Goal: Task Accomplishment & Management: Manage account settings

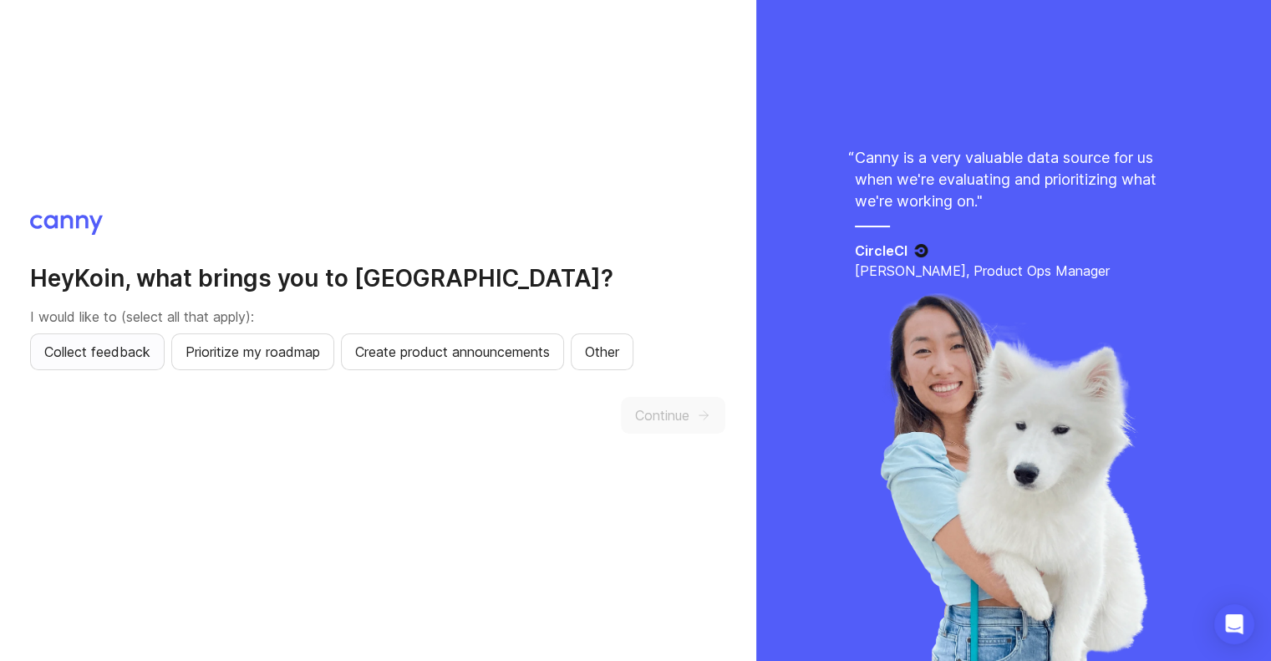
click at [91, 360] on span "Collect feedback" at bounding box center [97, 352] width 106 height 20
click at [659, 407] on span "Continue" at bounding box center [662, 415] width 54 height 20
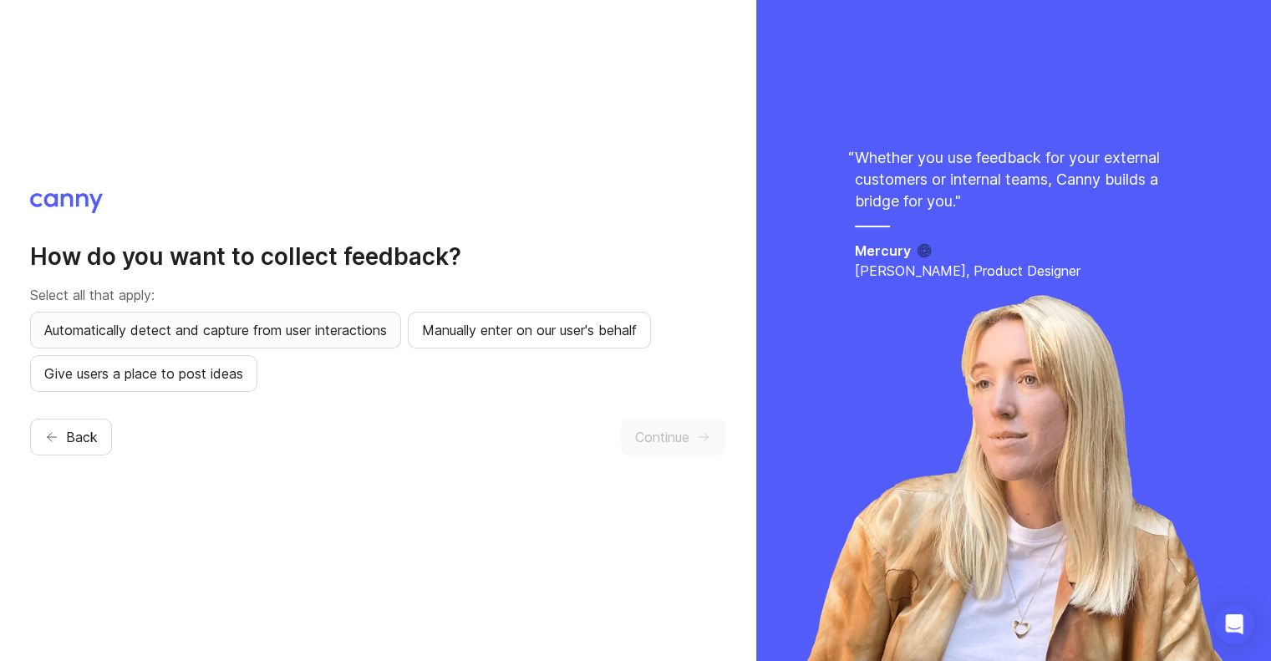
click at [372, 326] on span "Automatically detect and capture from user interactions" at bounding box center [215, 330] width 343 height 20
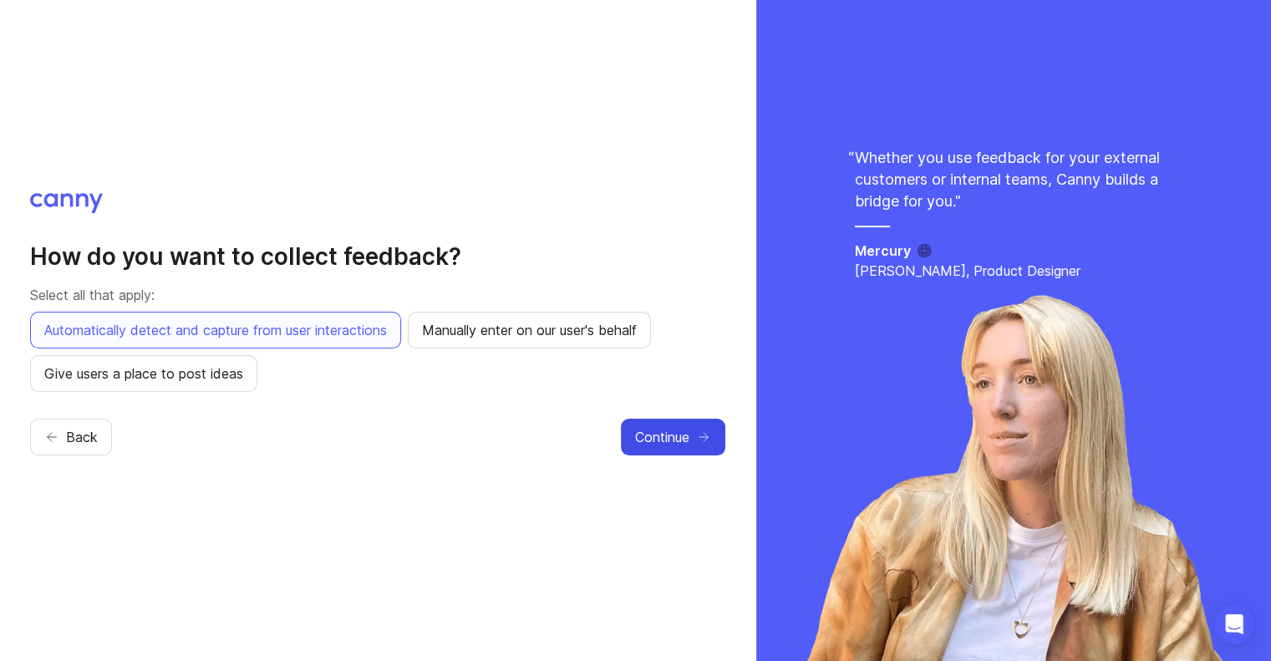
click at [669, 440] on span "Continue" at bounding box center [662, 437] width 54 height 20
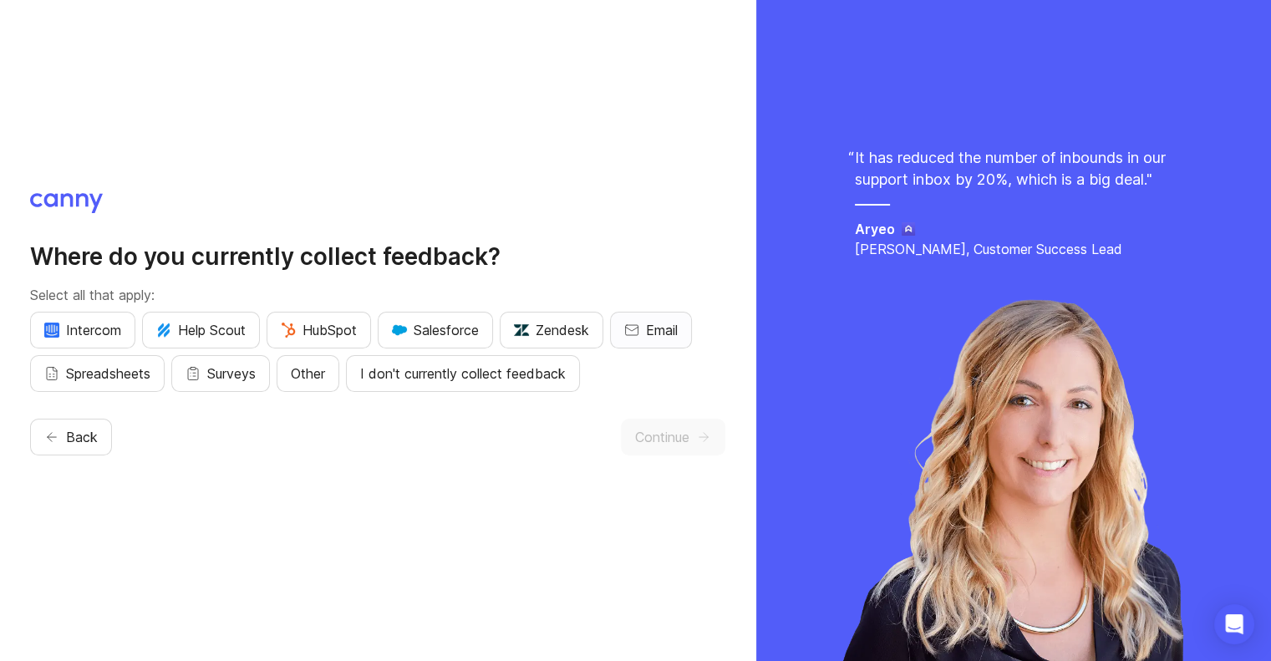
click at [663, 321] on span "Email" at bounding box center [662, 330] width 32 height 20
click at [690, 424] on button "Continue" at bounding box center [673, 437] width 104 height 37
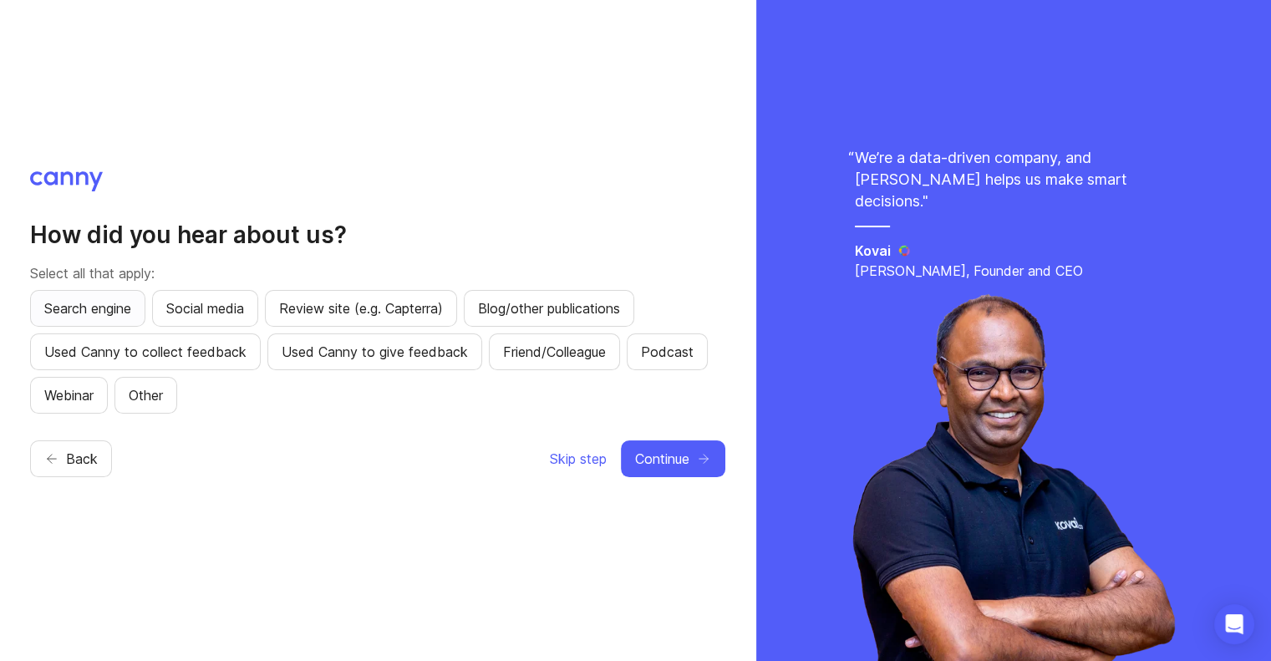
click at [87, 294] on button "Search engine" at bounding box center [87, 308] width 115 height 37
click at [723, 454] on button "Continue" at bounding box center [673, 458] width 104 height 37
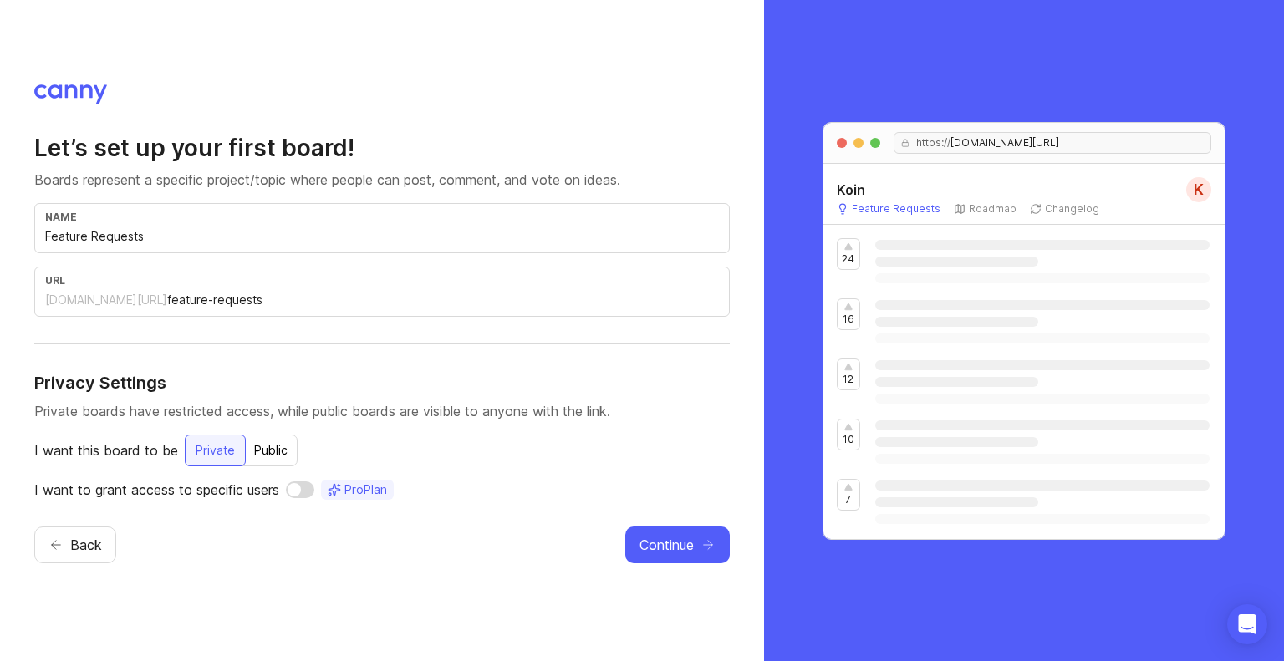
click at [582, 461] on div "I want this board to be Private Public" at bounding box center [381, 451] width 695 height 32
click at [272, 448] on div "Public" at bounding box center [270, 450] width 53 height 30
click at [659, 544] on span "Continue" at bounding box center [666, 545] width 54 height 20
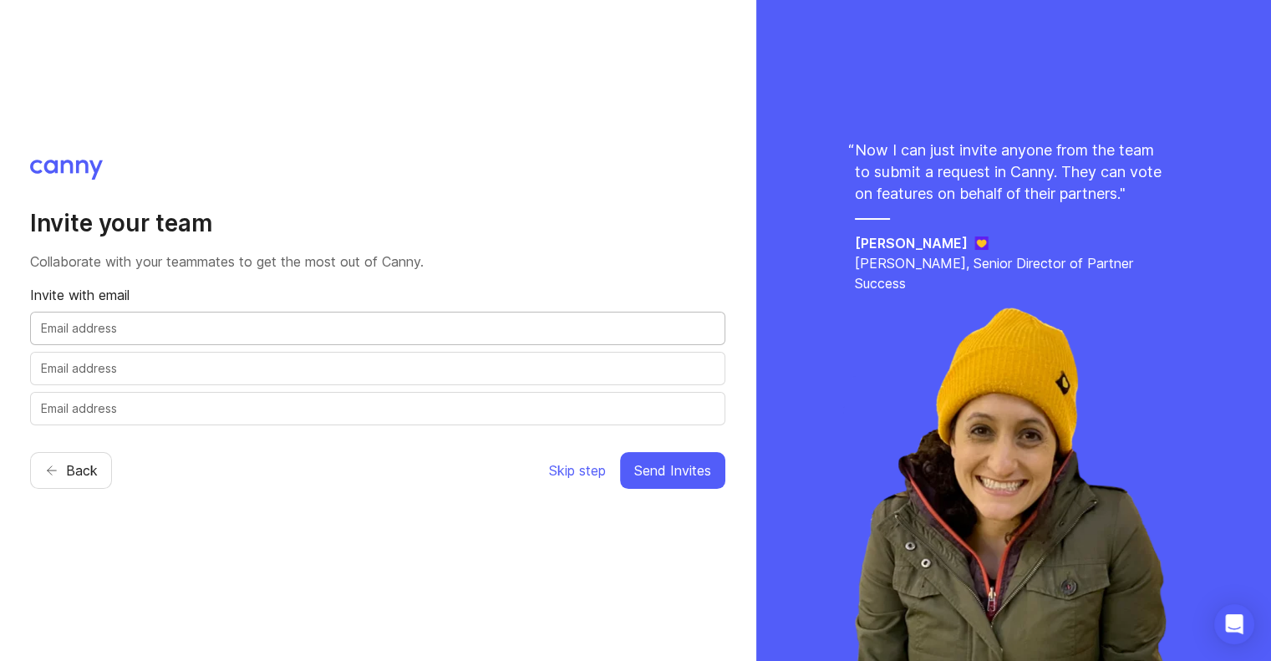
click at [437, 324] on input "text" at bounding box center [378, 328] width 674 height 18
click at [455, 377] on div at bounding box center [377, 368] width 695 height 33
click at [456, 467] on div "Back Skip step Send Invites" at bounding box center [377, 470] width 695 height 37
click at [241, 315] on div at bounding box center [377, 328] width 695 height 33
type input "[EMAIL_ADDRESS][DOMAIN_NAME]"
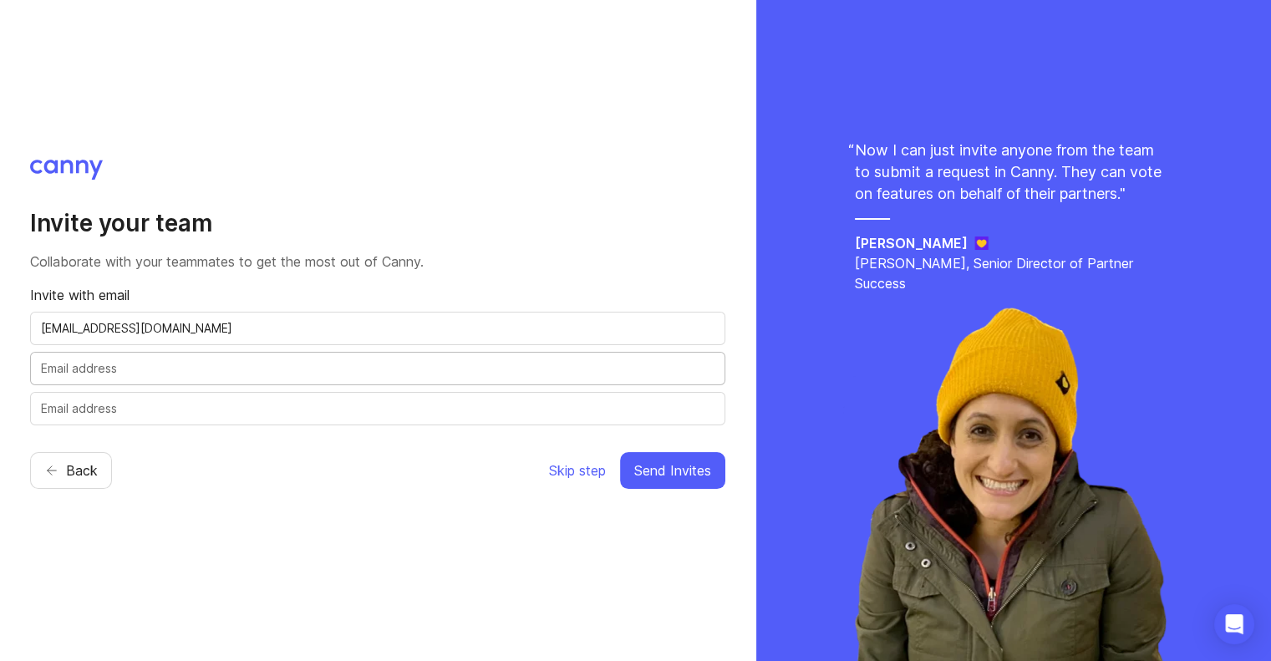
click at [204, 360] on input "text" at bounding box center [378, 368] width 674 height 18
type input "k"
type input "l"
type input "[PERSON_NAME][EMAIL_ADDRESS][DOMAIN_NAME]"
click at [218, 324] on input "[EMAIL_ADDRESS][DOMAIN_NAME]" at bounding box center [378, 328] width 674 height 18
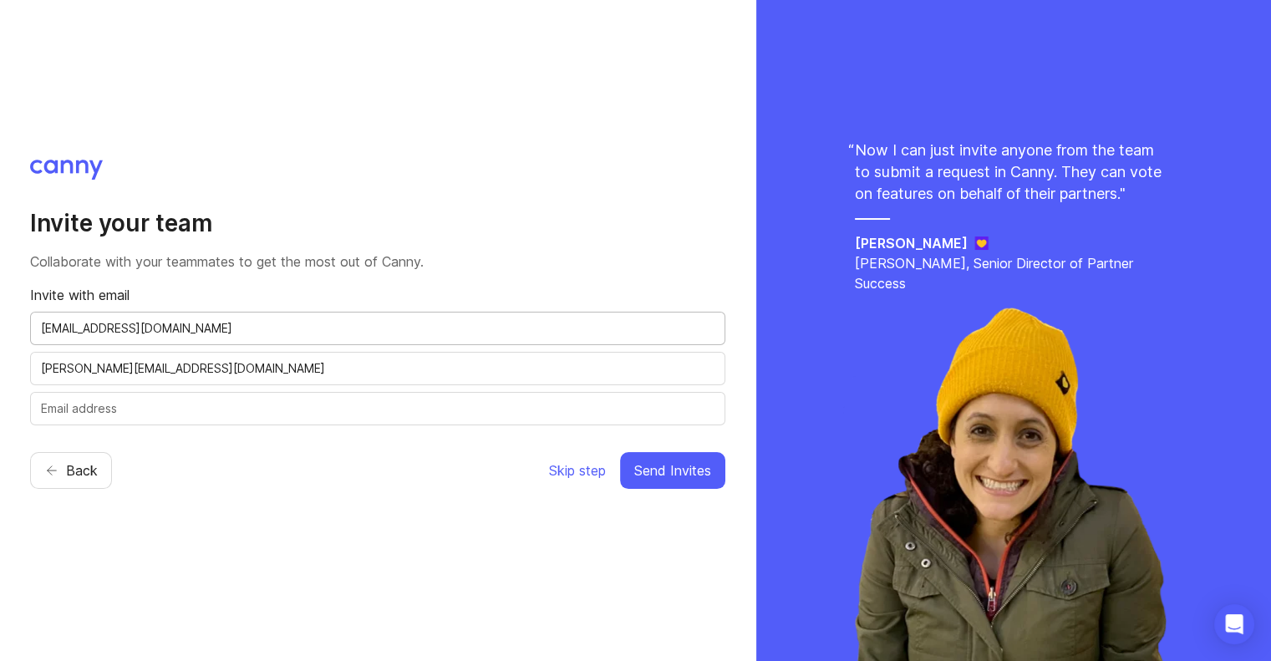
click at [218, 324] on input "[EMAIL_ADDRESS][DOMAIN_NAME]" at bounding box center [378, 328] width 674 height 18
type input "[PERSON_NAME][EMAIL_ADDRESS][DOMAIN_NAME]"
click at [293, 489] on div "Invite your team Collaborate with your teammates to get the most out of [PERSON…" at bounding box center [377, 331] width 695 height 343
click at [705, 476] on span "Send Invites" at bounding box center [672, 471] width 77 height 20
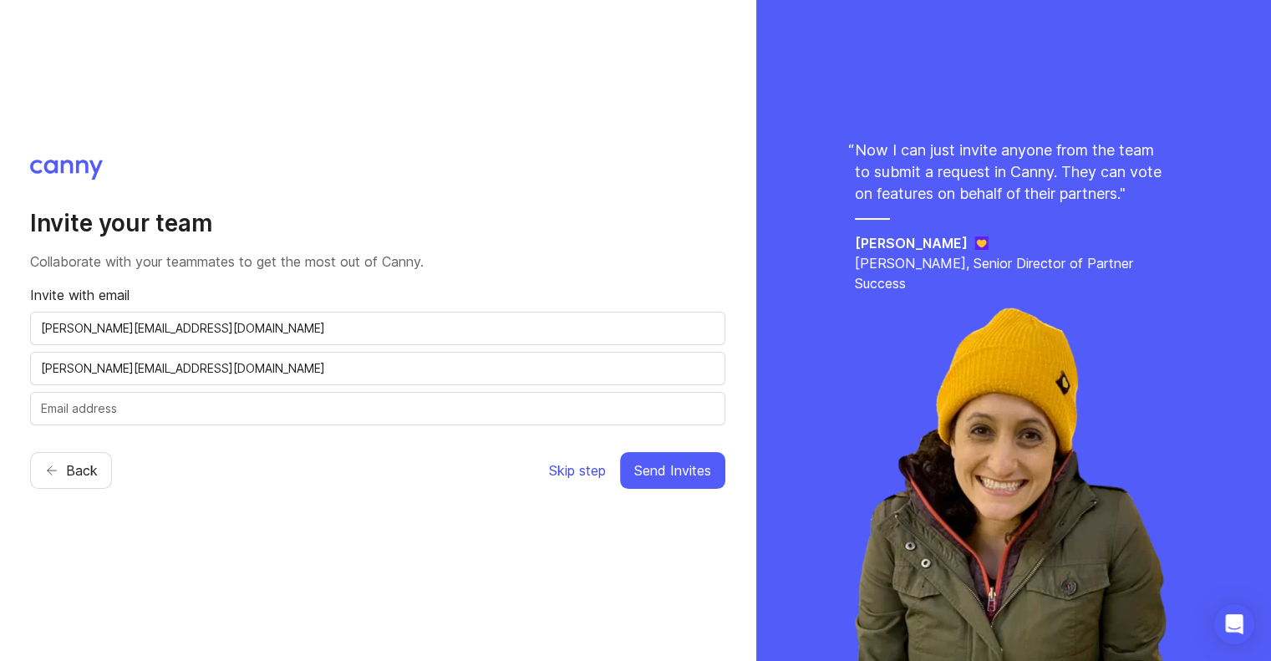
click at [568, 471] on span "Skip step" at bounding box center [577, 471] width 57 height 20
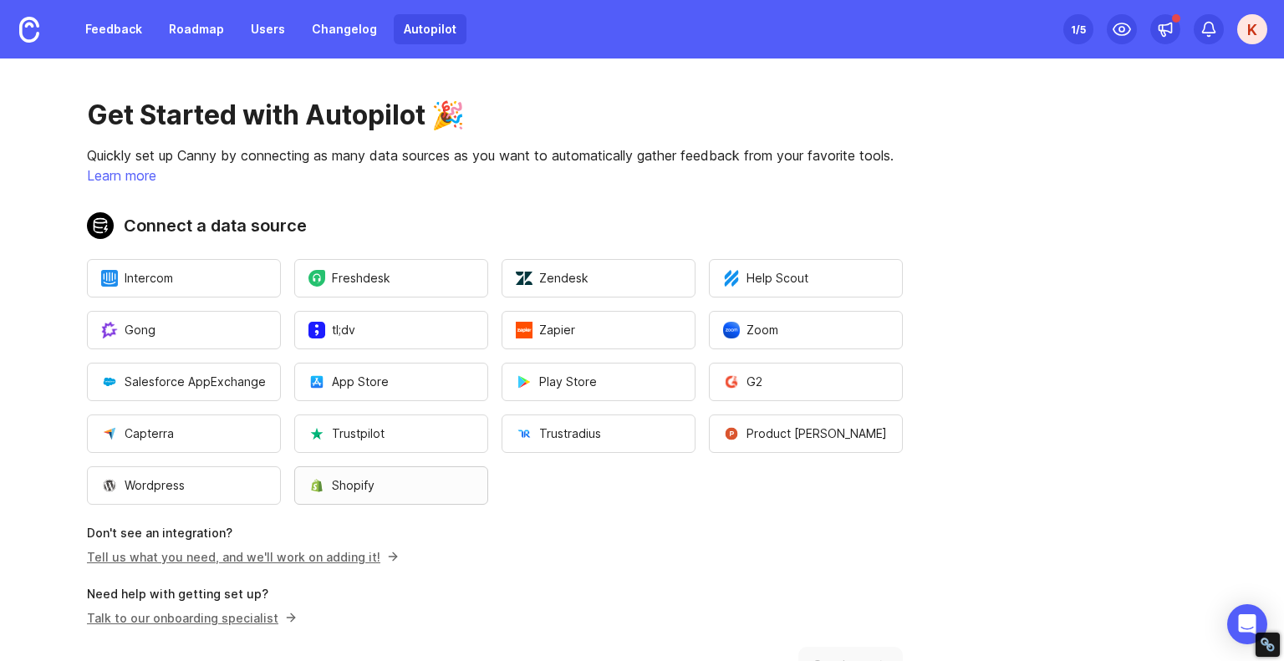
click at [351, 494] on button "Shopify" at bounding box center [391, 485] width 194 height 38
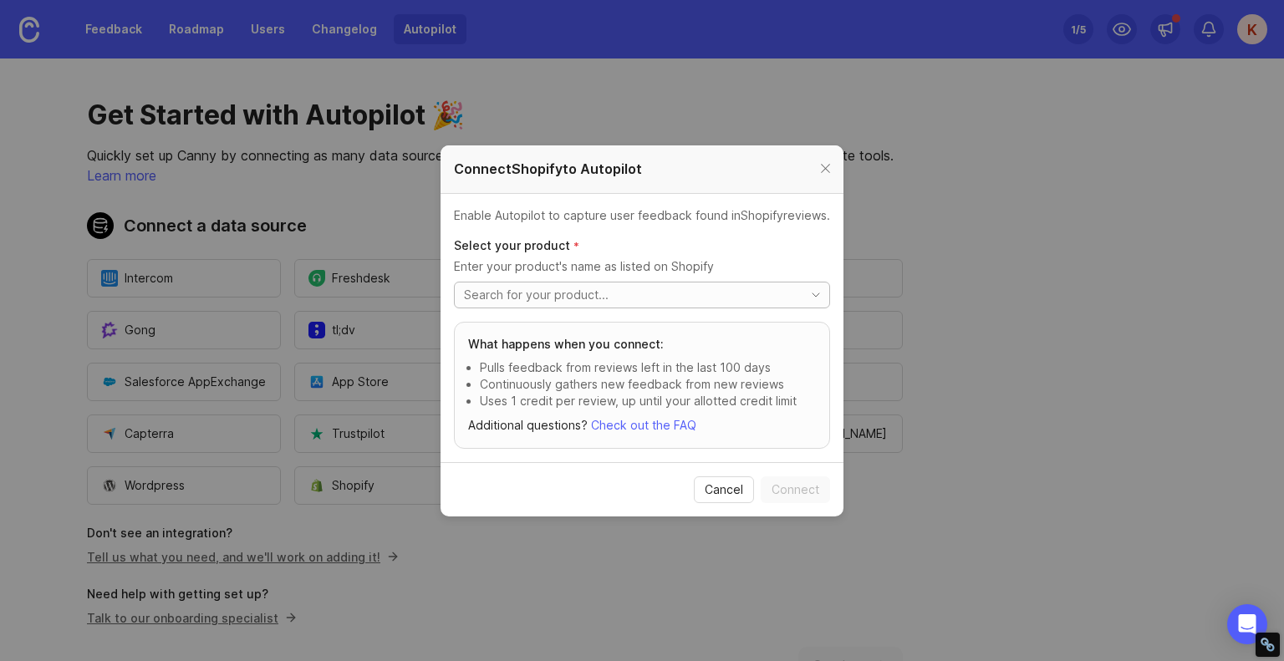
click at [591, 293] on input "toggle menu" at bounding box center [629, 295] width 330 height 18
click at [819, 290] on icon "toggle icon" at bounding box center [815, 294] width 27 height 13
click at [825, 168] on div at bounding box center [825, 169] width 19 height 21
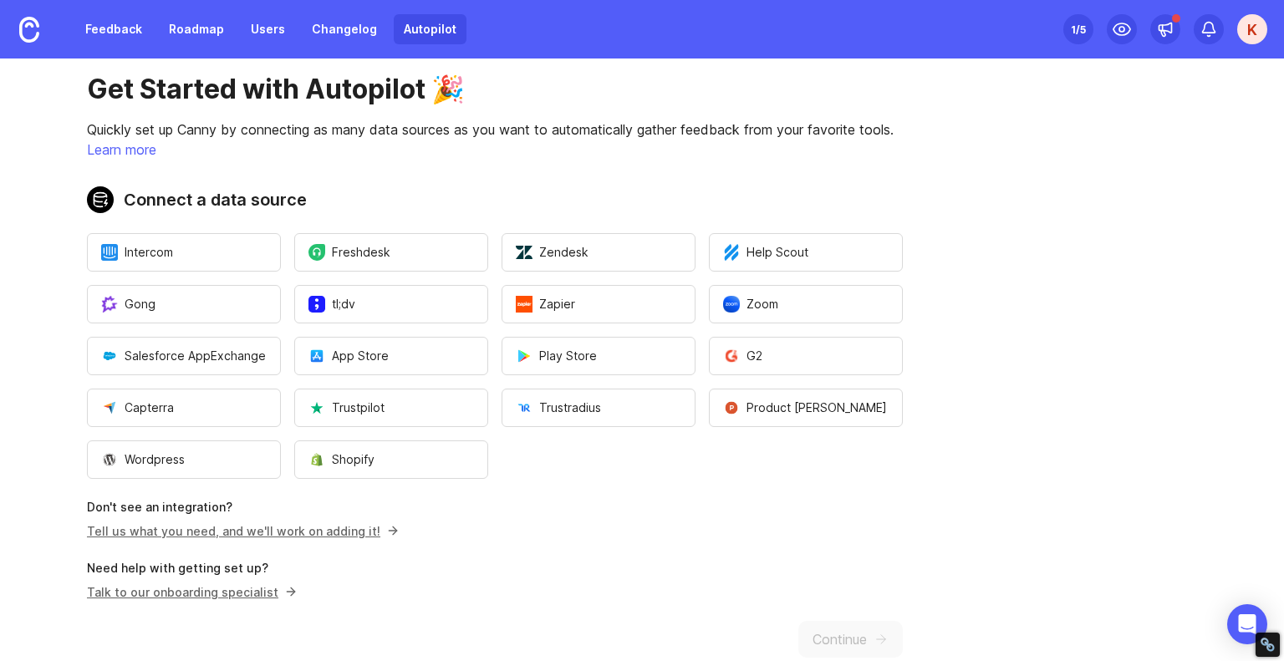
scroll to position [25, 0]
click at [349, 461] on span "Shopify" at bounding box center [341, 460] width 66 height 17
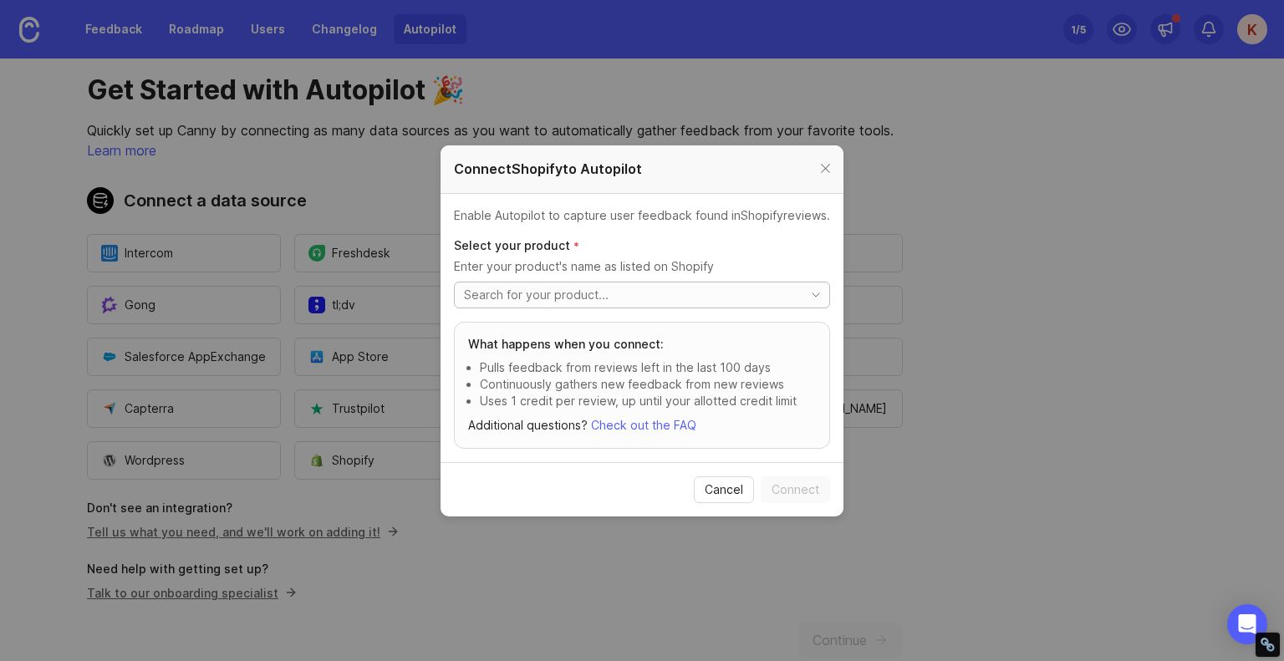
click at [584, 290] on input "toggle menu" at bounding box center [629, 295] width 330 height 18
click at [827, 160] on div at bounding box center [825, 169] width 19 height 21
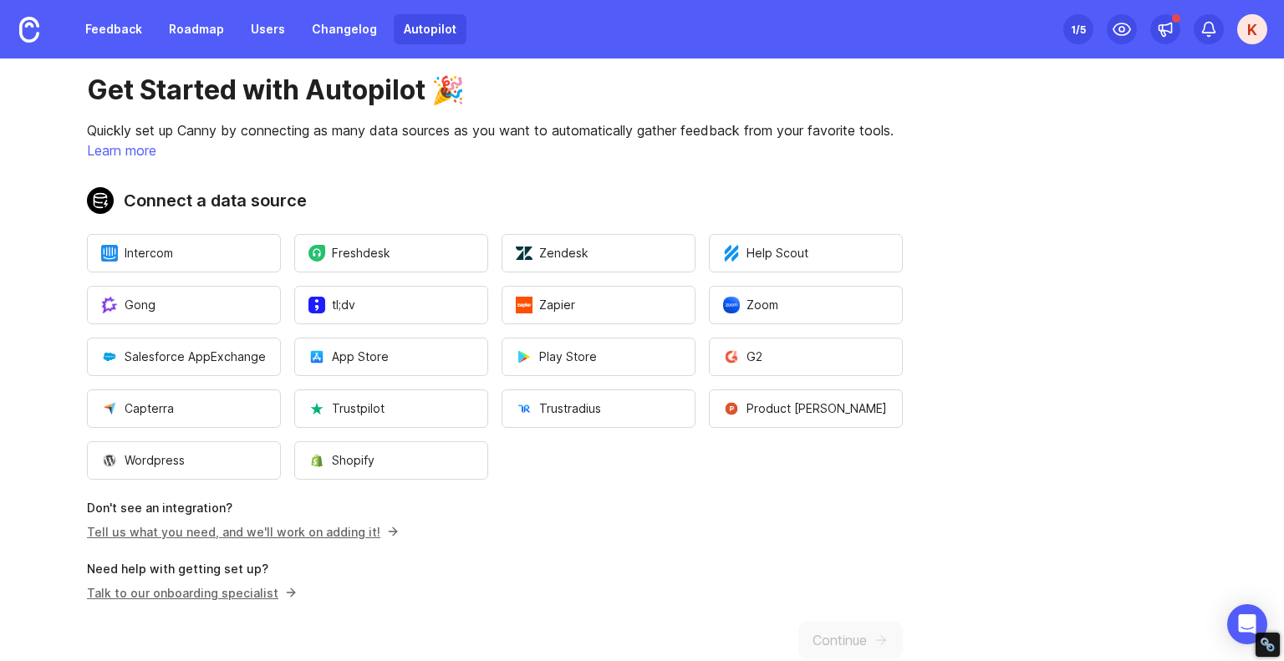
scroll to position [60, 0]
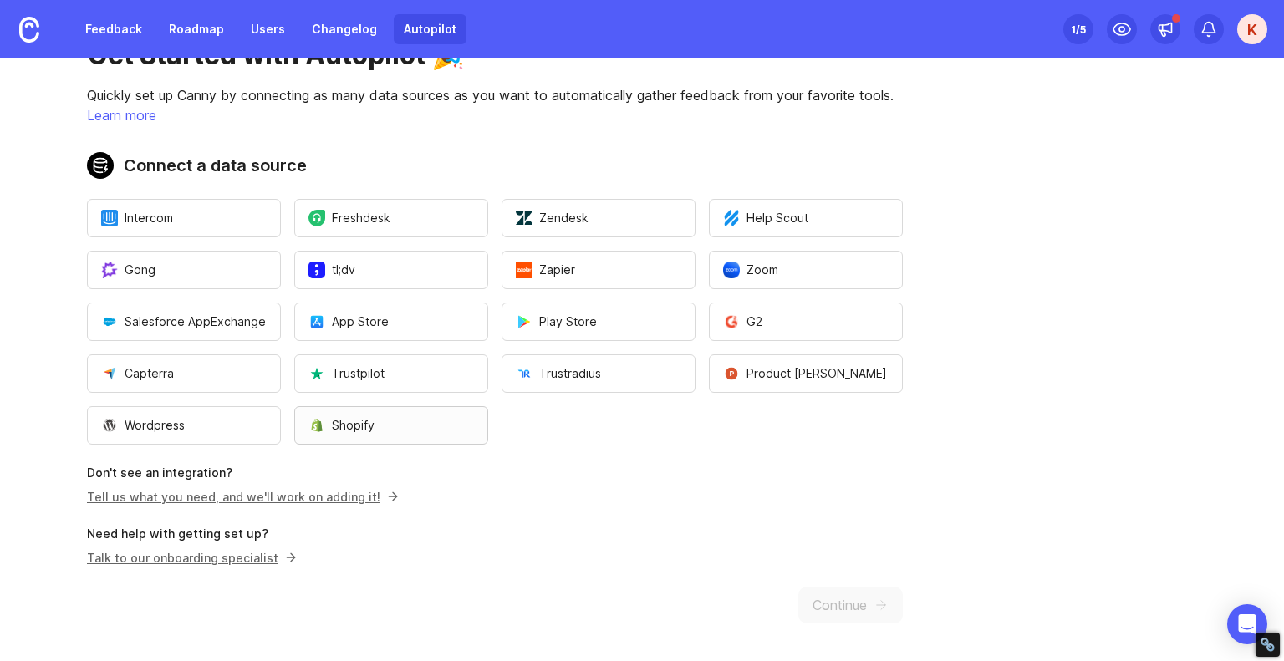
click at [400, 423] on button "Shopify" at bounding box center [391, 425] width 194 height 38
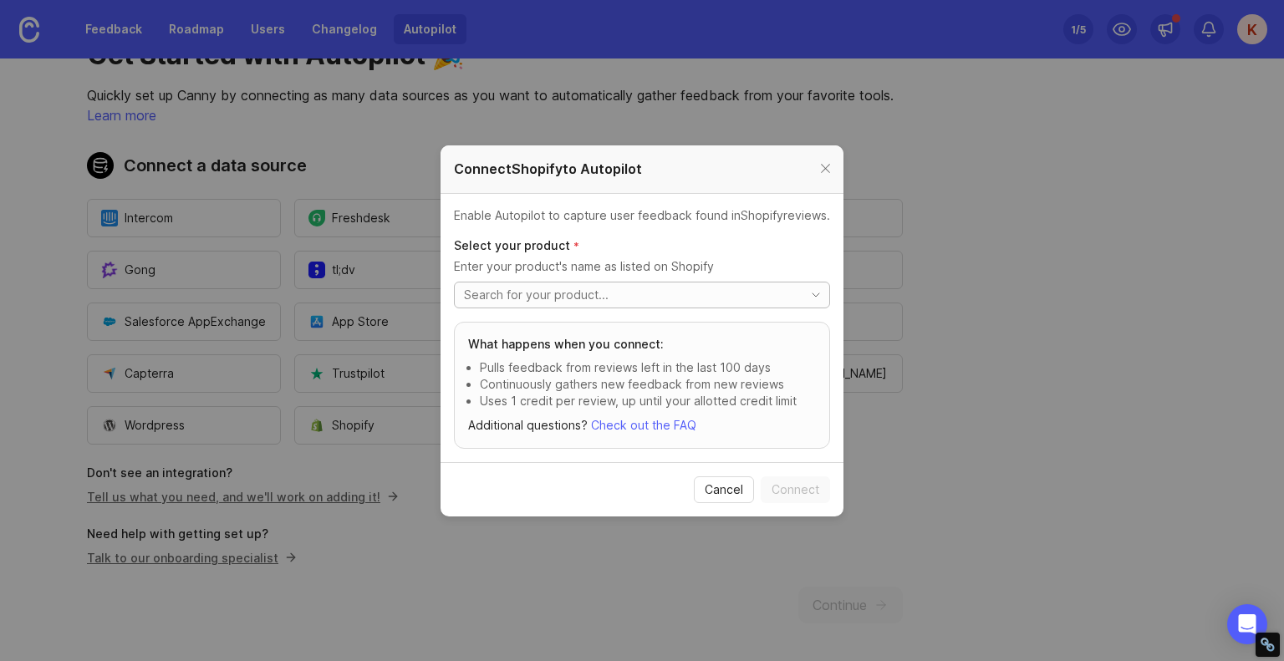
click at [572, 293] on input "toggle menu" at bounding box center [629, 295] width 330 height 18
type input "k"
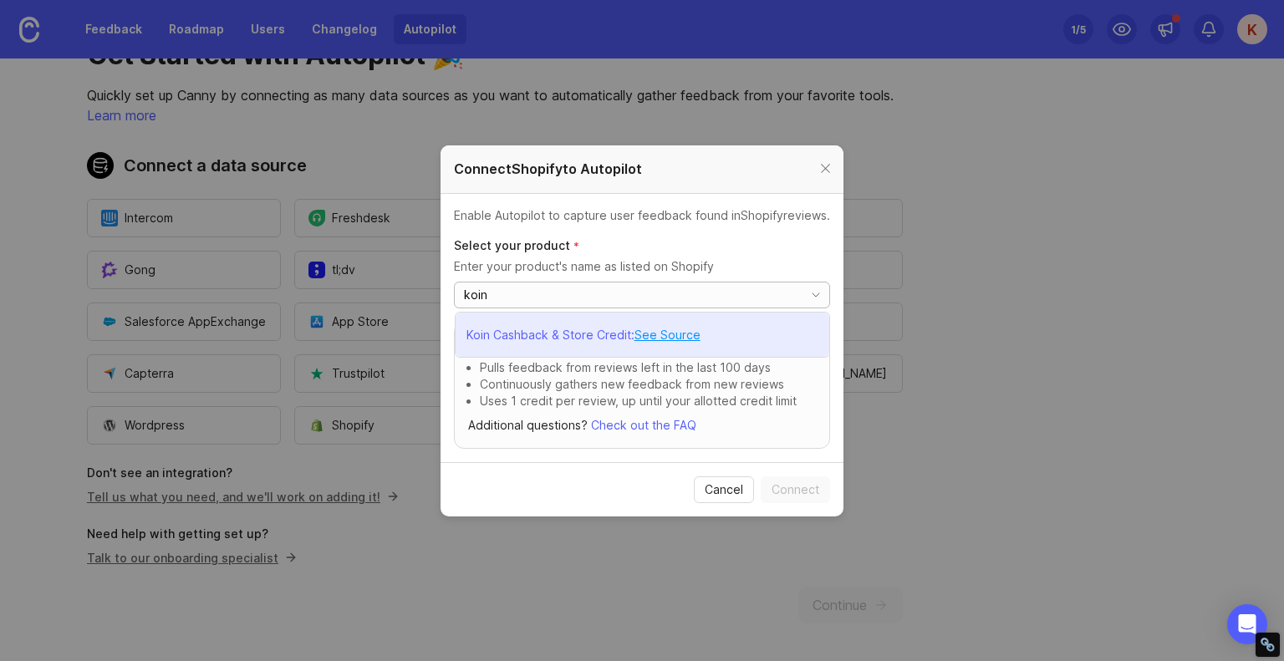
click at [593, 341] on p "Koin Cashback & Store Credit" at bounding box center [548, 335] width 165 height 17
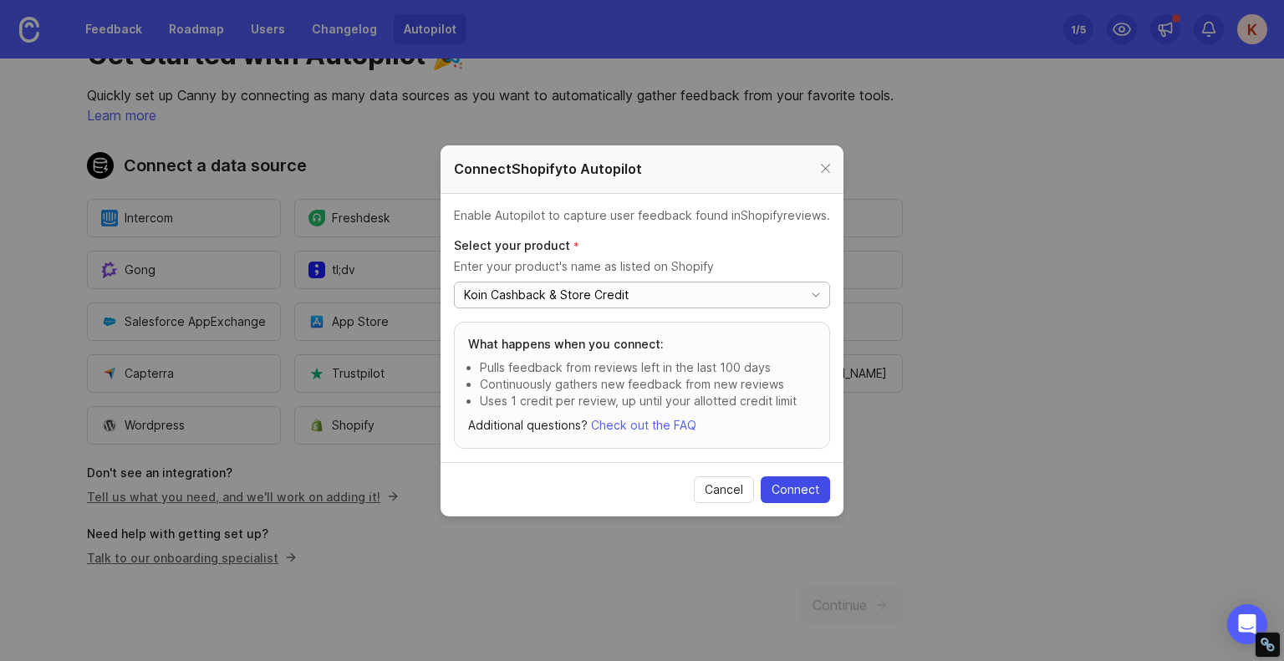
type input "Koin Cashback & Store Credit"
click at [785, 491] on span "Connect" at bounding box center [795, 489] width 48 height 17
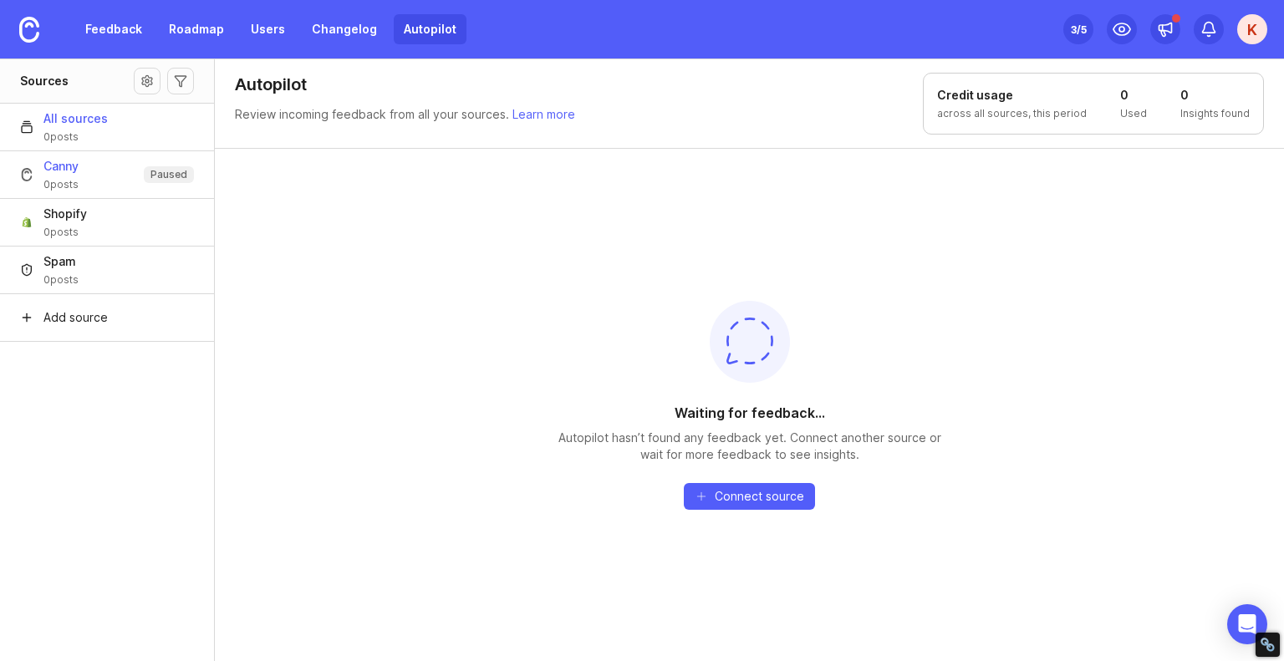
click at [84, 171] on button "Canny 0 posts Paused" at bounding box center [107, 174] width 214 height 48
click at [147, 230] on button "Shopify 0 posts" at bounding box center [107, 222] width 214 height 48
click at [130, 170] on button "Canny 0 posts Paused" at bounding box center [107, 174] width 214 height 48
click at [201, 28] on link "Roadmap" at bounding box center [196, 29] width 75 height 30
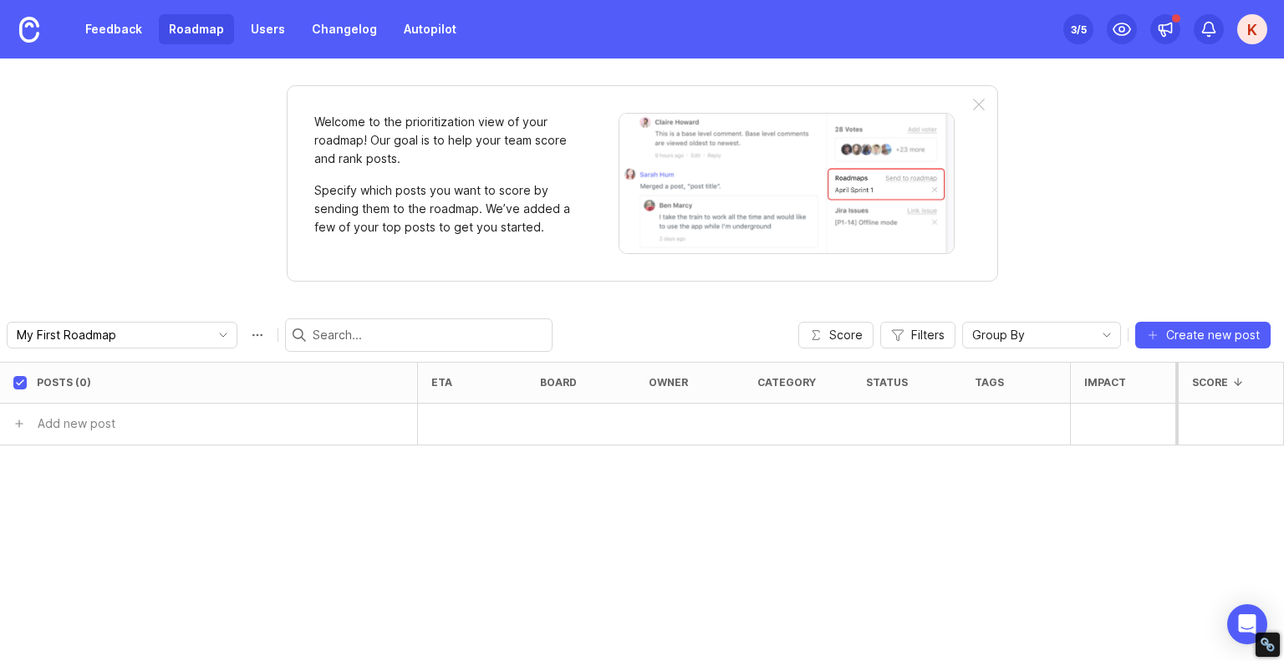
click at [1248, 28] on div "K" at bounding box center [1252, 29] width 30 height 30
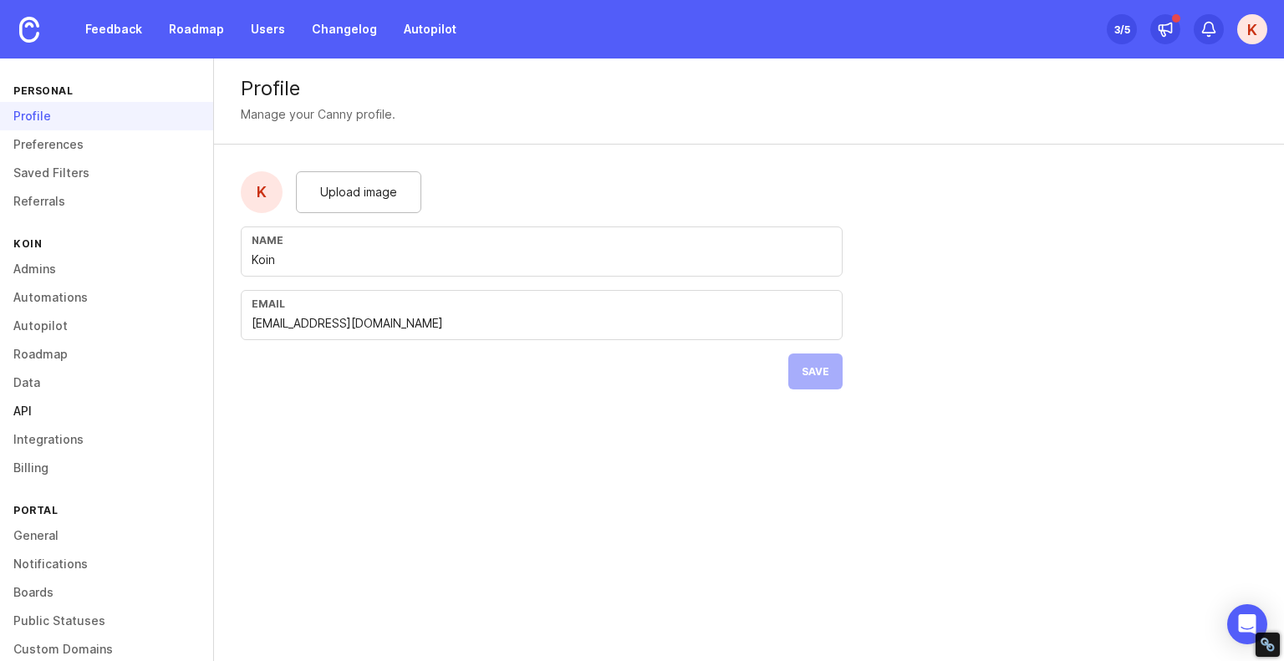
click at [33, 413] on link "API" at bounding box center [106, 411] width 213 height 28
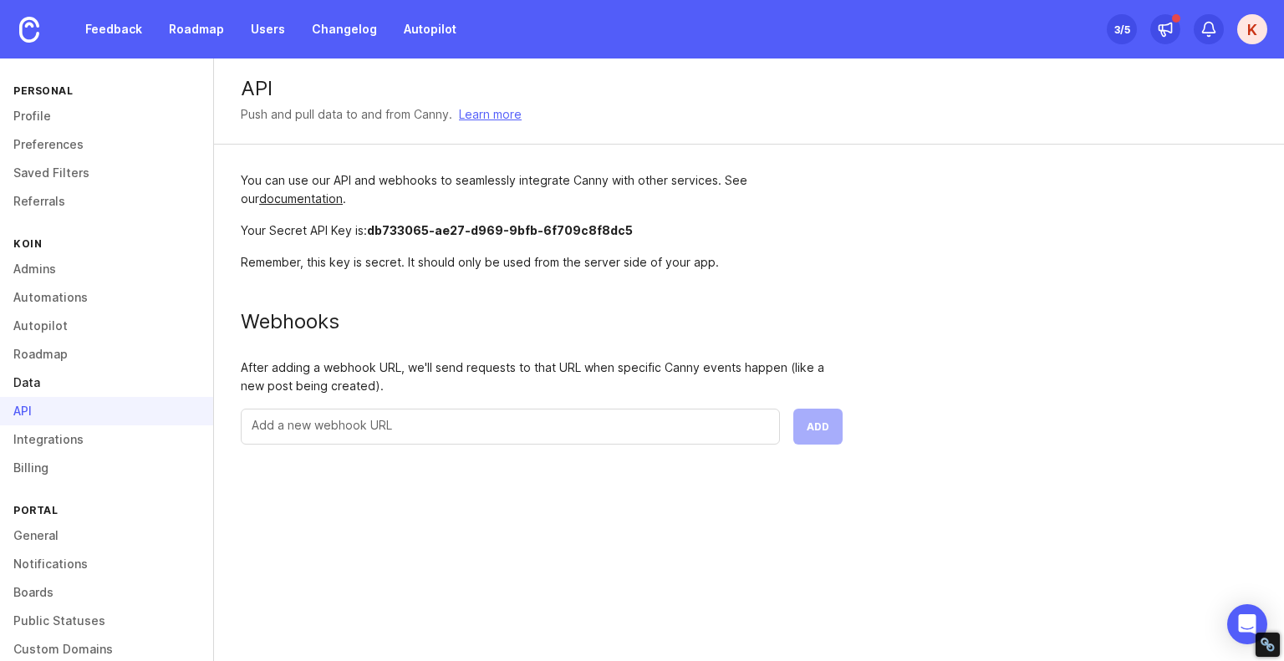
click at [20, 383] on link "Data" at bounding box center [106, 383] width 213 height 28
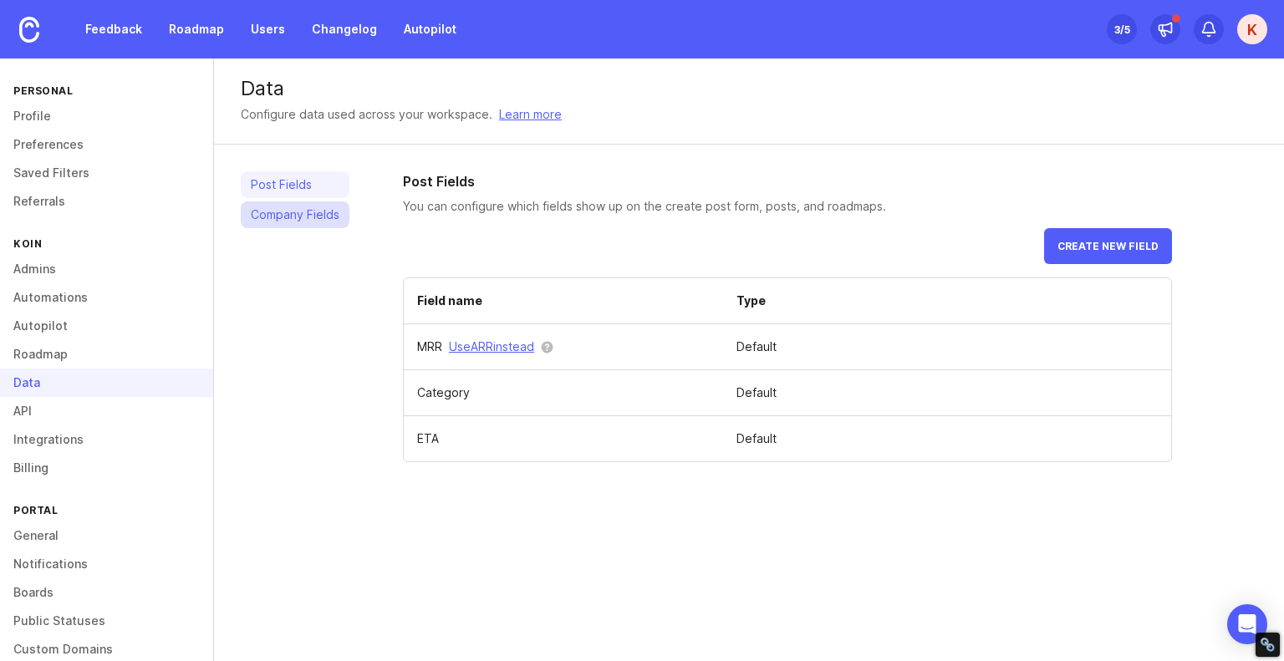
click at [322, 206] on link "Company Fields" at bounding box center [295, 214] width 109 height 27
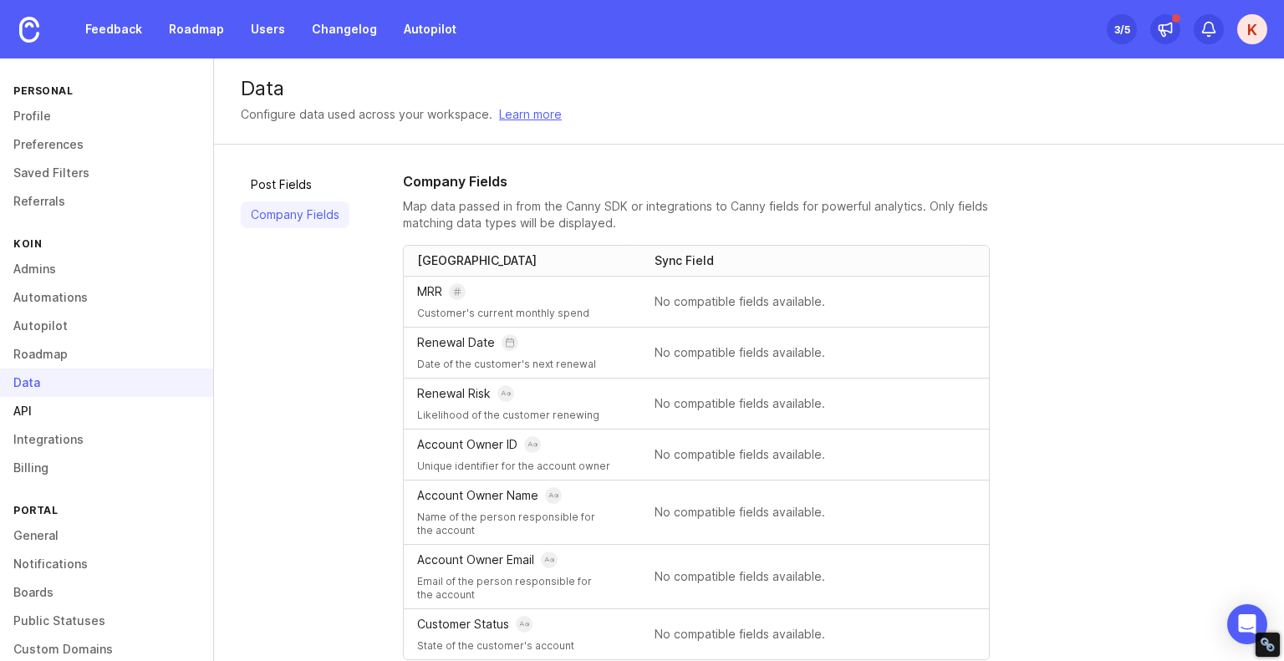
click at [77, 407] on link "API" at bounding box center [106, 411] width 213 height 28
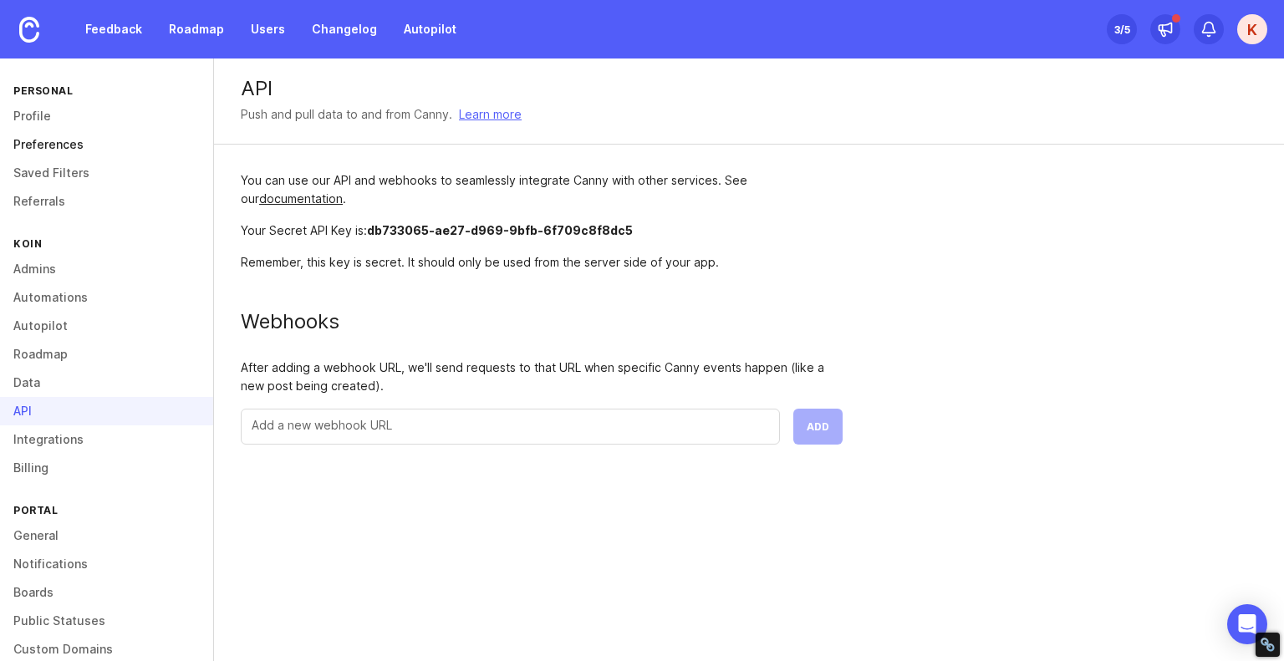
click at [91, 141] on link "Preferences" at bounding box center [106, 144] width 213 height 28
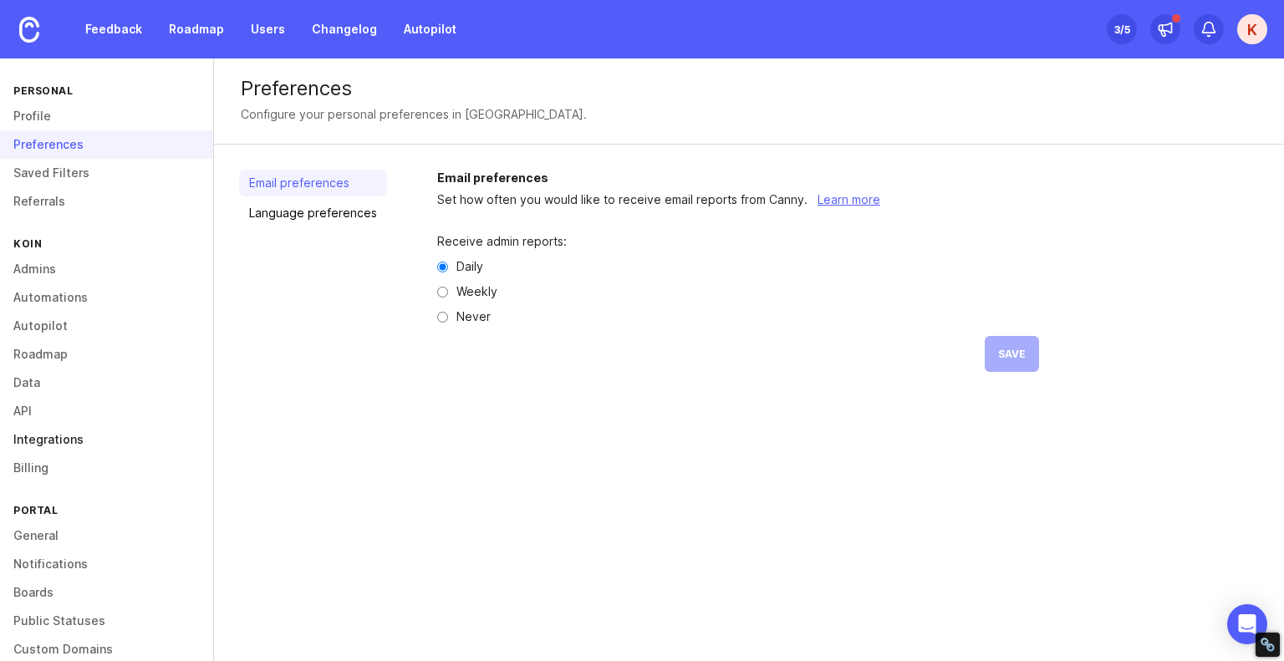
click at [40, 437] on link "Integrations" at bounding box center [106, 439] width 213 height 28
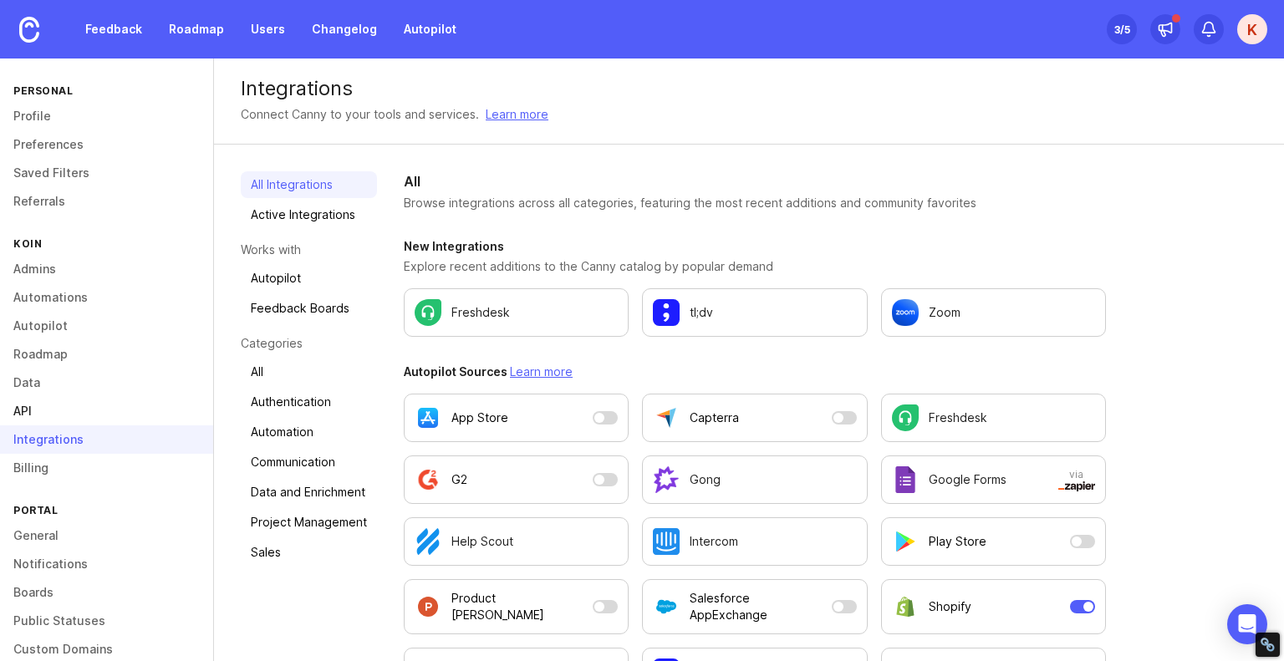
click at [25, 408] on link "API" at bounding box center [106, 411] width 213 height 28
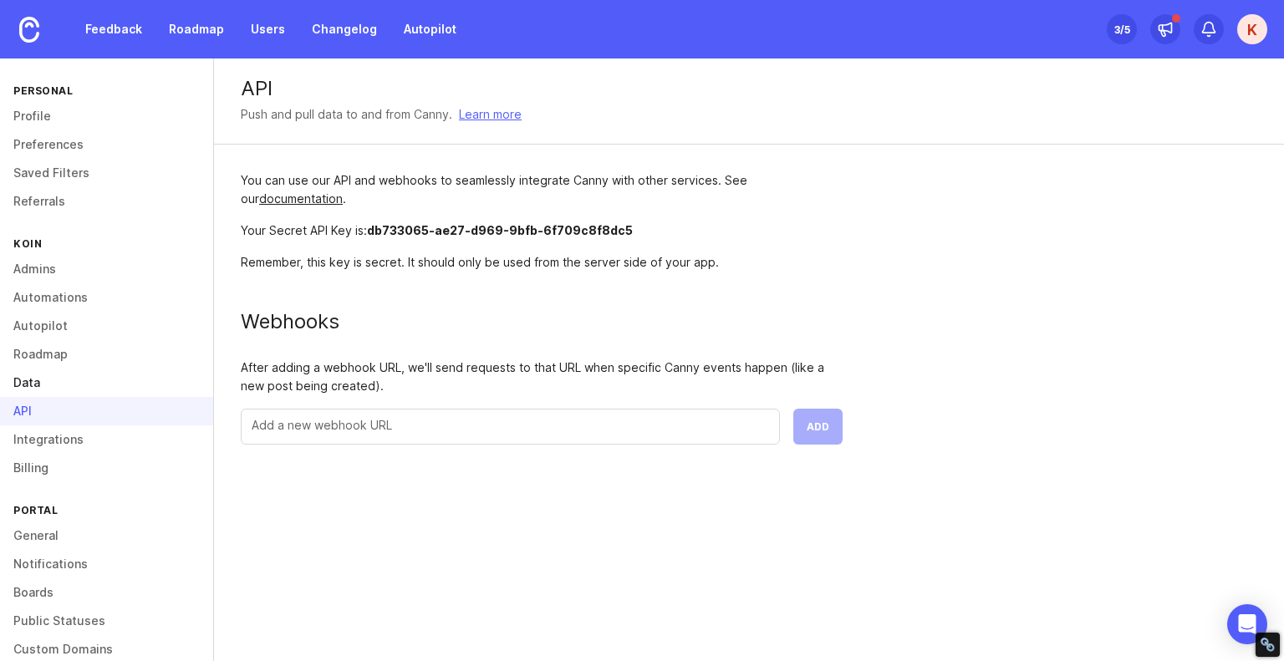
click at [18, 379] on link "Data" at bounding box center [106, 383] width 213 height 28
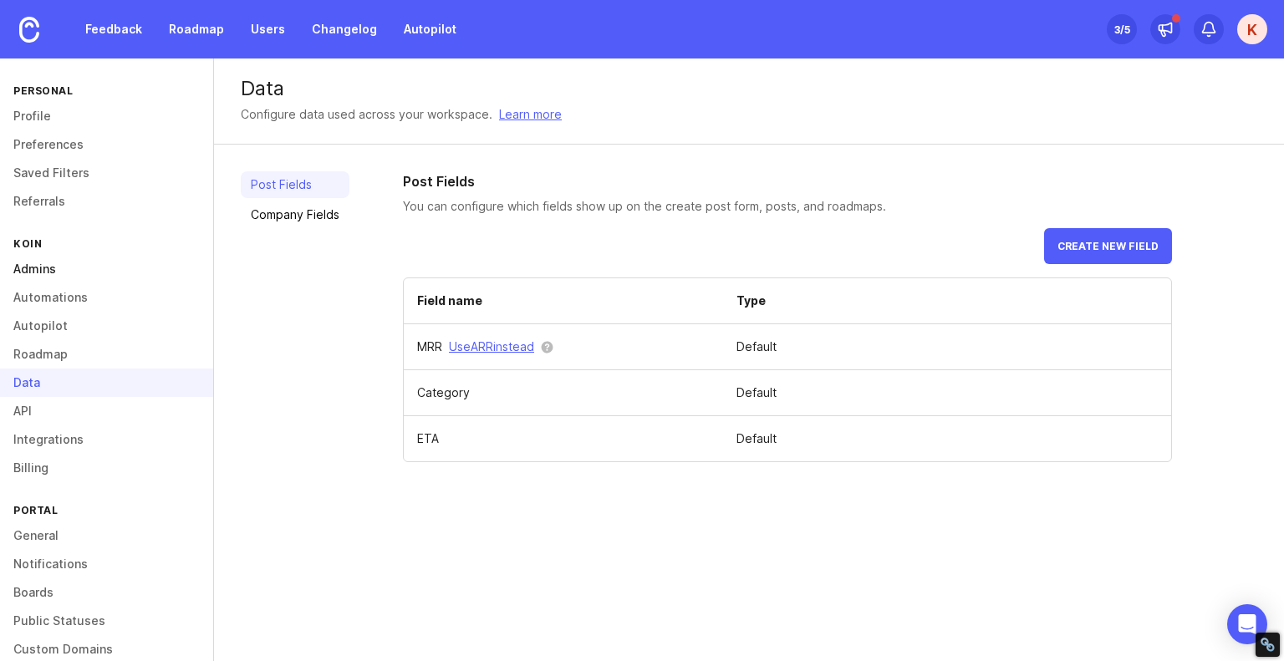
click at [44, 262] on link "Admins" at bounding box center [106, 269] width 213 height 28
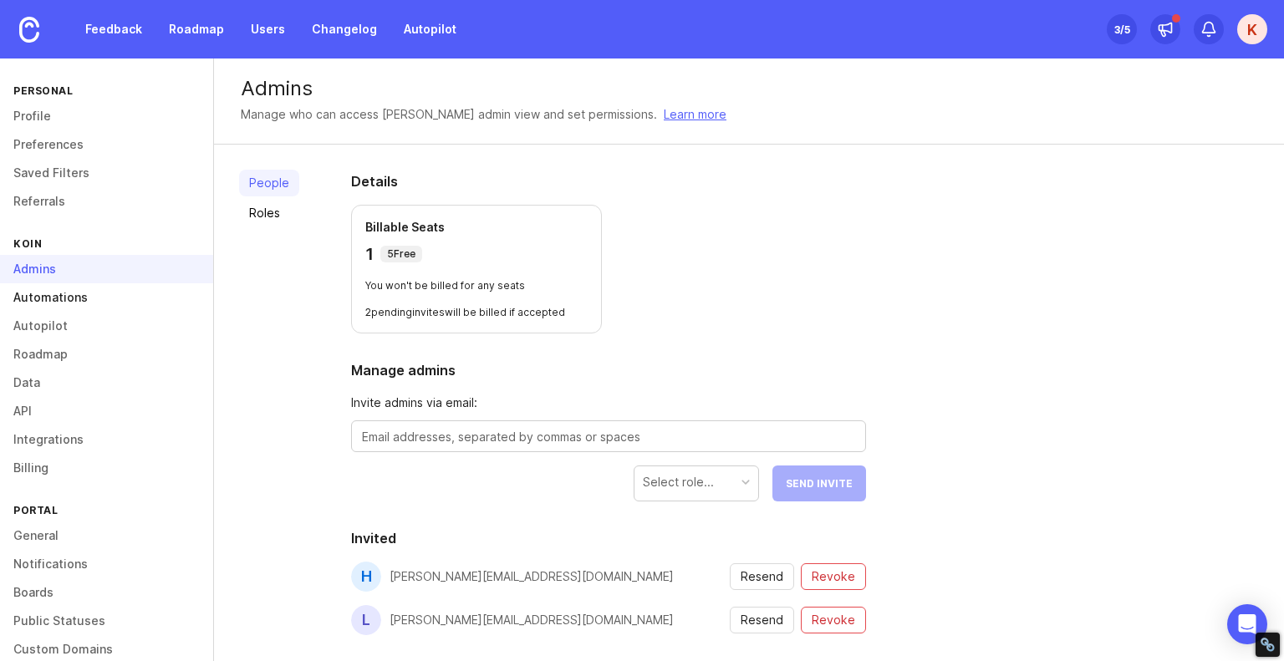
click at [63, 298] on link "Automations" at bounding box center [106, 297] width 213 height 28
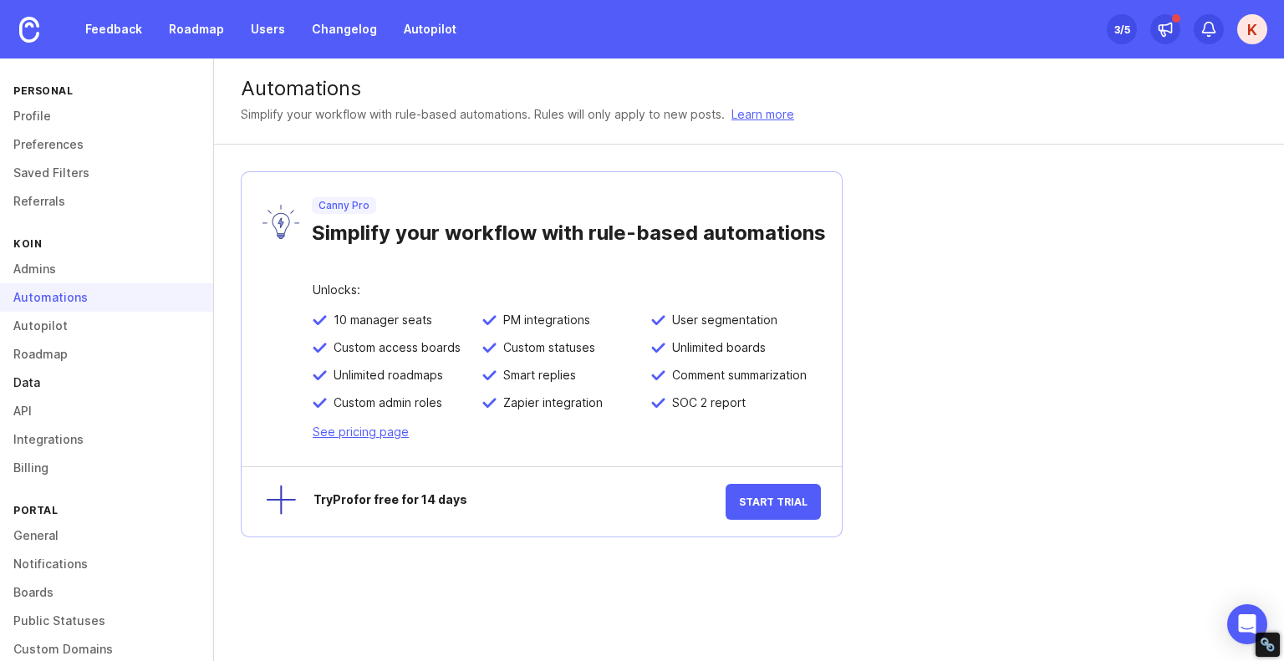
click at [24, 388] on link "Data" at bounding box center [106, 383] width 213 height 28
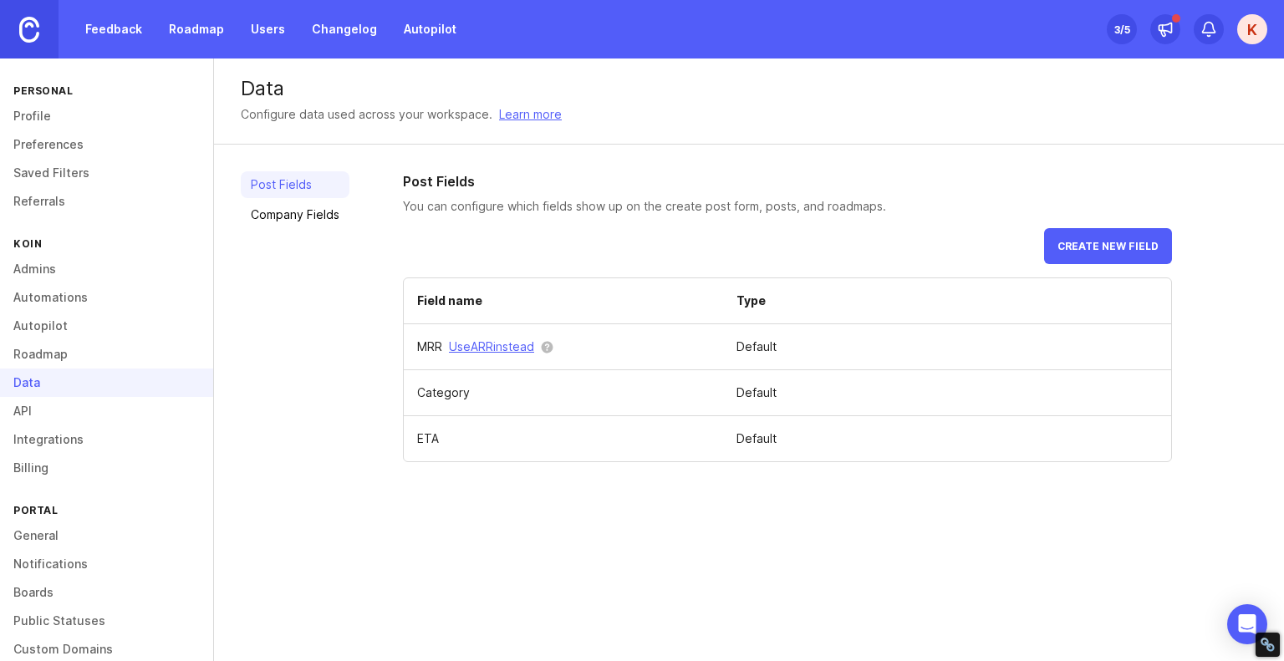
click at [30, 38] on img at bounding box center [29, 30] width 20 height 26
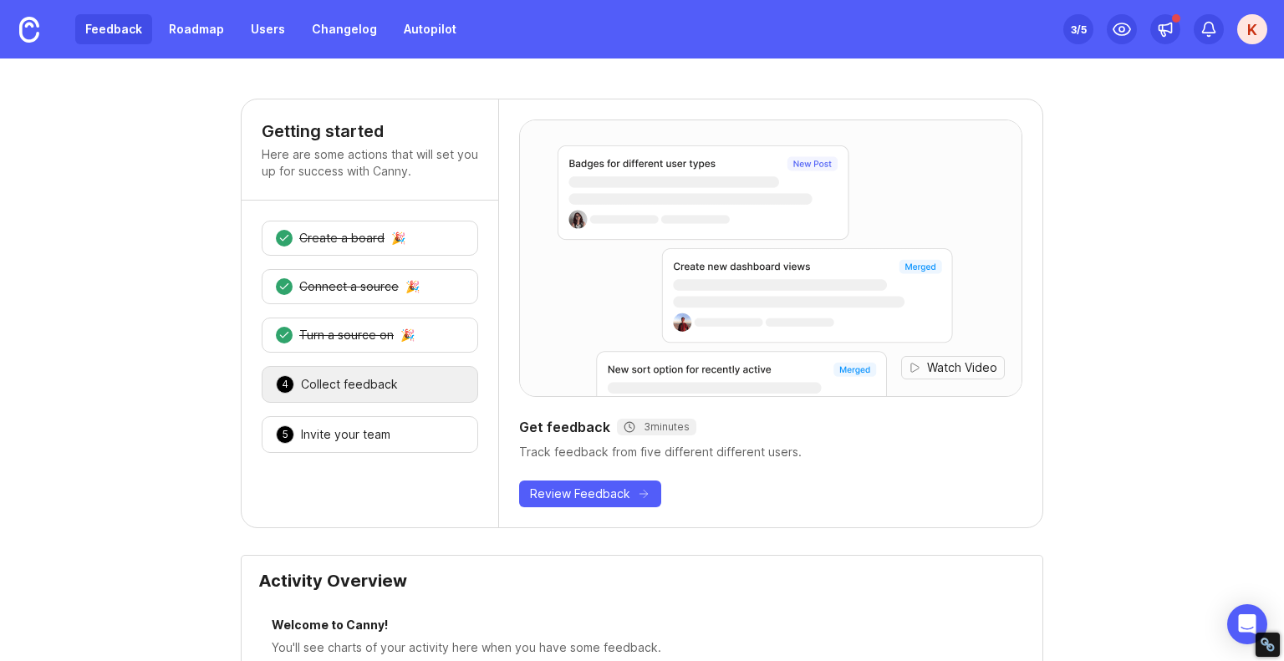
click at [127, 33] on link "Feedback" at bounding box center [113, 29] width 77 height 30
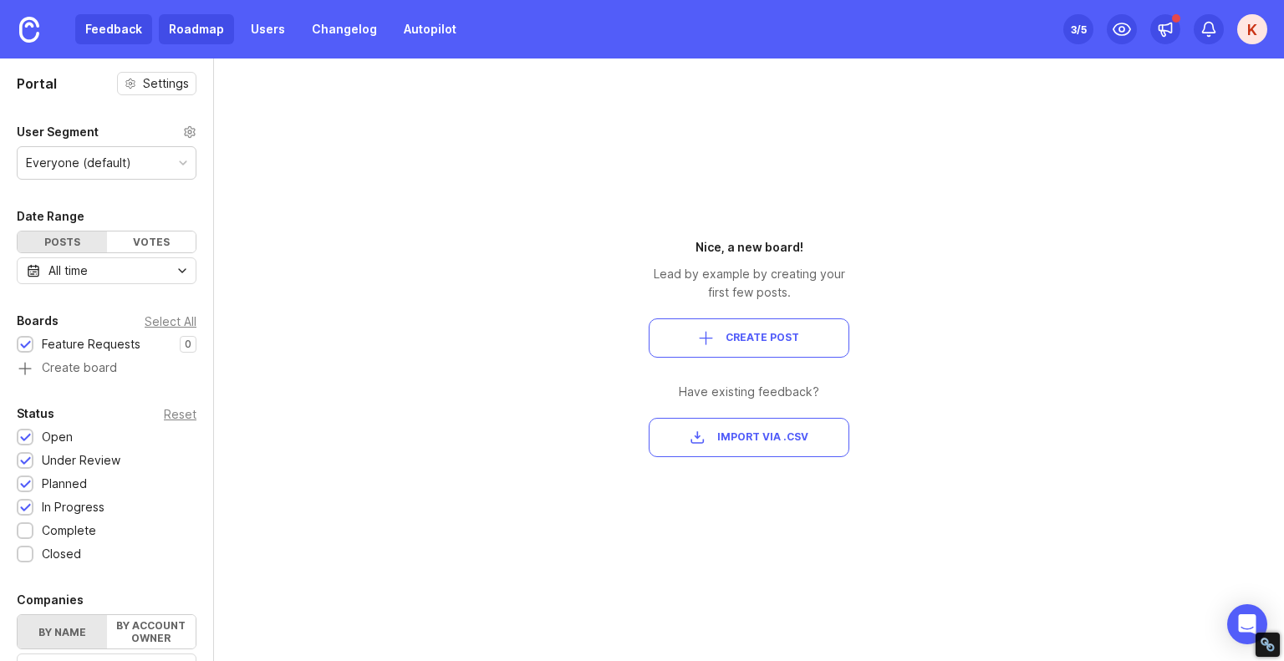
click at [192, 16] on link "Roadmap" at bounding box center [196, 29] width 75 height 30
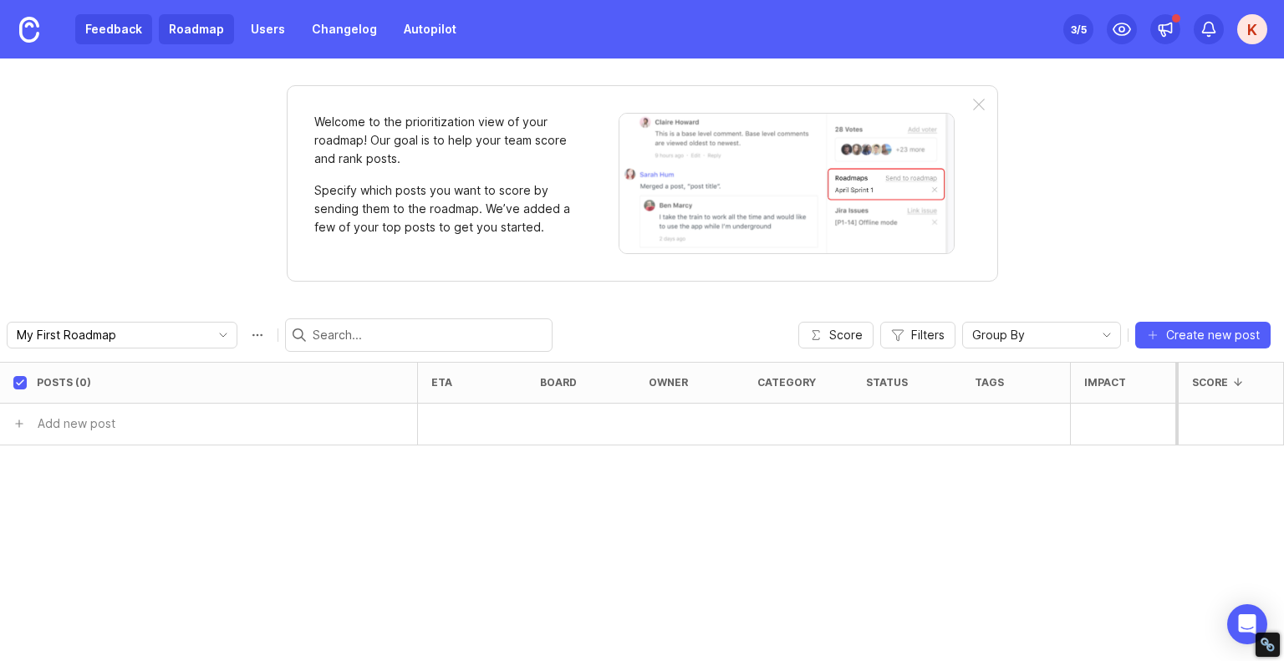
click at [126, 26] on link "Feedback" at bounding box center [113, 29] width 77 height 30
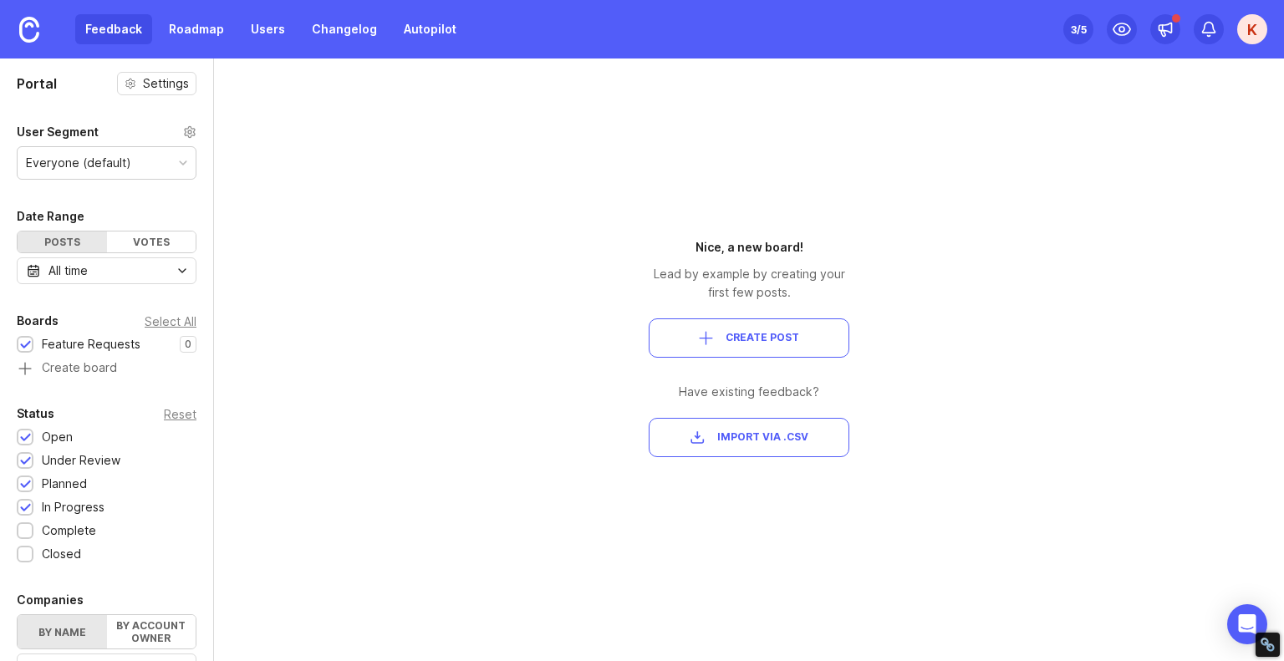
click at [759, 333] on span "Create Post" at bounding box center [762, 338] width 74 height 14
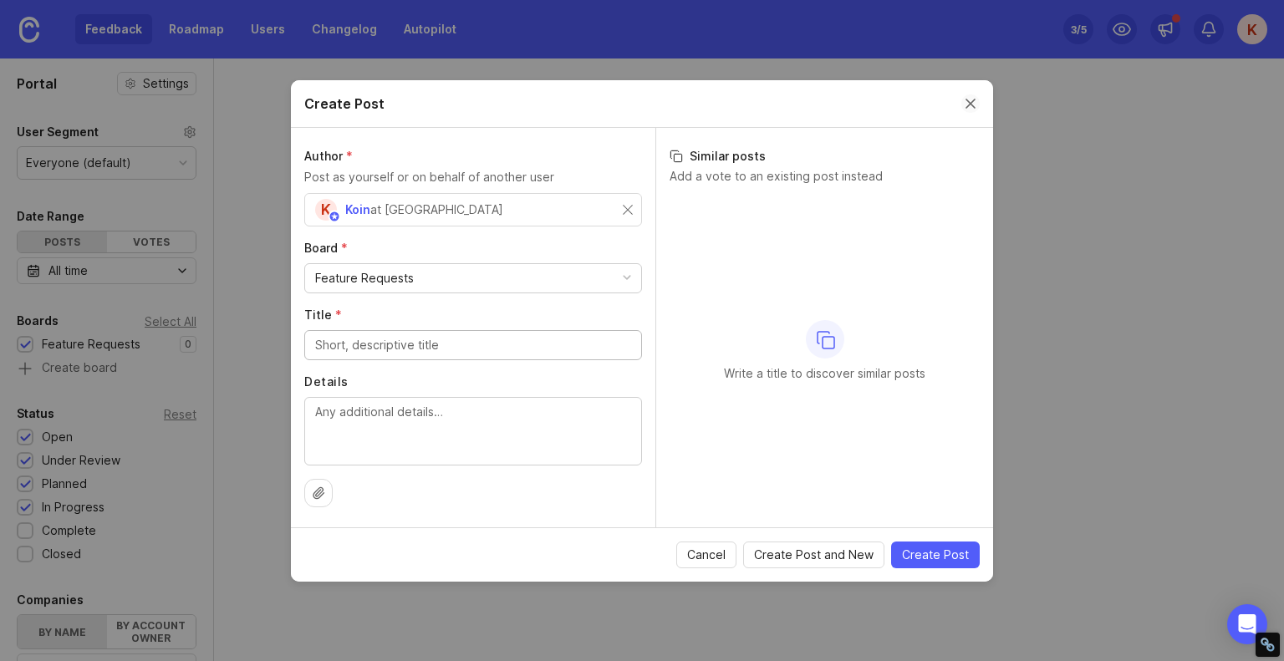
click at [968, 103] on button "Close create post modal" at bounding box center [970, 103] width 18 height 18
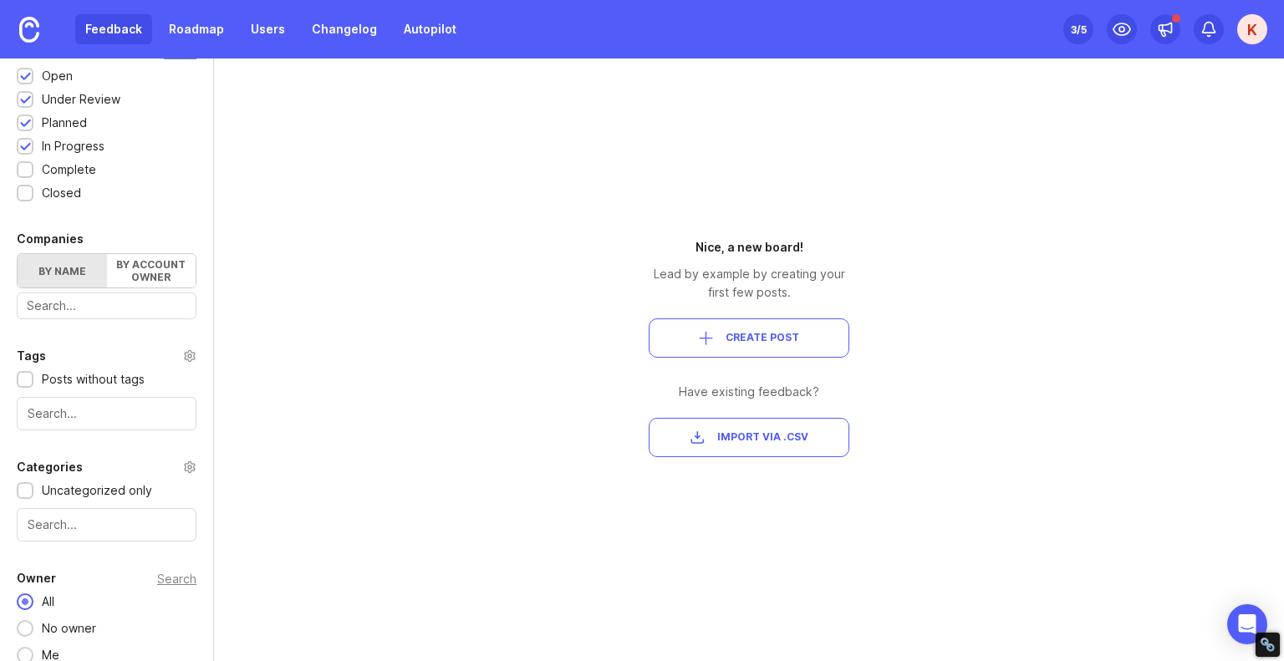
scroll to position [374, 0]
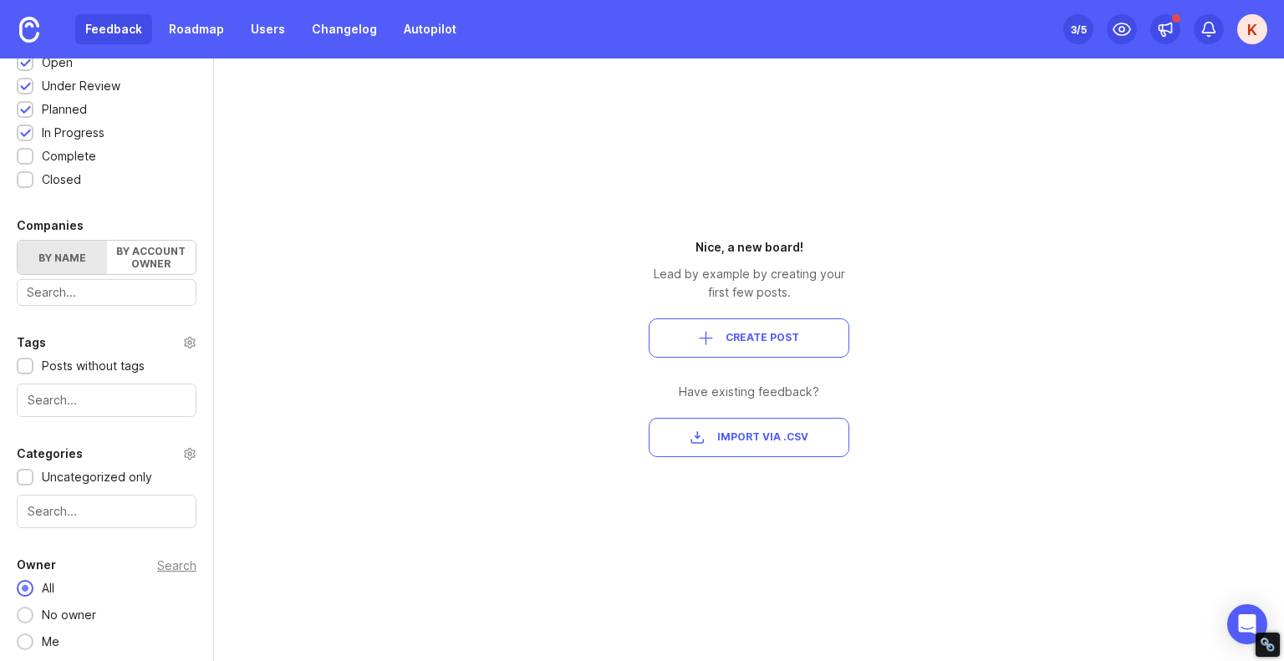
click at [720, 338] on span "Create Post" at bounding box center [749, 338] width 172 height 14
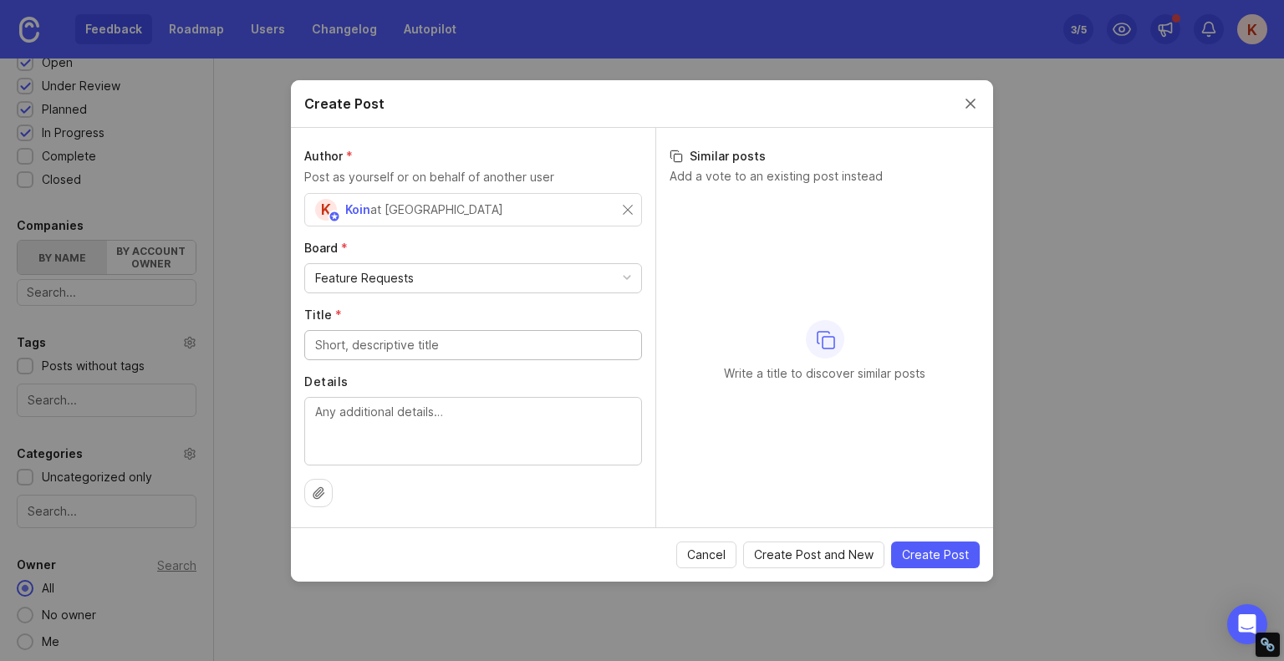
click at [492, 342] on input "Title *" at bounding box center [473, 345] width 316 height 18
type input "e"
type input "test"
click at [433, 434] on textarea "Details" at bounding box center [473, 430] width 316 height 55
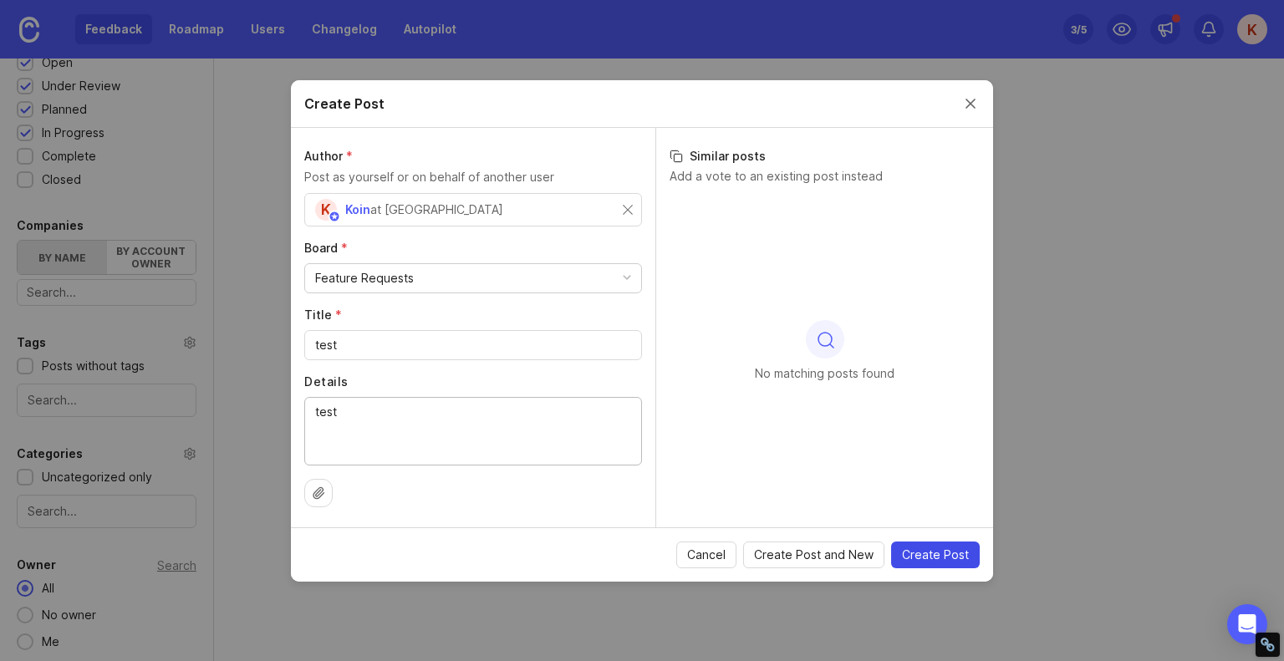
type textarea "test"
click at [949, 555] on span "Create Post" at bounding box center [935, 555] width 67 height 17
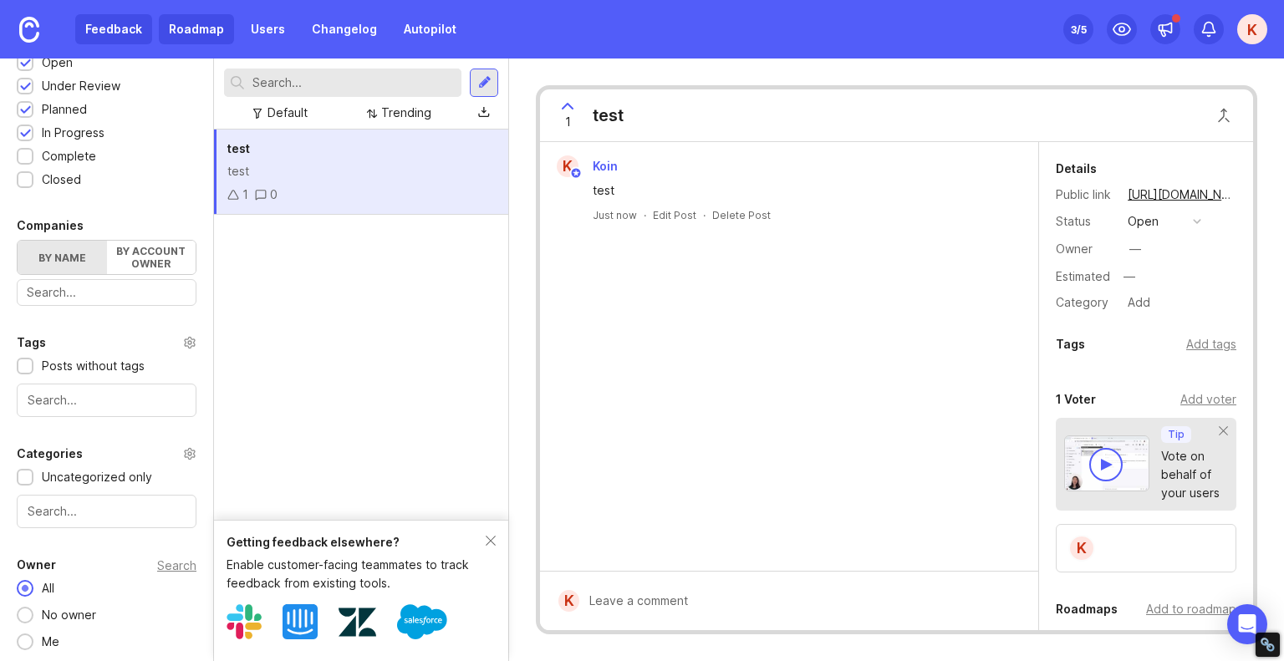
click at [180, 33] on link "Roadmap" at bounding box center [196, 29] width 75 height 30
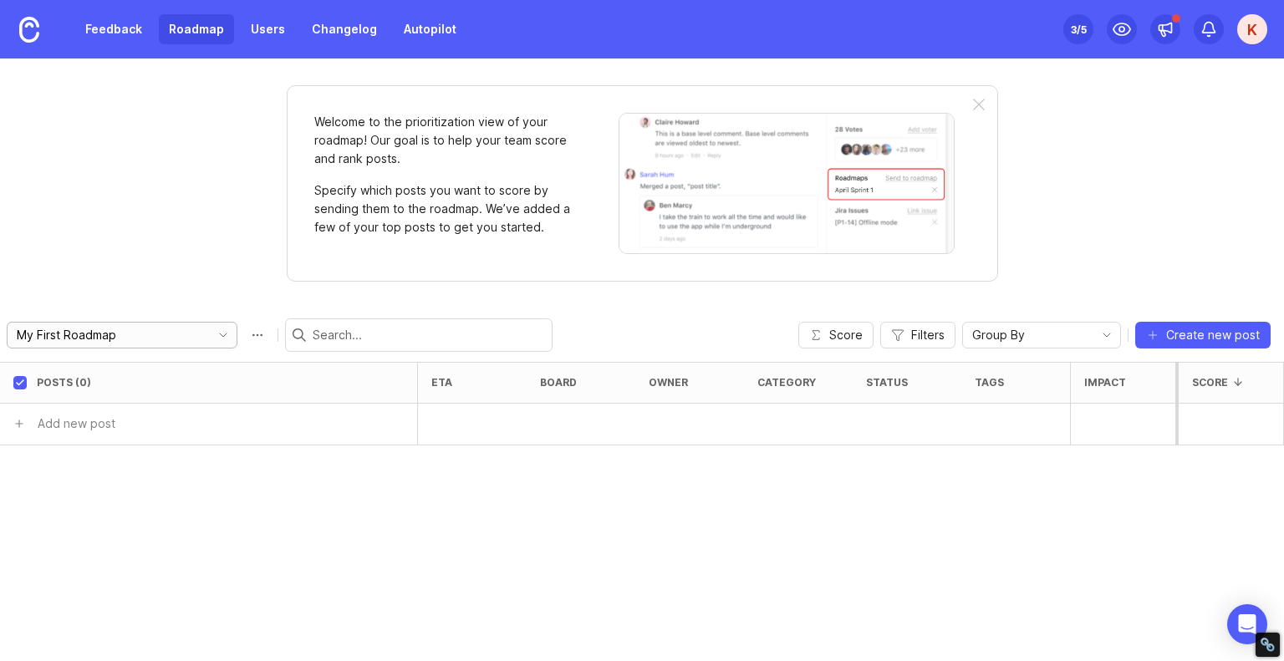
click at [106, 335] on input "My First Roadmap" at bounding box center [109, 335] width 185 height 18
click at [126, 40] on link "Feedback" at bounding box center [113, 29] width 77 height 30
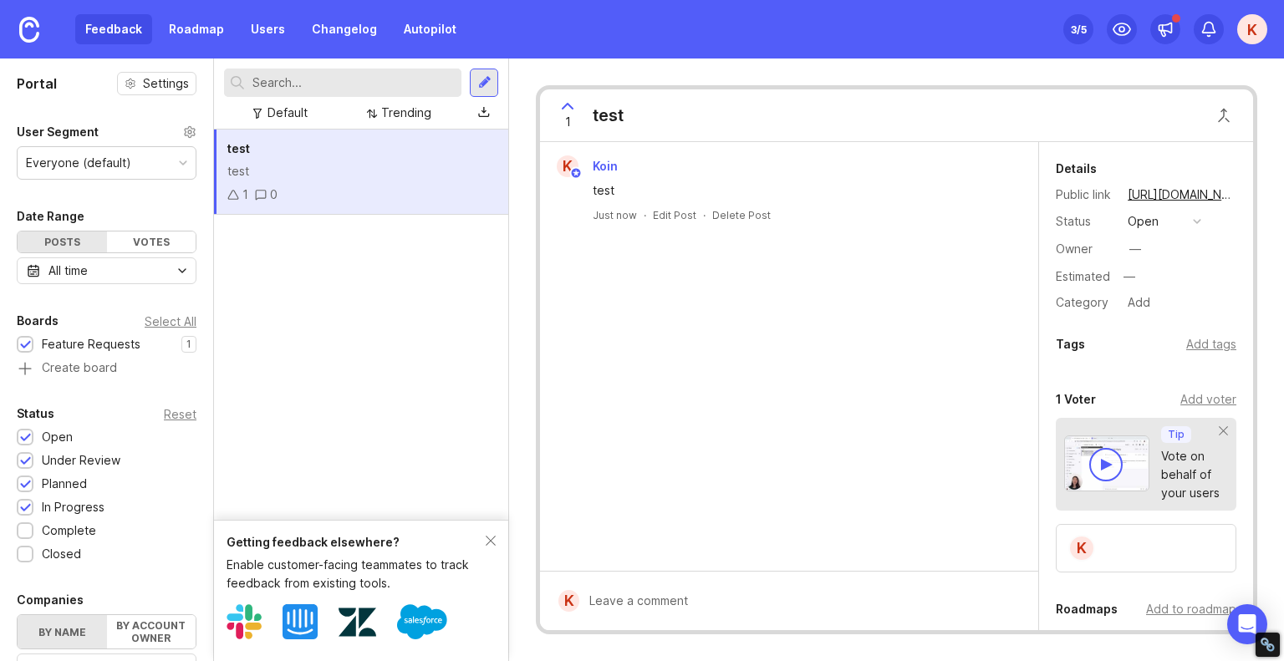
click at [497, 539] on div "Getting feedback elsewhere? Enable customer-facing teammates to track feedback …" at bounding box center [361, 590] width 294 height 141
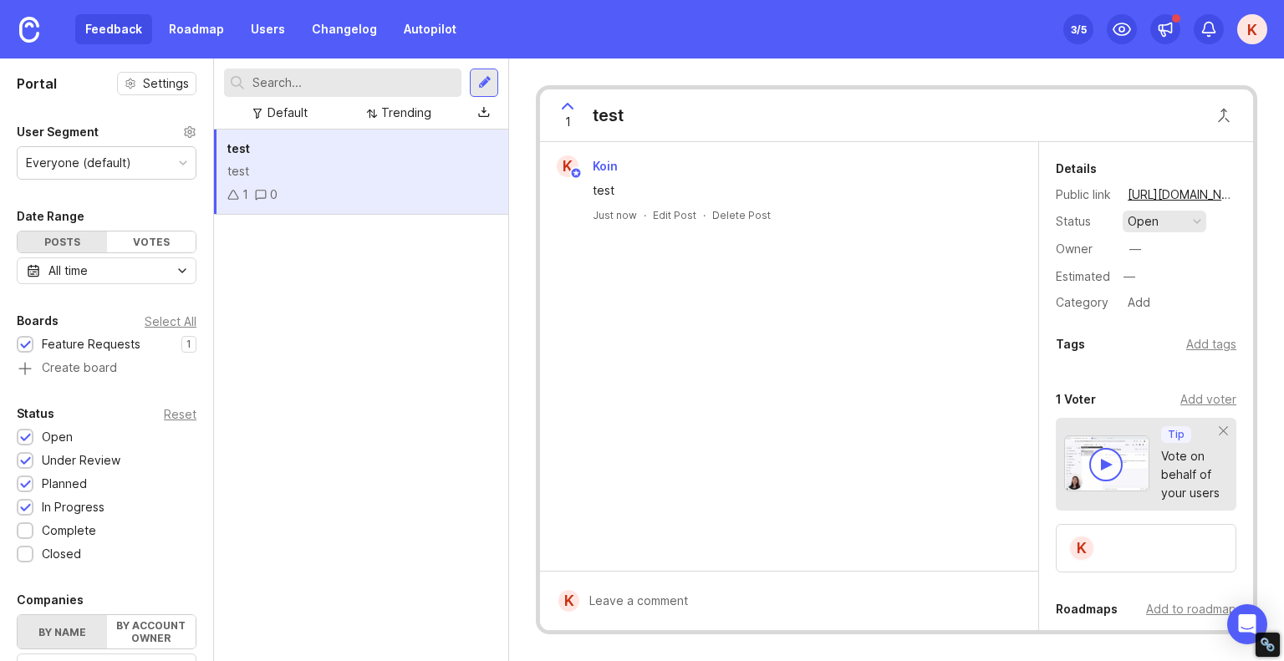
click at [1191, 215] on button "open" at bounding box center [1164, 222] width 84 height 22
click at [235, 193] on icon at bounding box center [233, 195] width 10 height 8
click at [1064, 401] on div "1 Voter" at bounding box center [1076, 399] width 40 height 20
click at [1191, 404] on div "Add voter" at bounding box center [1208, 399] width 56 height 18
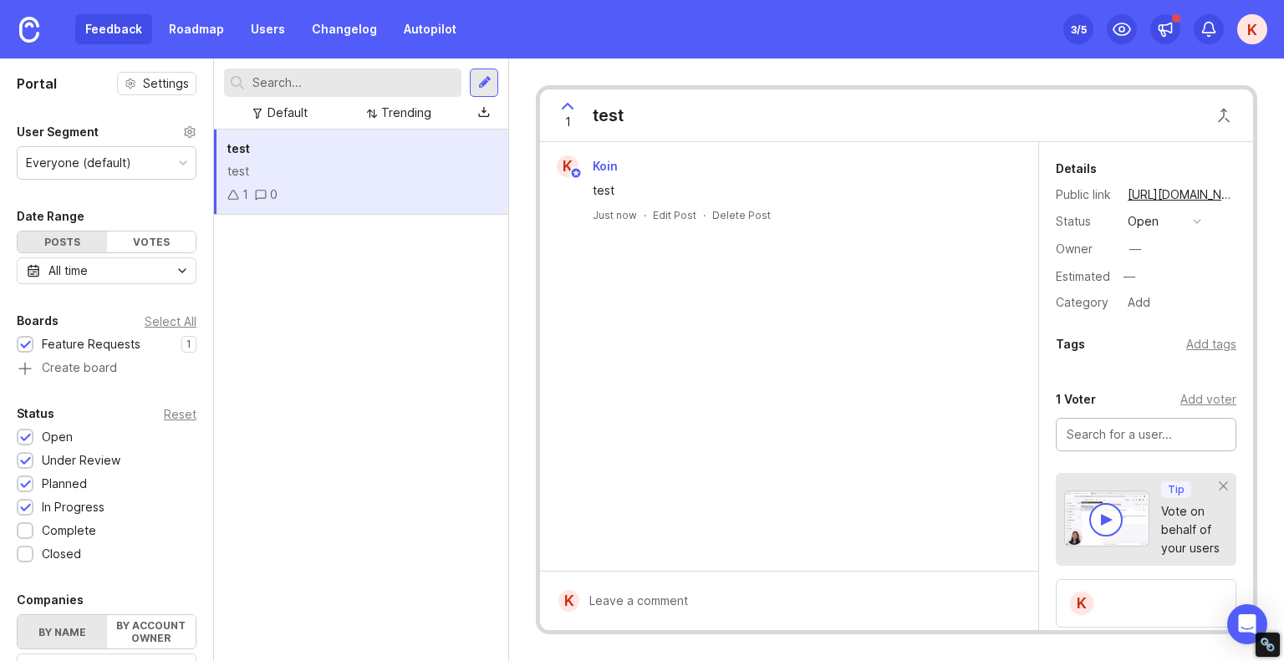
click at [1159, 430] on input "text" at bounding box center [1145, 434] width 159 height 18
click at [207, 18] on link "Roadmap" at bounding box center [196, 29] width 75 height 30
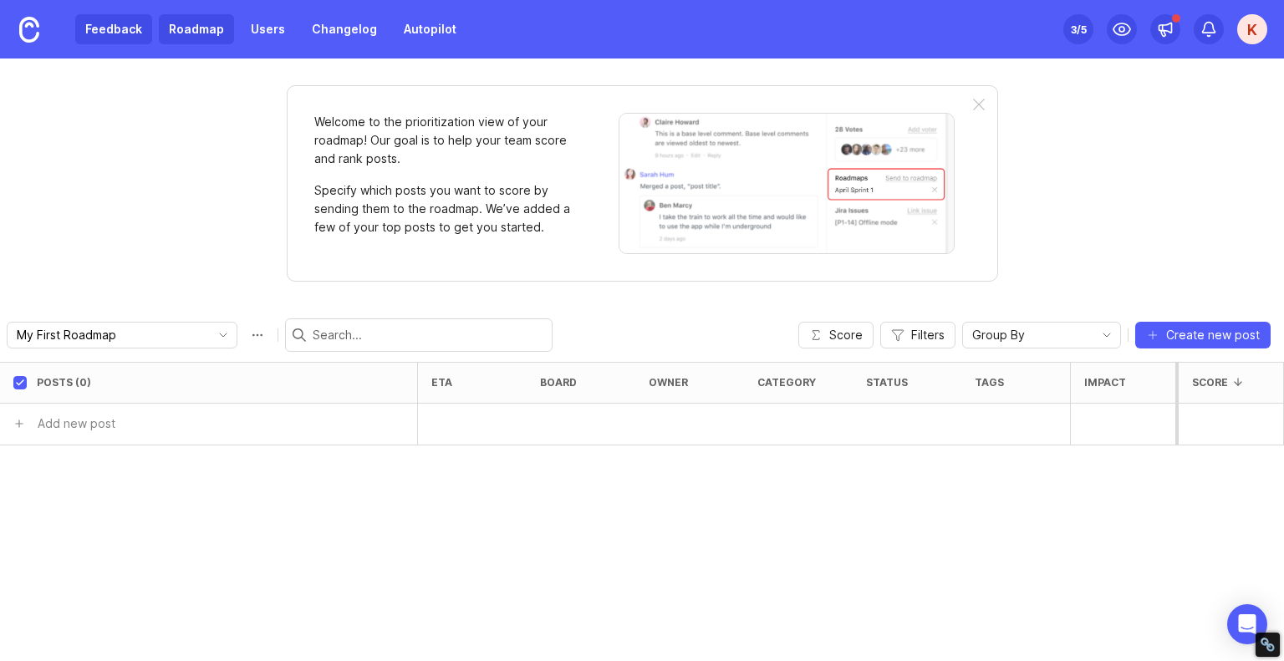
click at [105, 23] on link "Feedback" at bounding box center [113, 29] width 77 height 30
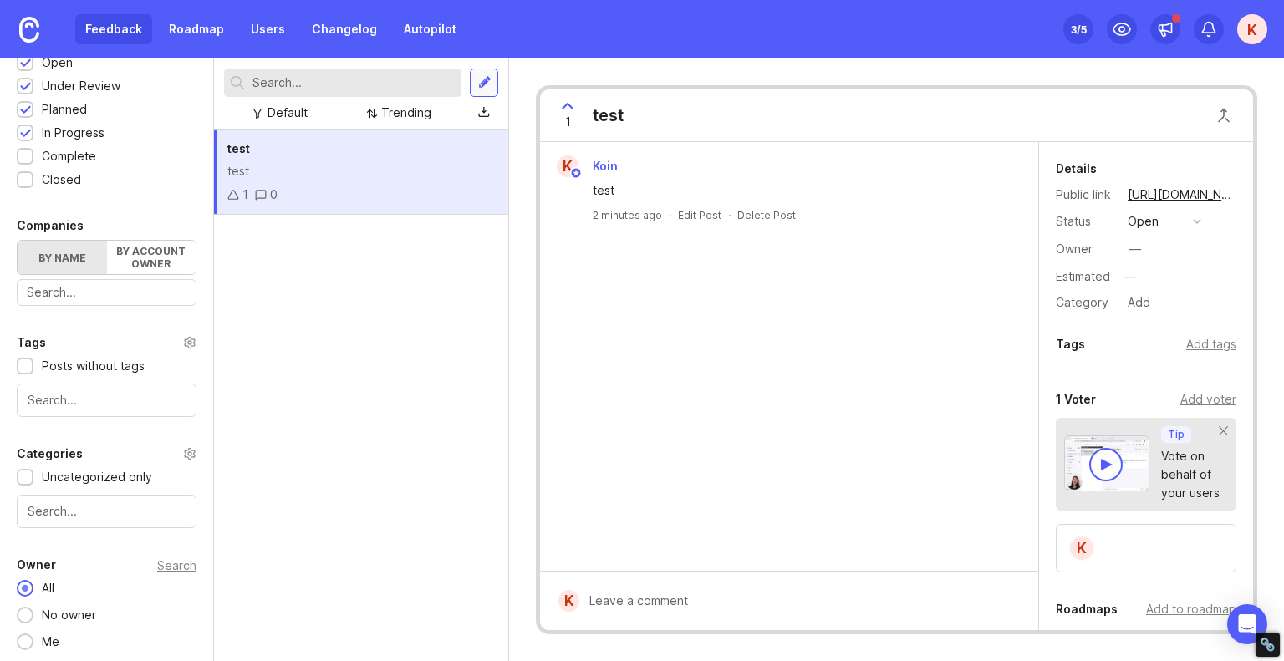
click at [481, 79] on div at bounding box center [484, 82] width 13 height 15
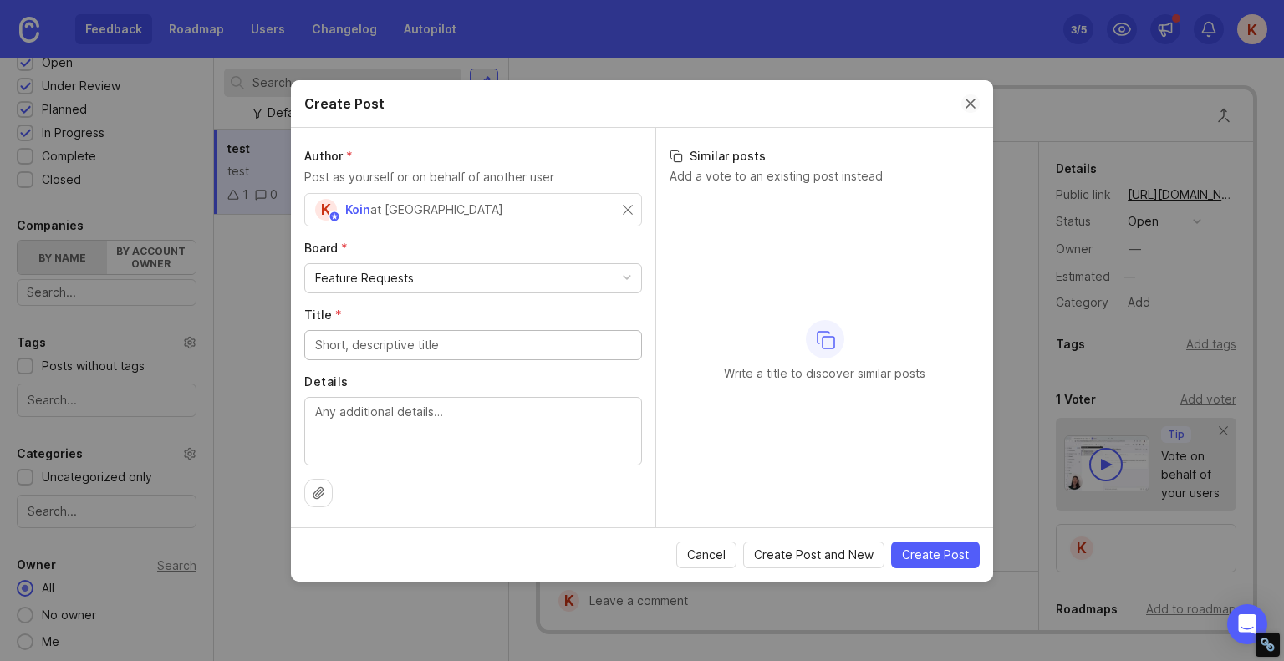
click at [963, 107] on button "Close create post modal" at bounding box center [970, 103] width 18 height 18
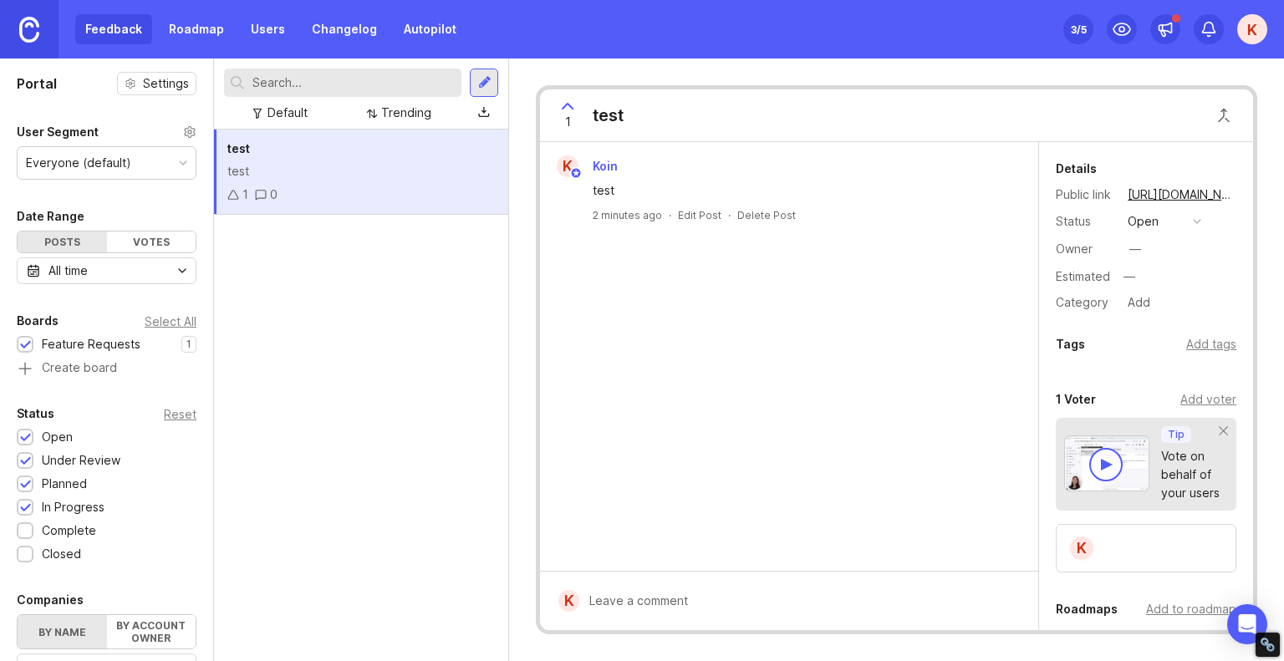
click at [29, 37] on img at bounding box center [29, 30] width 20 height 26
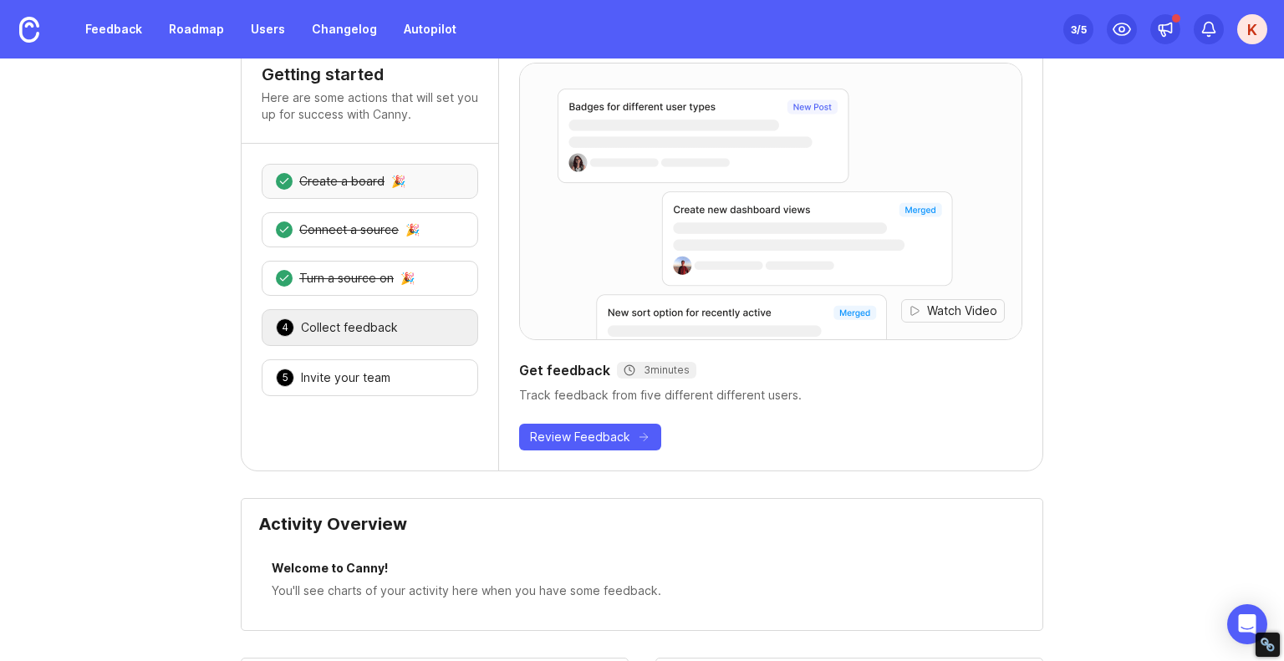
scroll to position [167, 0]
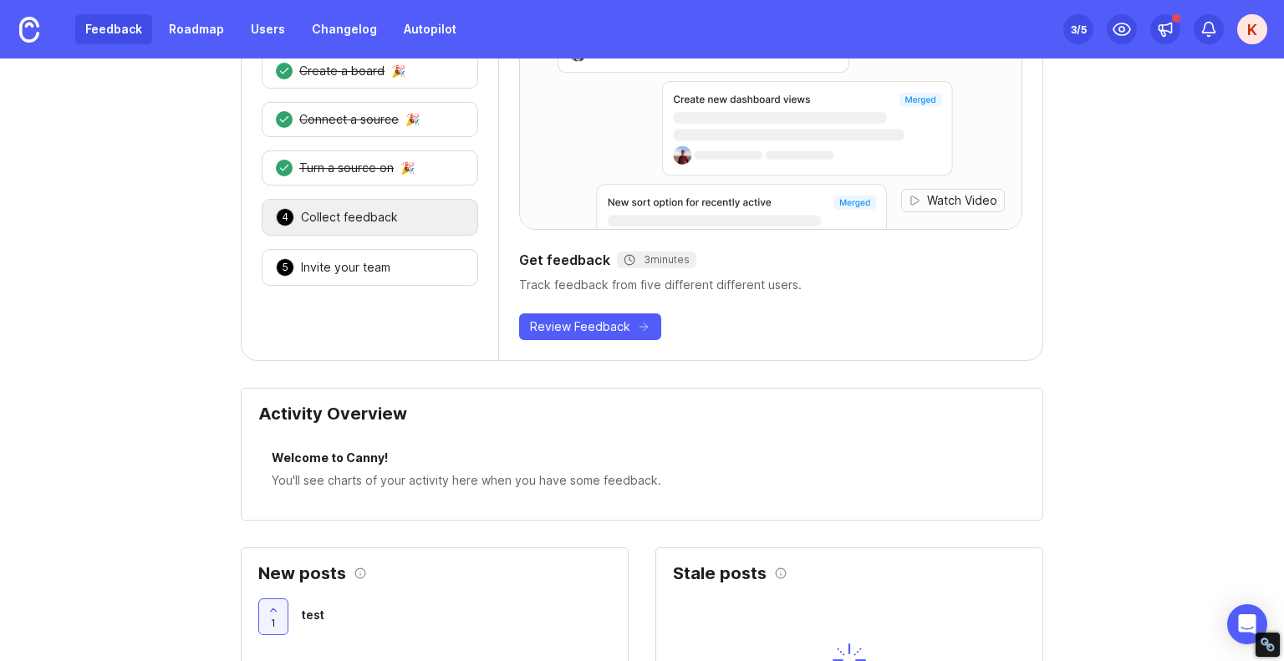
click at [120, 32] on link "Feedback" at bounding box center [113, 29] width 77 height 30
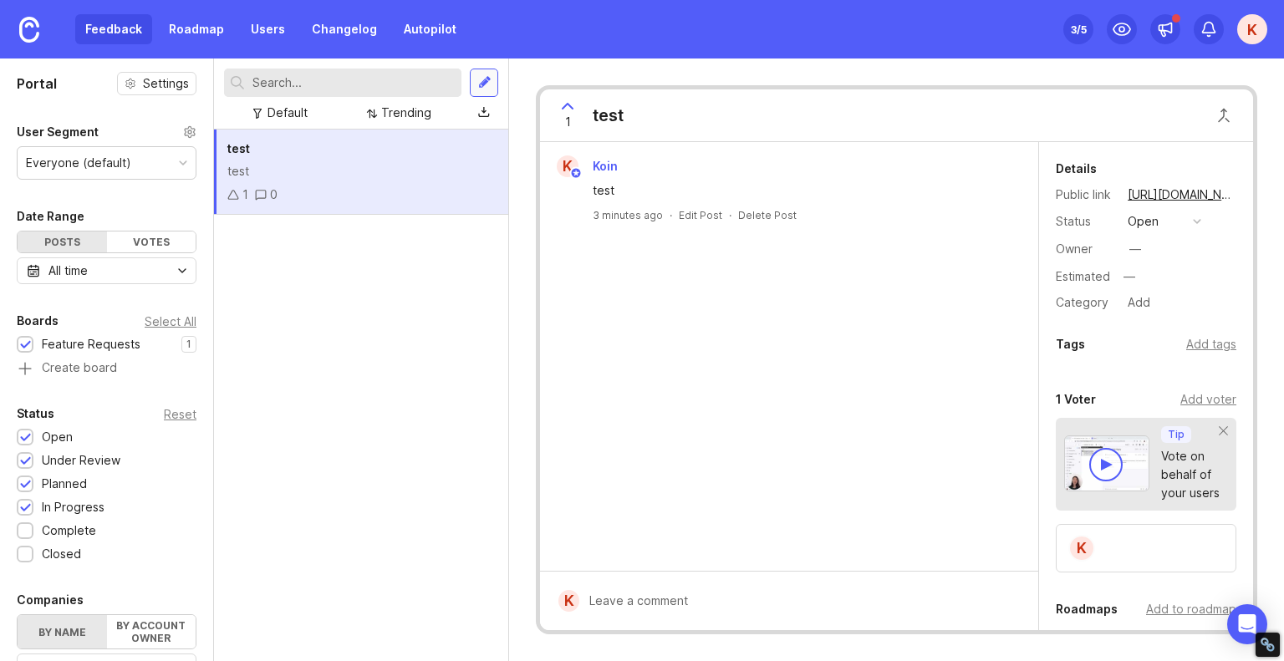
drag, startPoint x: 451, startPoint y: 201, endPoint x: 488, endPoint y: 83, distance: 124.2
click at [488, 83] on div at bounding box center [484, 82] width 13 height 15
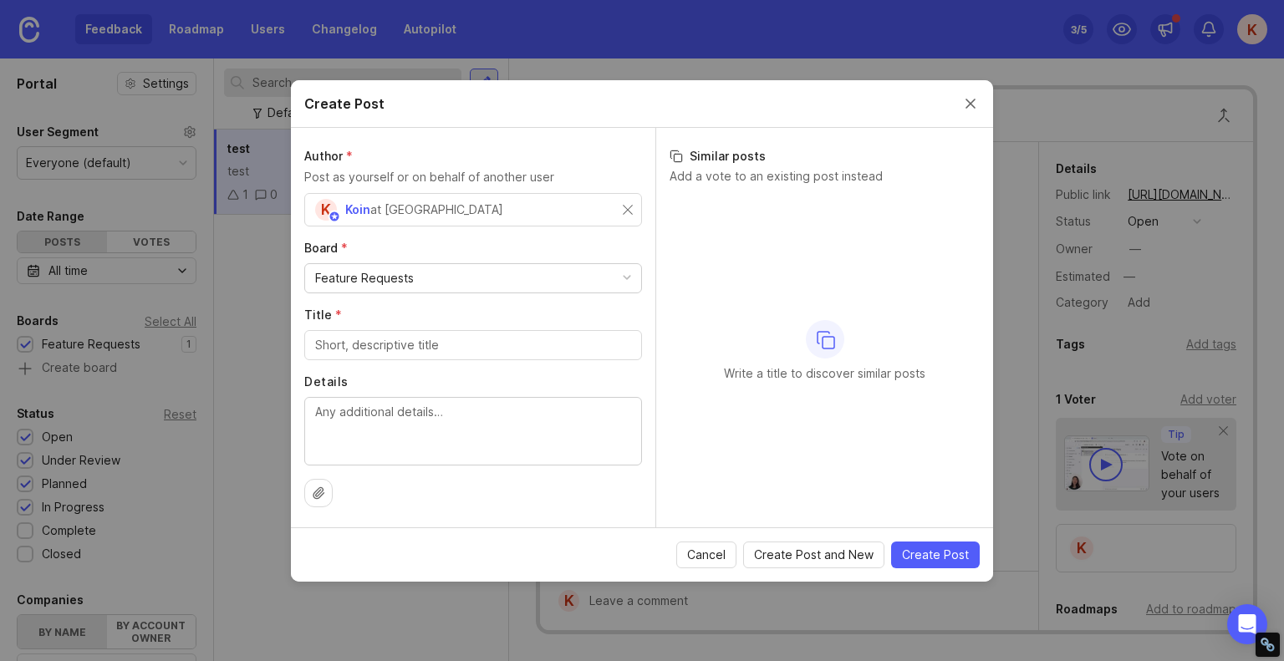
click at [960, 94] on div "Create Post" at bounding box center [642, 104] width 702 height 48
click at [972, 100] on button "Close create post modal" at bounding box center [970, 103] width 18 height 18
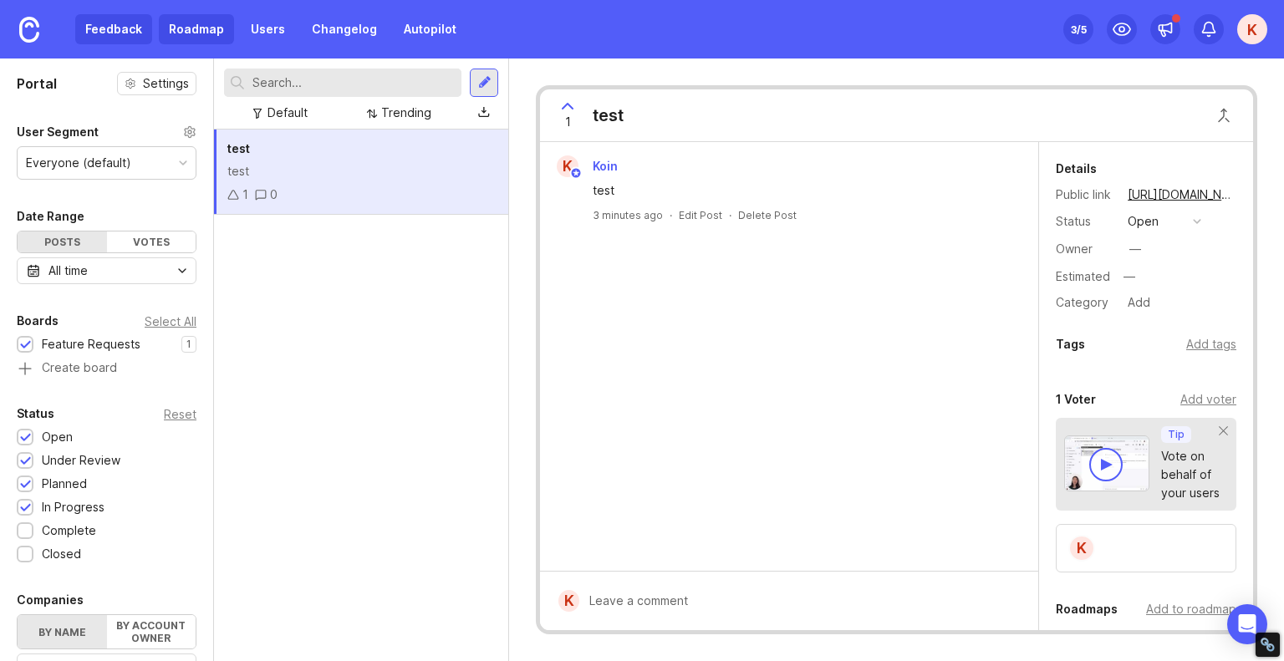
click at [210, 30] on link "Roadmap" at bounding box center [196, 29] width 75 height 30
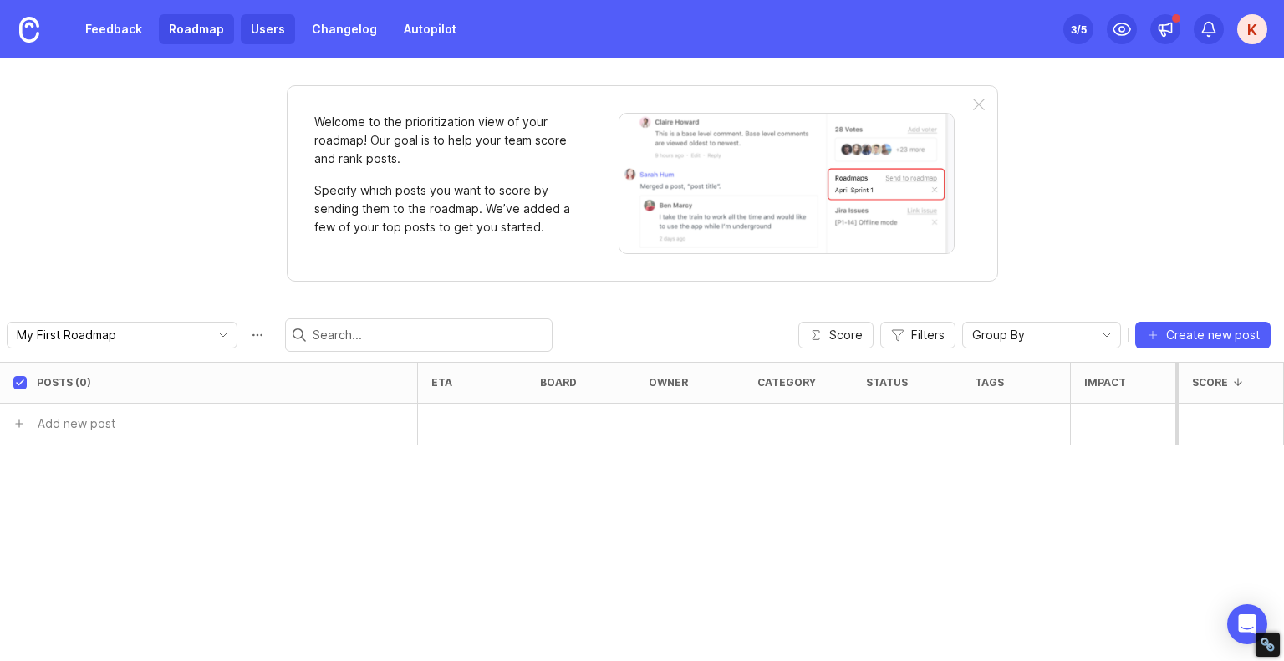
click at [264, 25] on link "Users" at bounding box center [268, 29] width 54 height 30
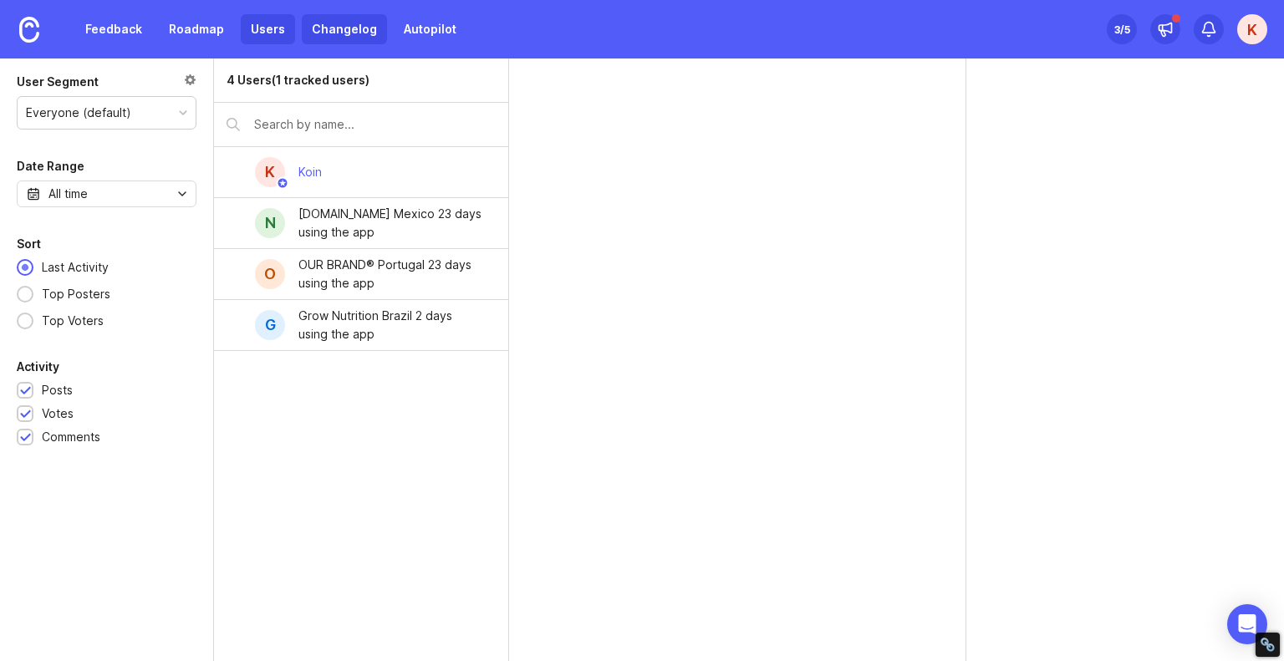
click at [334, 24] on link "Changelog" at bounding box center [344, 29] width 85 height 30
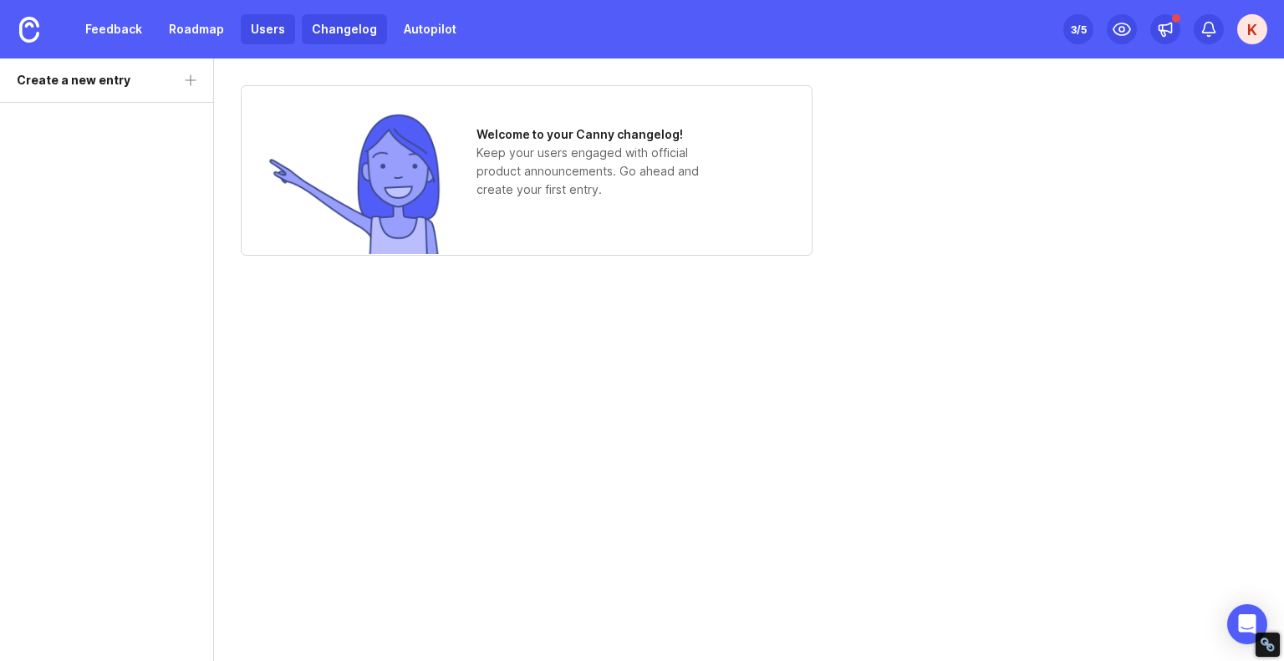
click at [266, 36] on link "Users" at bounding box center [268, 29] width 54 height 30
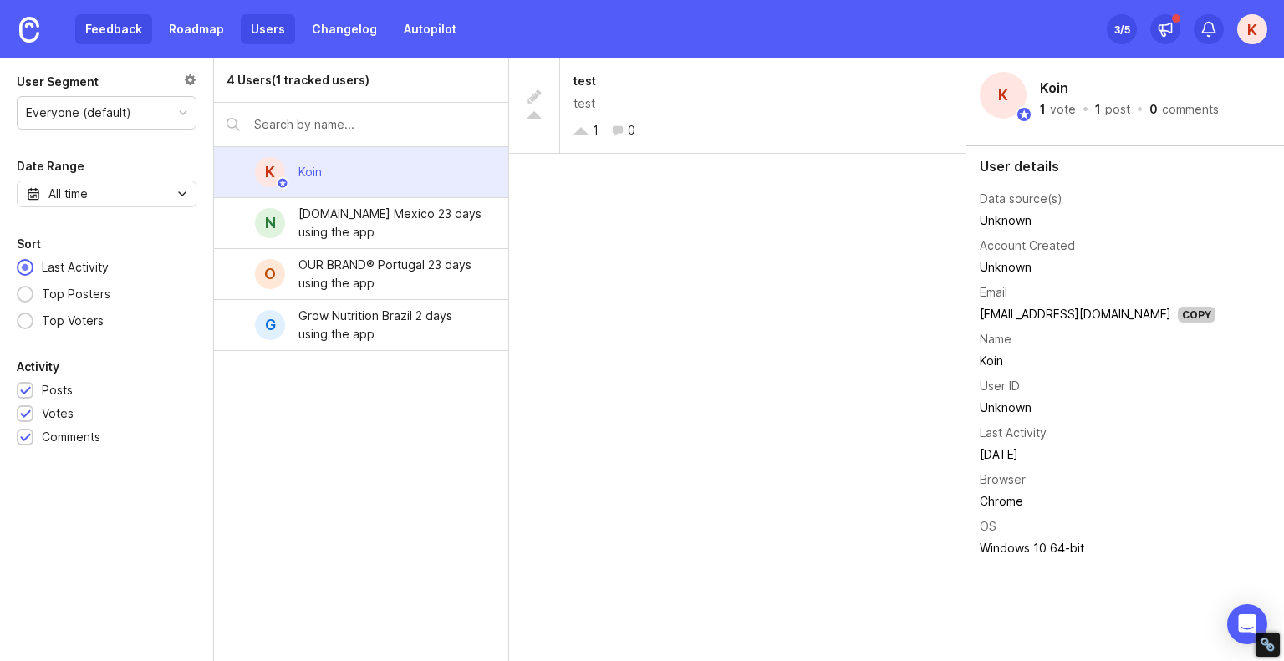
click at [104, 33] on link "Feedback" at bounding box center [113, 29] width 77 height 30
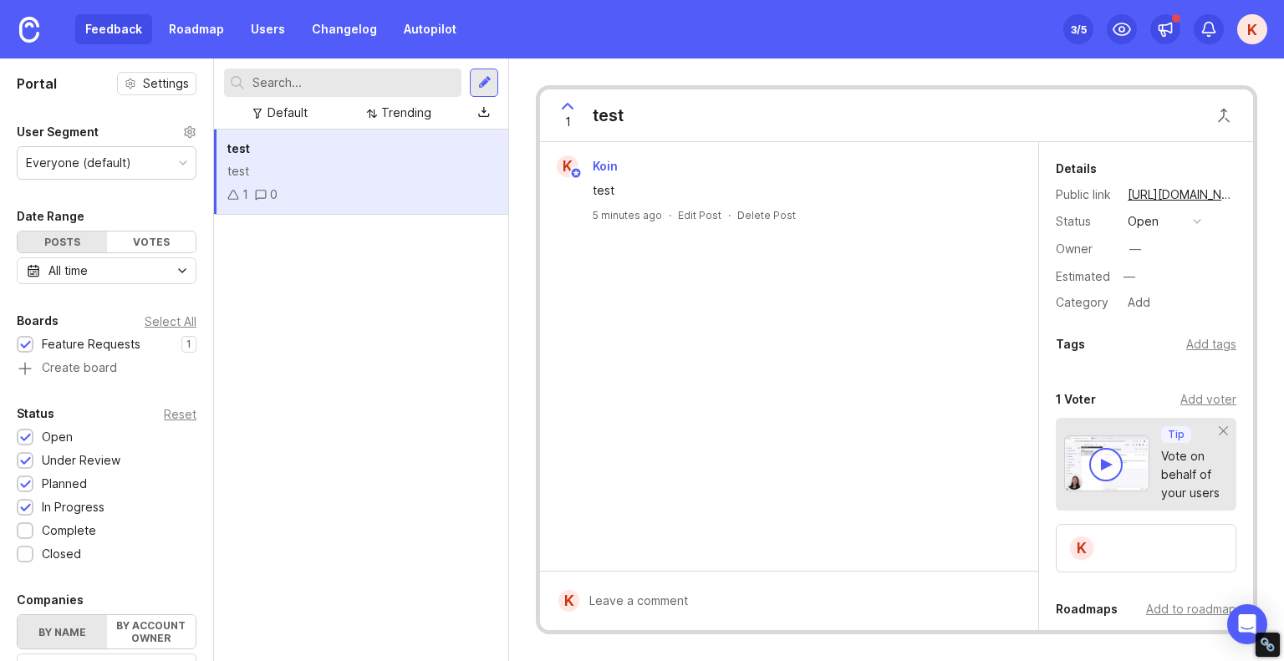
click at [424, 177] on div "test" at bounding box center [360, 171] width 267 height 18
click at [620, 601] on div "Public The post author and voters will get an email. Submit" at bounding box center [801, 581] width 444 height 71
click at [613, 595] on div at bounding box center [616, 602] width 14 height 14
click at [618, 607] on div at bounding box center [616, 602] width 14 height 14
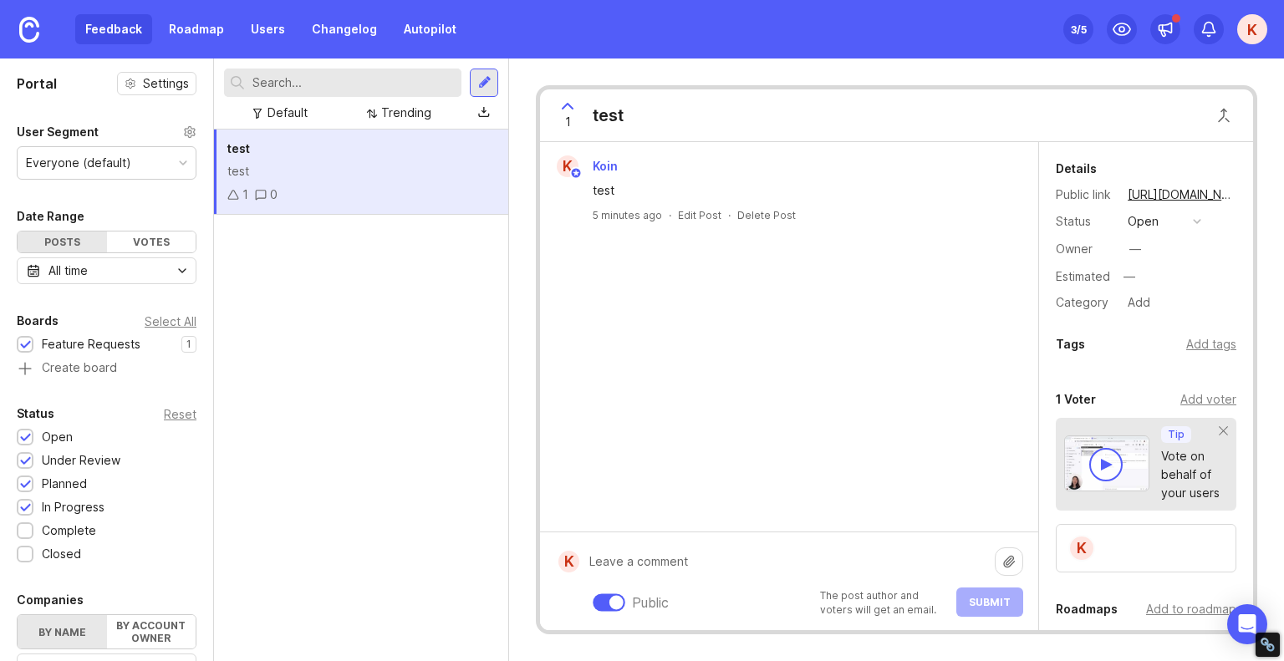
click at [568, 106] on icon at bounding box center [567, 106] width 20 height 20
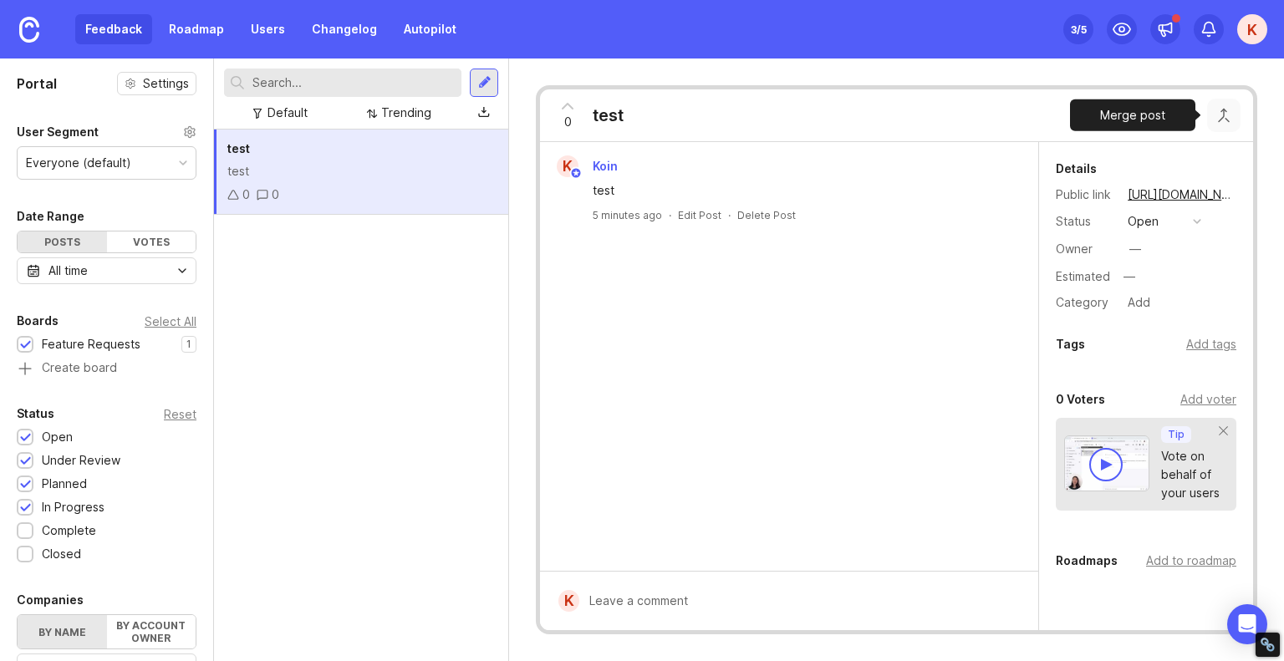
click at [1222, 115] on button "Close button" at bounding box center [1223, 115] width 33 height 33
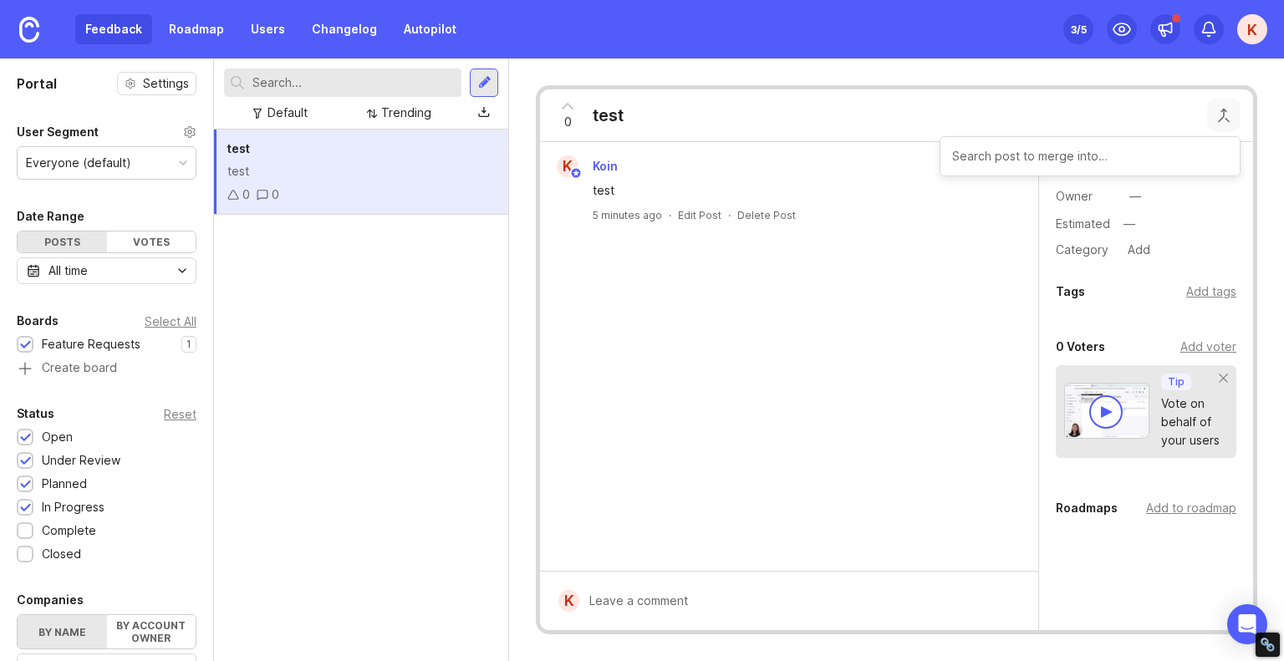
scroll to position [98, 0]
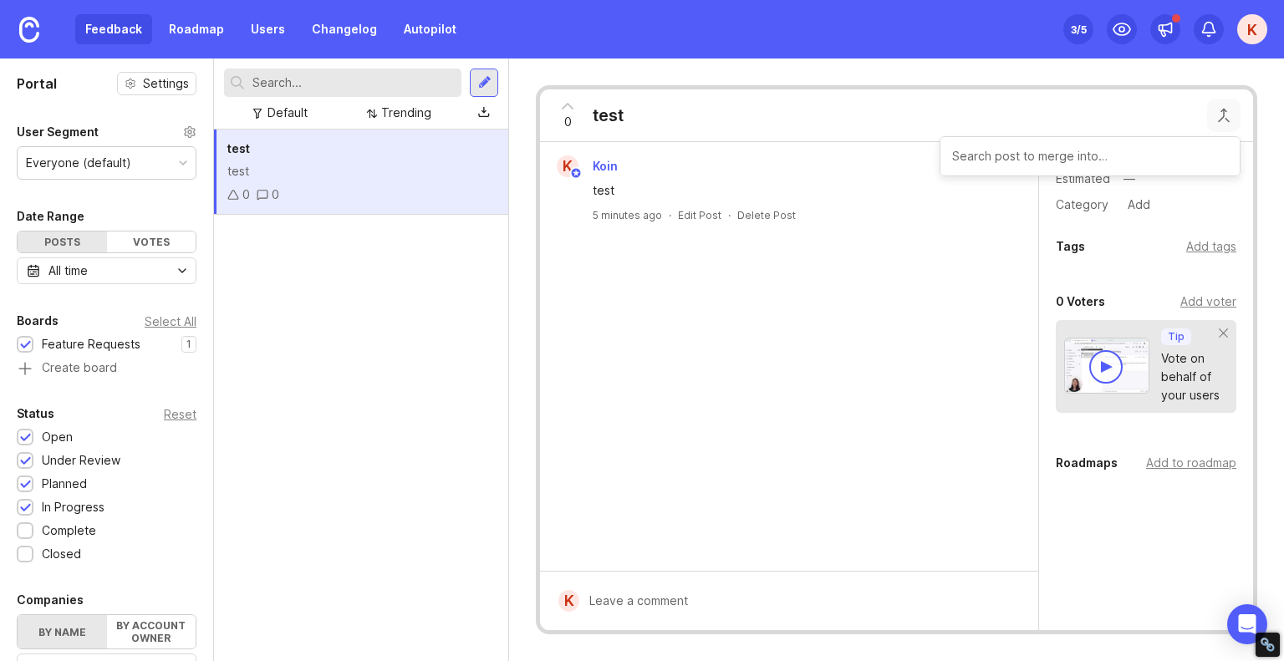
click at [488, 529] on div "test test 0 0" at bounding box center [361, 396] width 294 height 532
click at [1238, 37] on div "K" at bounding box center [1252, 29] width 30 height 30
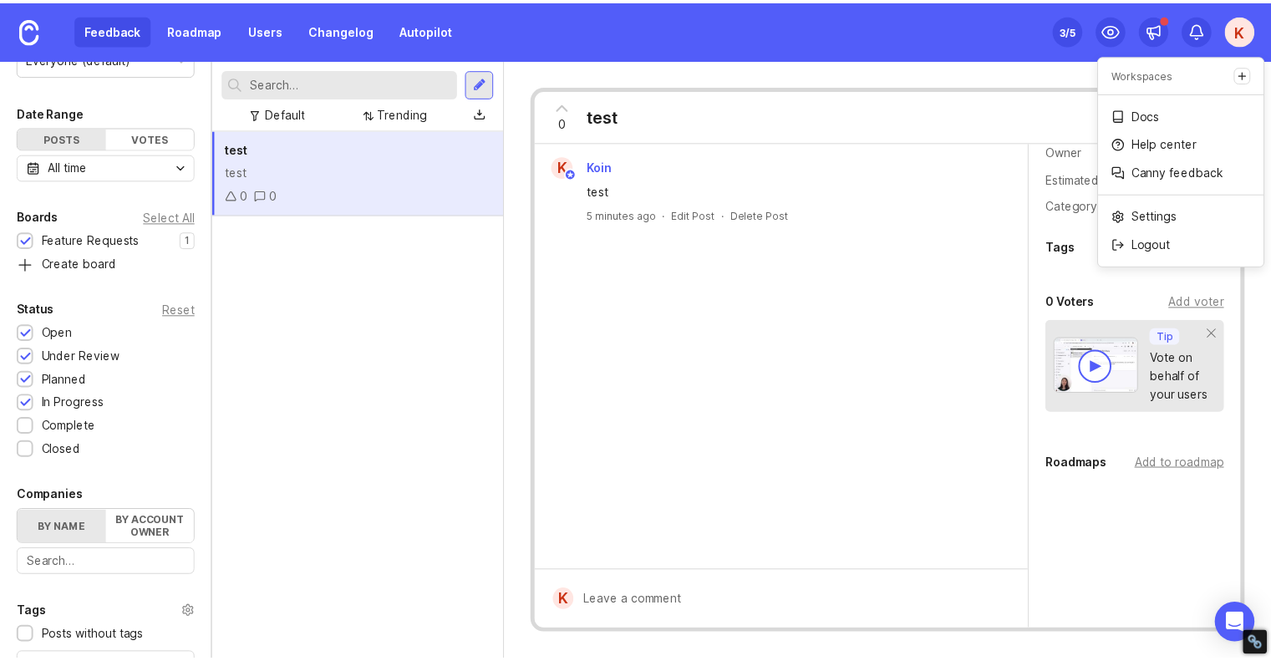
scroll to position [0, 0]
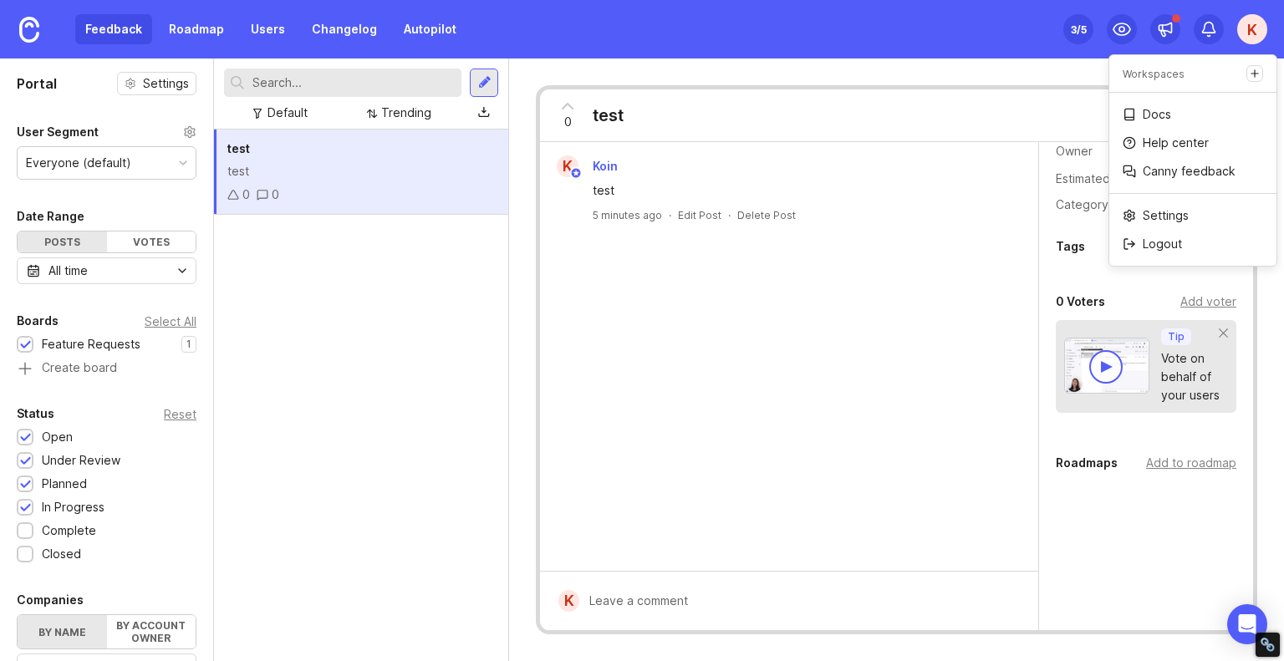
click at [97, 160] on div "Everyone (default)" at bounding box center [78, 163] width 105 height 18
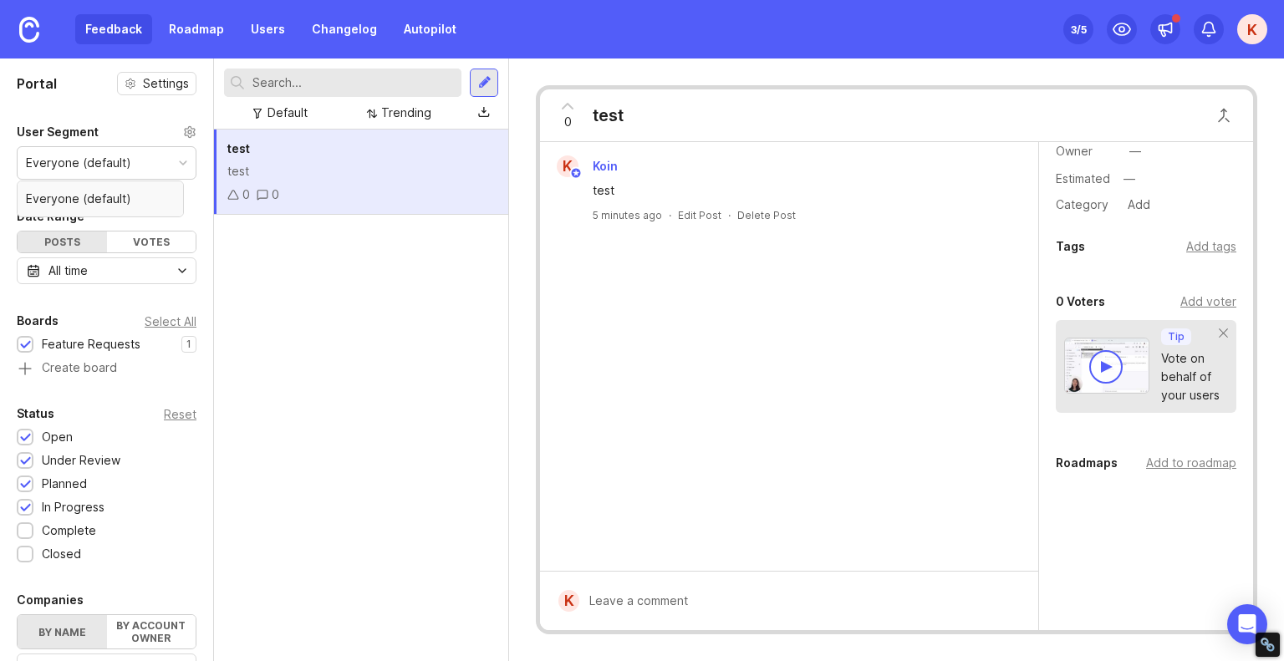
click at [97, 160] on div "Everyone (default)" at bounding box center [78, 163] width 105 height 18
click at [128, 232] on div "Votes" at bounding box center [151, 242] width 89 height 21
click at [78, 239] on div "Posts" at bounding box center [62, 242] width 89 height 21
click at [1114, 32] on icon at bounding box center [1121, 29] width 17 height 12
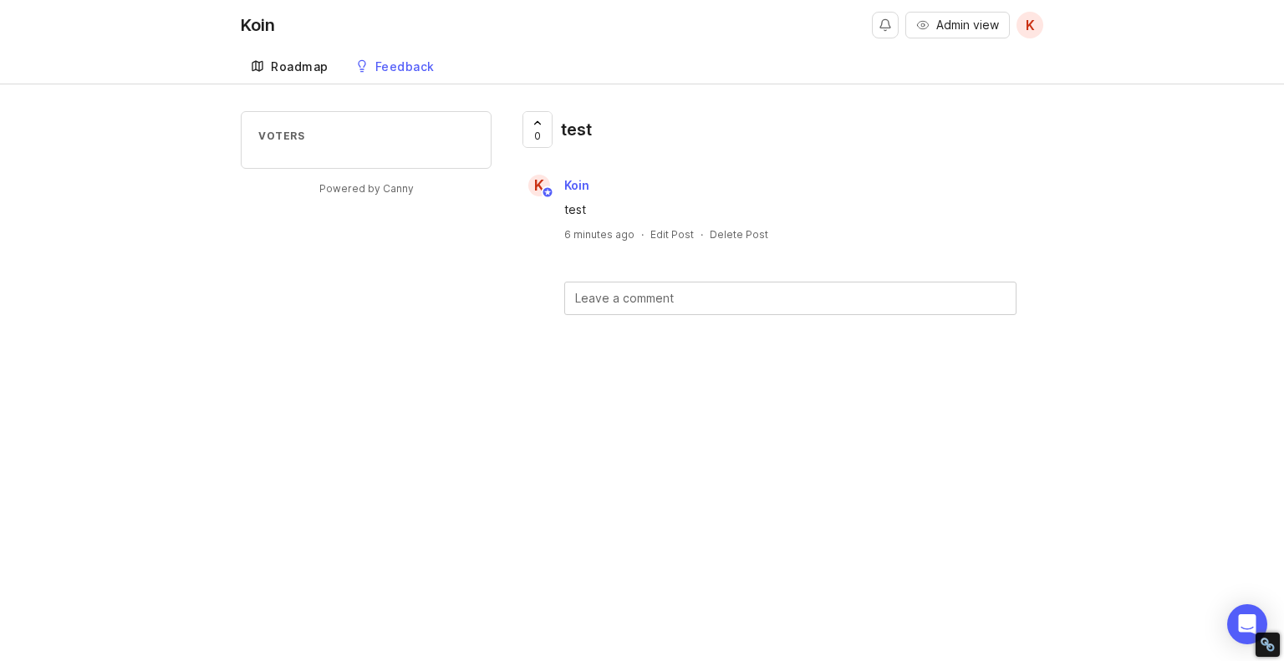
click at [303, 68] on div "Roadmap" at bounding box center [300, 67] width 58 height 12
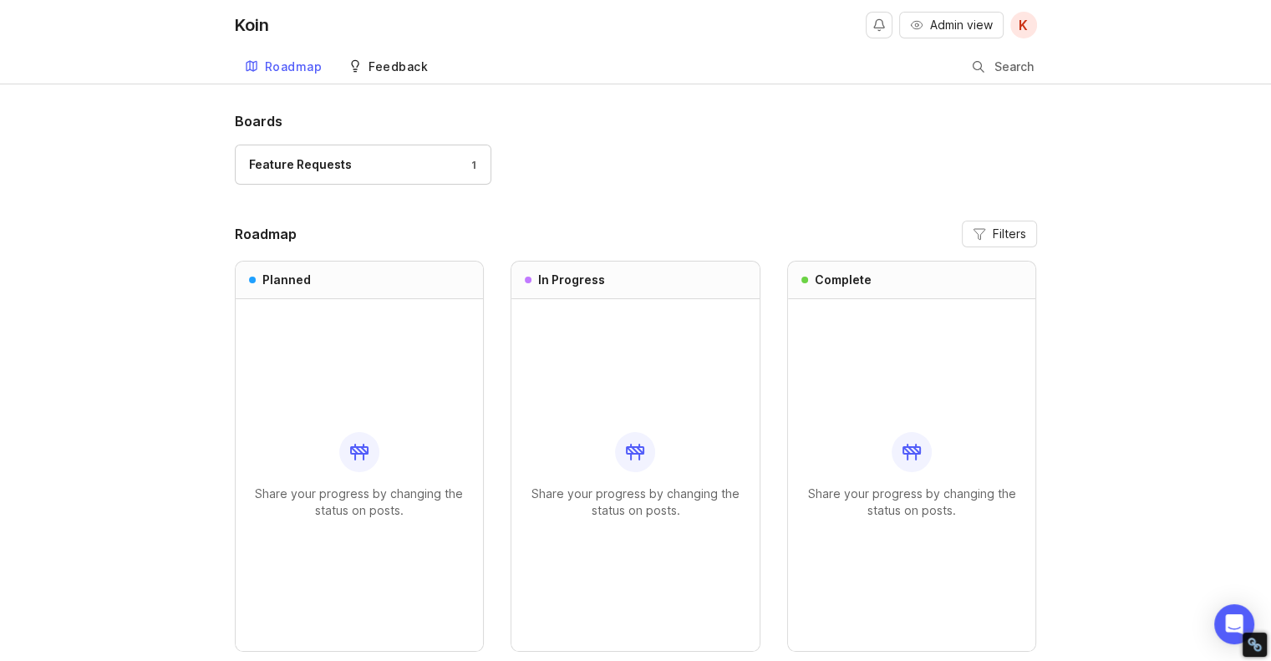
click at [395, 56] on link "Feedback" at bounding box center [387, 67] width 99 height 34
click at [388, 64] on div "Feedback" at bounding box center [398, 67] width 59 height 12
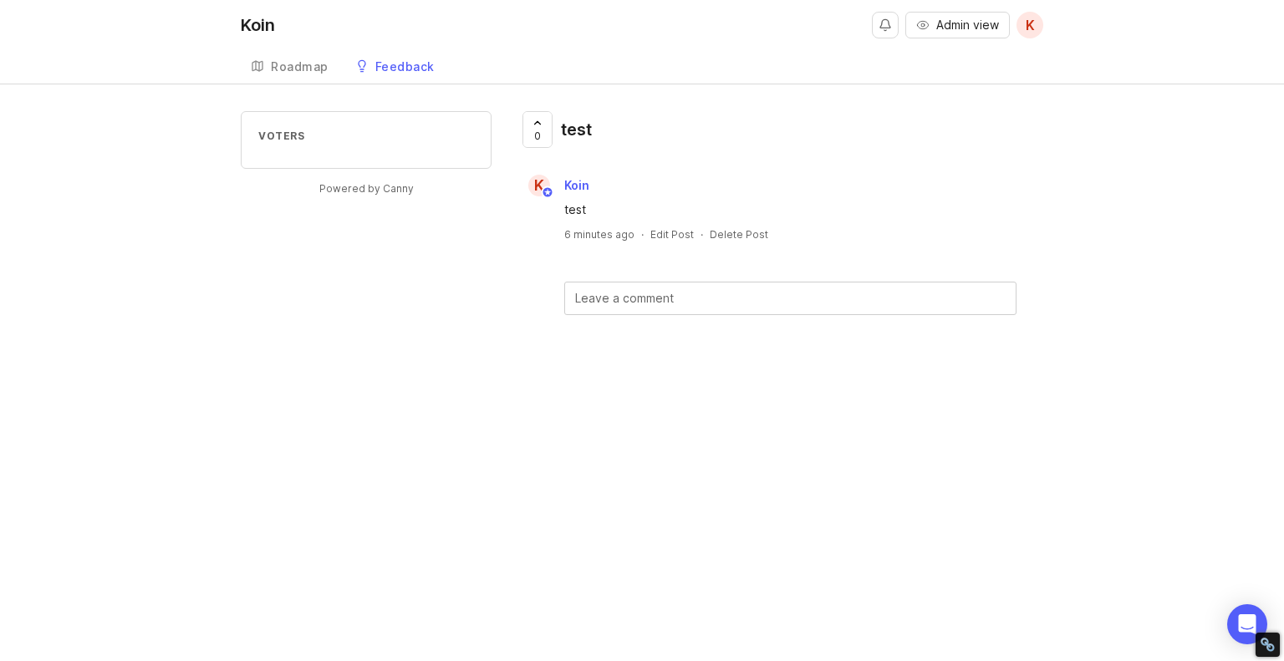
click at [603, 120] on div "0 test" at bounding box center [561, 136] width 87 height 50
click at [311, 64] on div "Roadmap" at bounding box center [300, 67] width 58 height 12
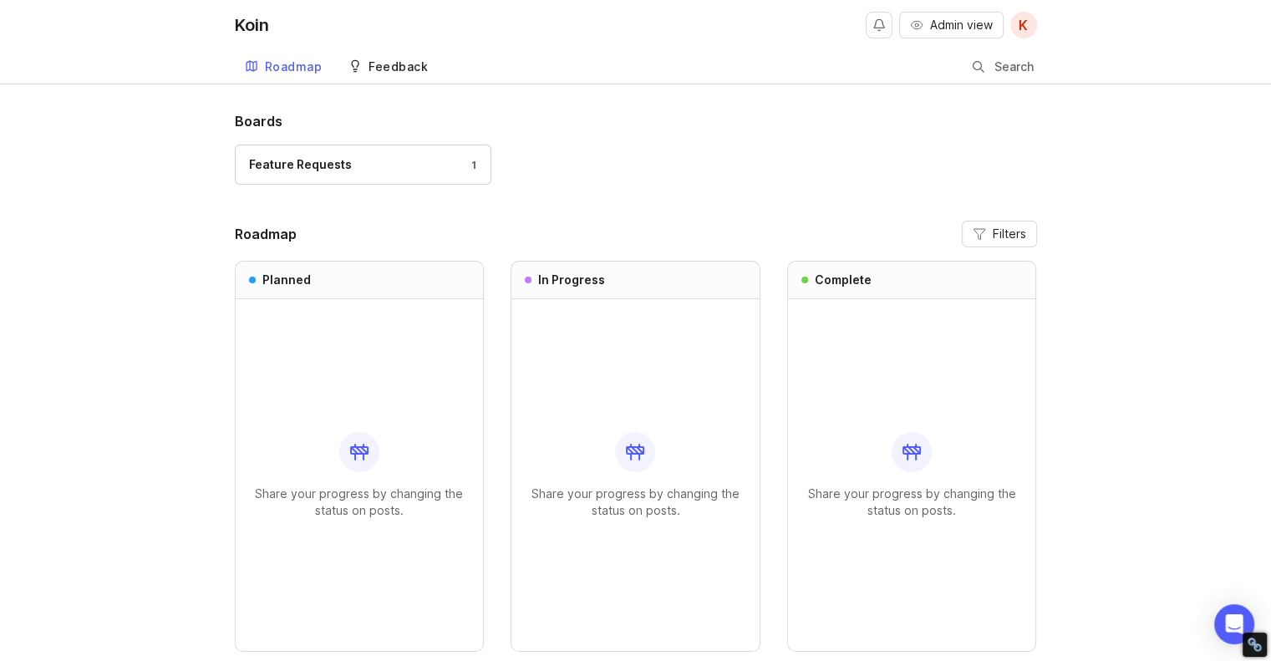
click at [370, 56] on link "Feedback" at bounding box center [387, 67] width 99 height 34
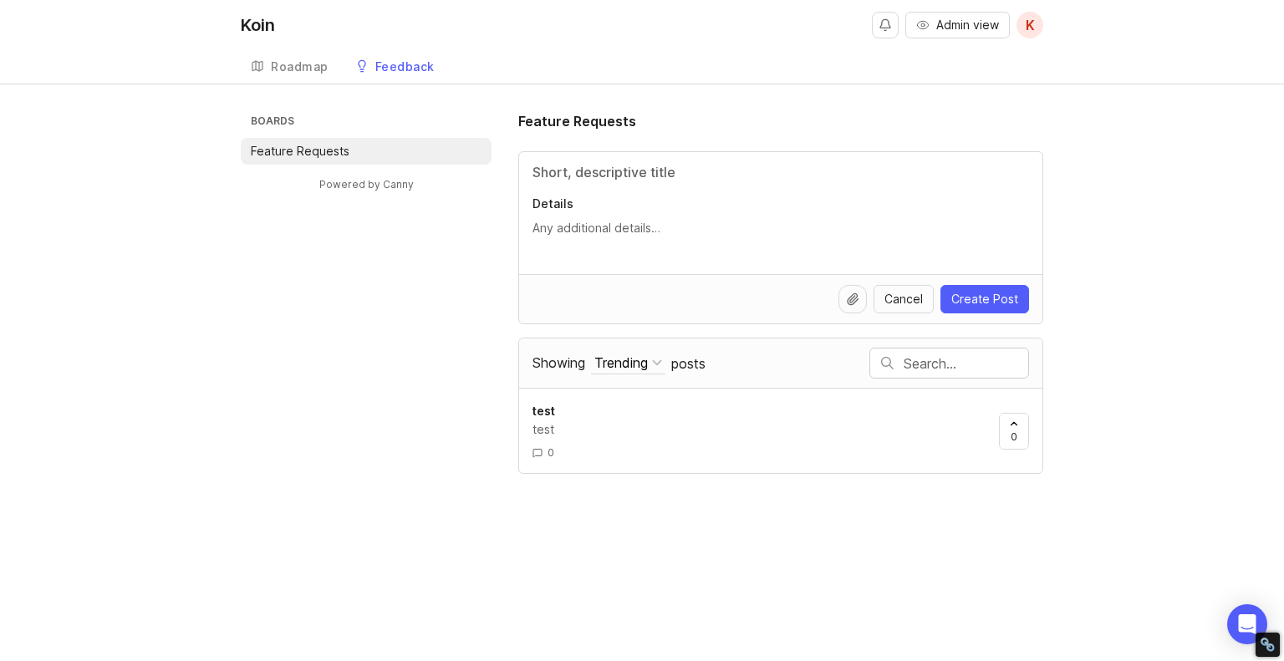
click at [565, 200] on p "Details" at bounding box center [780, 204] width 496 height 17
click at [565, 219] on textarea "Details" at bounding box center [780, 228] width 496 height 18
click at [585, 160] on div "Details" at bounding box center [780, 213] width 523 height 122
click at [644, 364] on div "Trending" at bounding box center [620, 363] width 53 height 18
click at [1245, 349] on div "Boards Feature Requests Powered by Canny Feature Requests Details Cancel Create…" at bounding box center [642, 292] width 1284 height 363
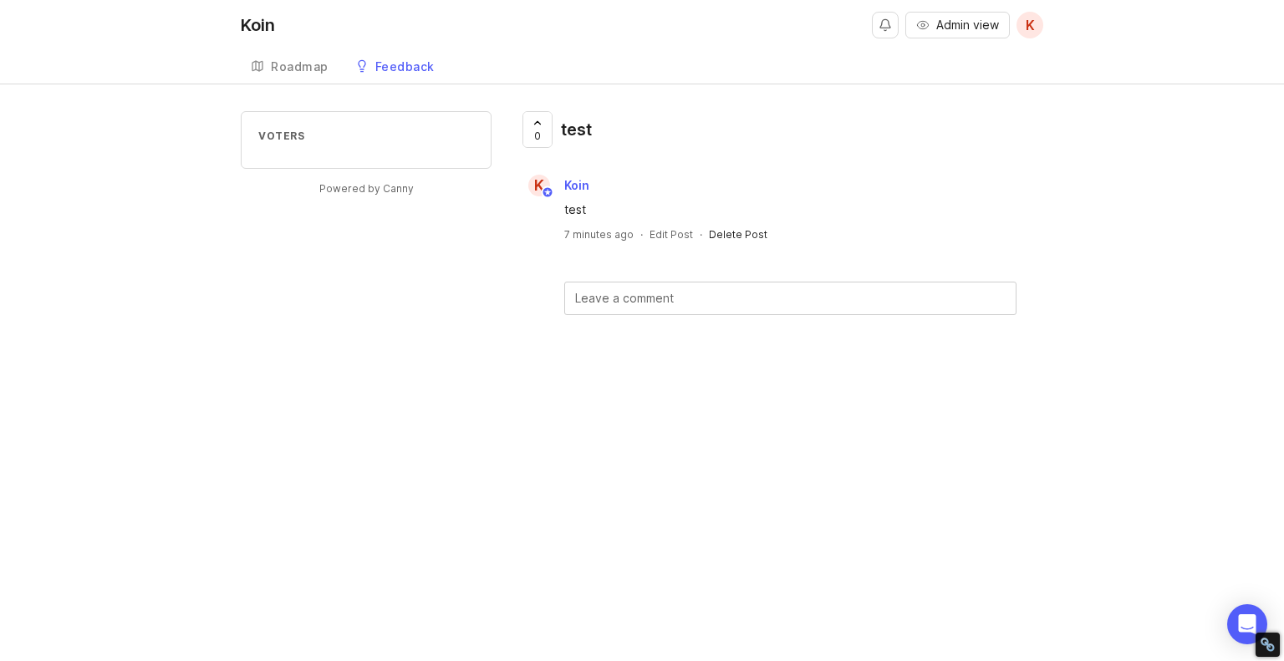
click at [733, 236] on div "Delete Post" at bounding box center [738, 234] width 59 height 14
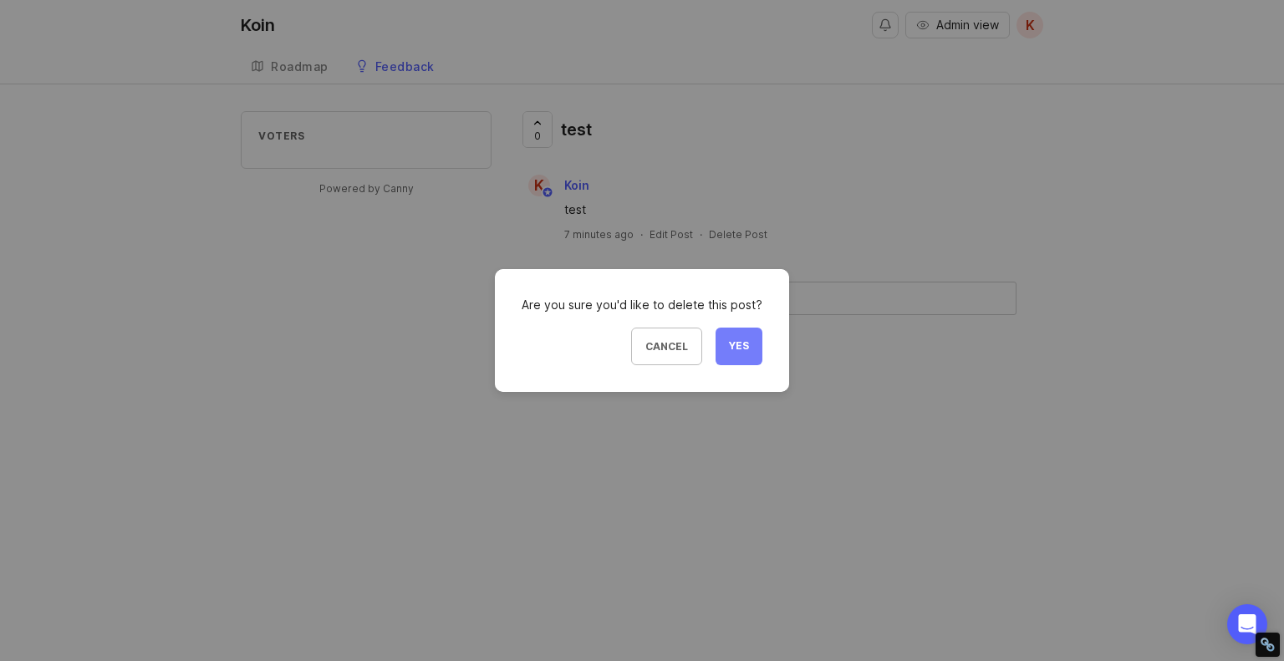
click at [738, 354] on button "Yes" at bounding box center [738, 347] width 47 height 38
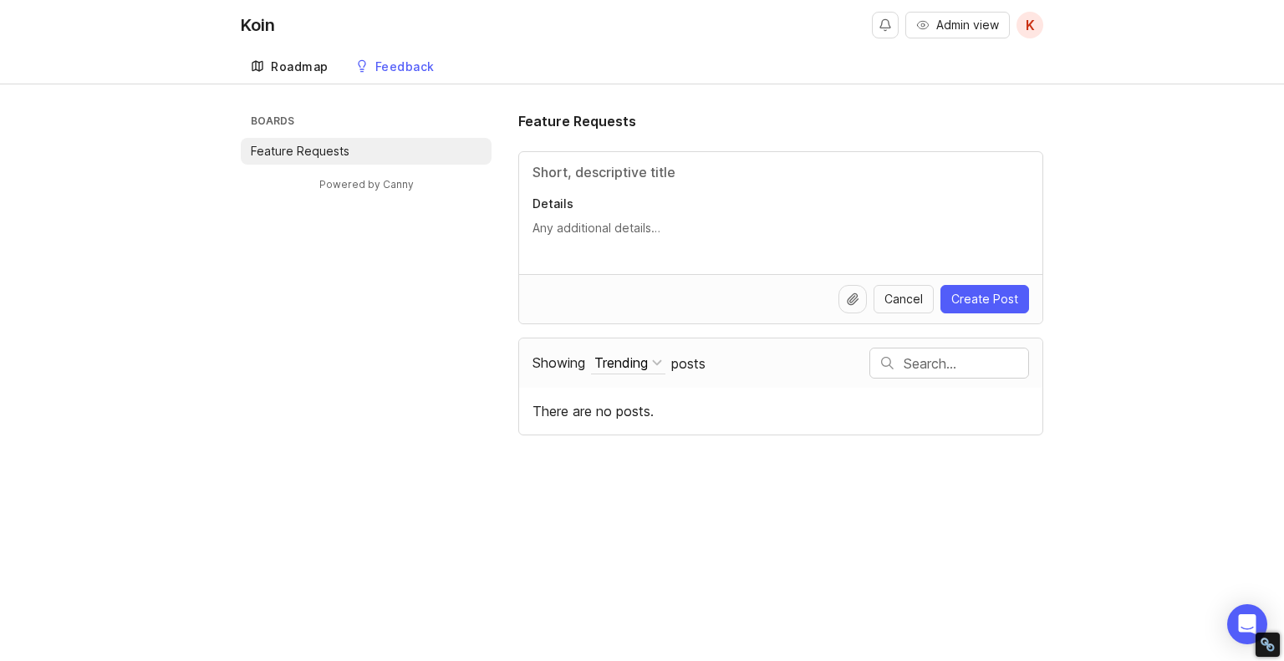
click at [280, 61] on div "Roadmap" at bounding box center [300, 67] width 58 height 12
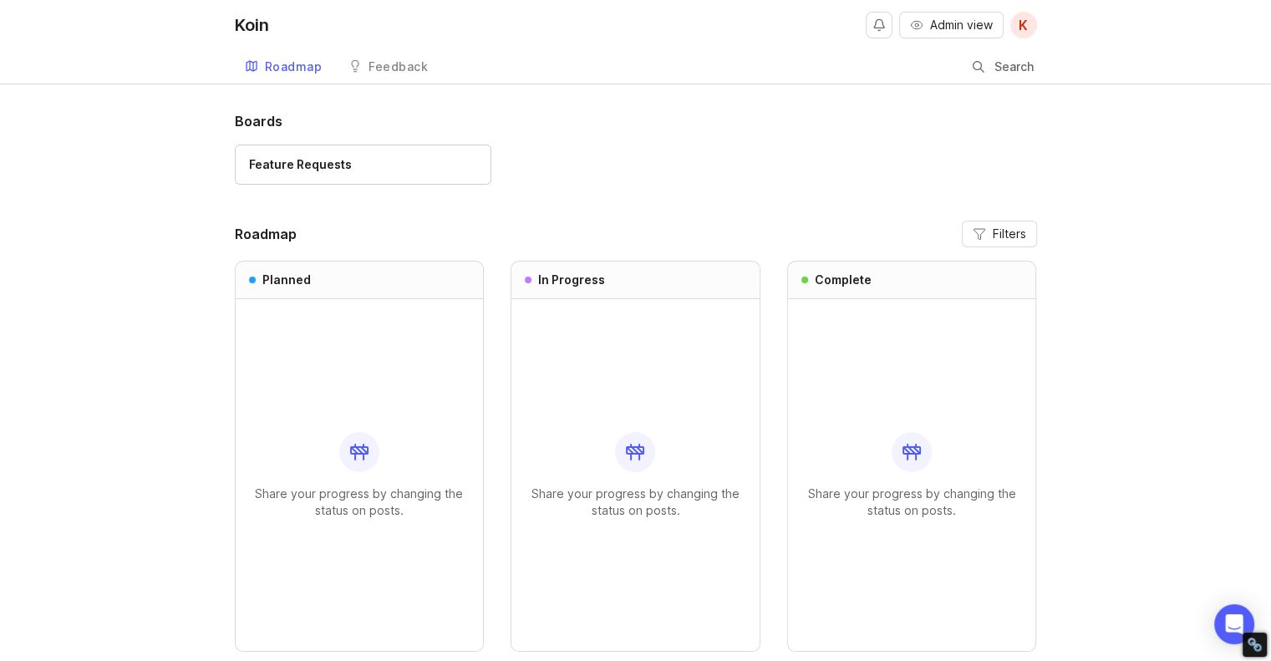
click at [267, 32] on div "Koin" at bounding box center [252, 25] width 34 height 17
click at [1026, 19] on span "K" at bounding box center [1023, 25] width 9 height 20
click at [259, 29] on div "Koin" at bounding box center [252, 25] width 34 height 17
click at [972, 23] on span "Admin view" at bounding box center [961, 25] width 63 height 17
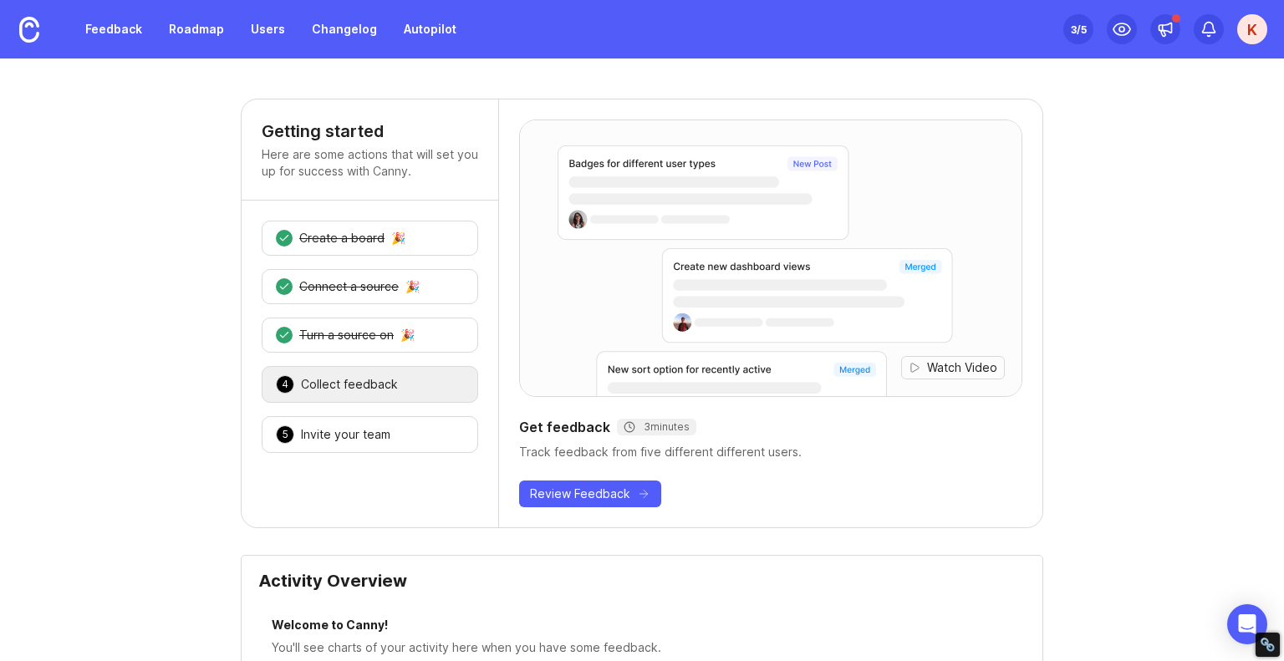
click at [1252, 17] on div "K" at bounding box center [1252, 29] width 30 height 30
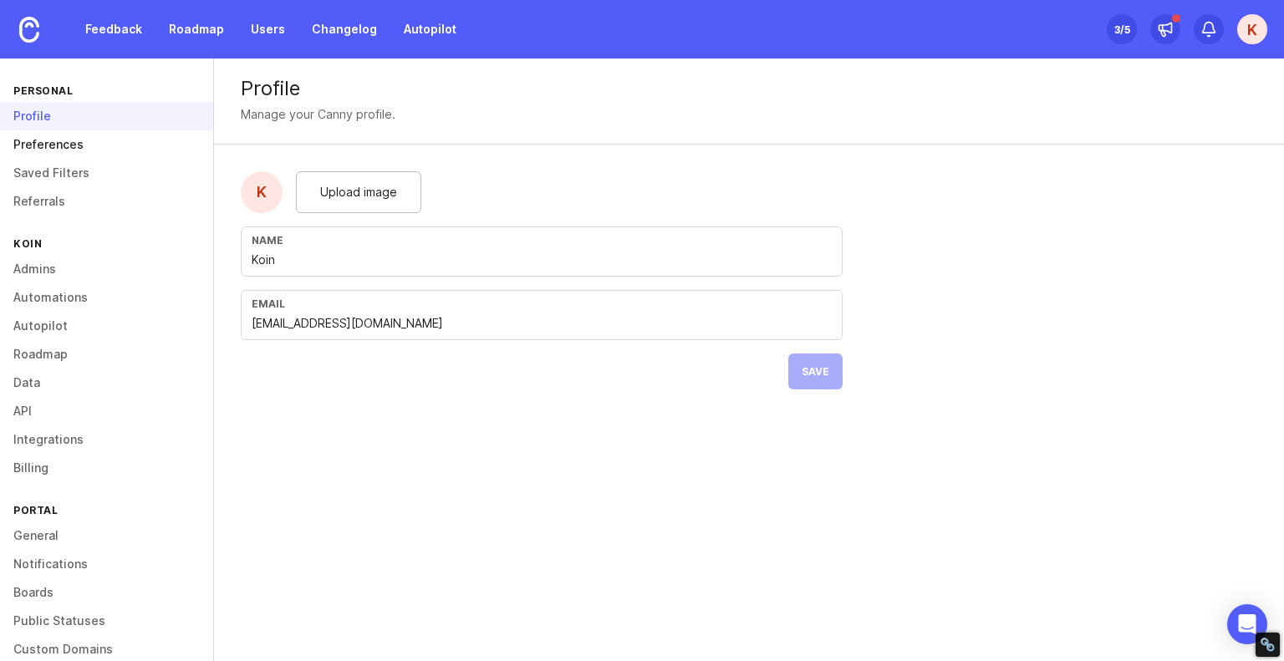
click at [103, 145] on link "Preferences" at bounding box center [106, 144] width 213 height 28
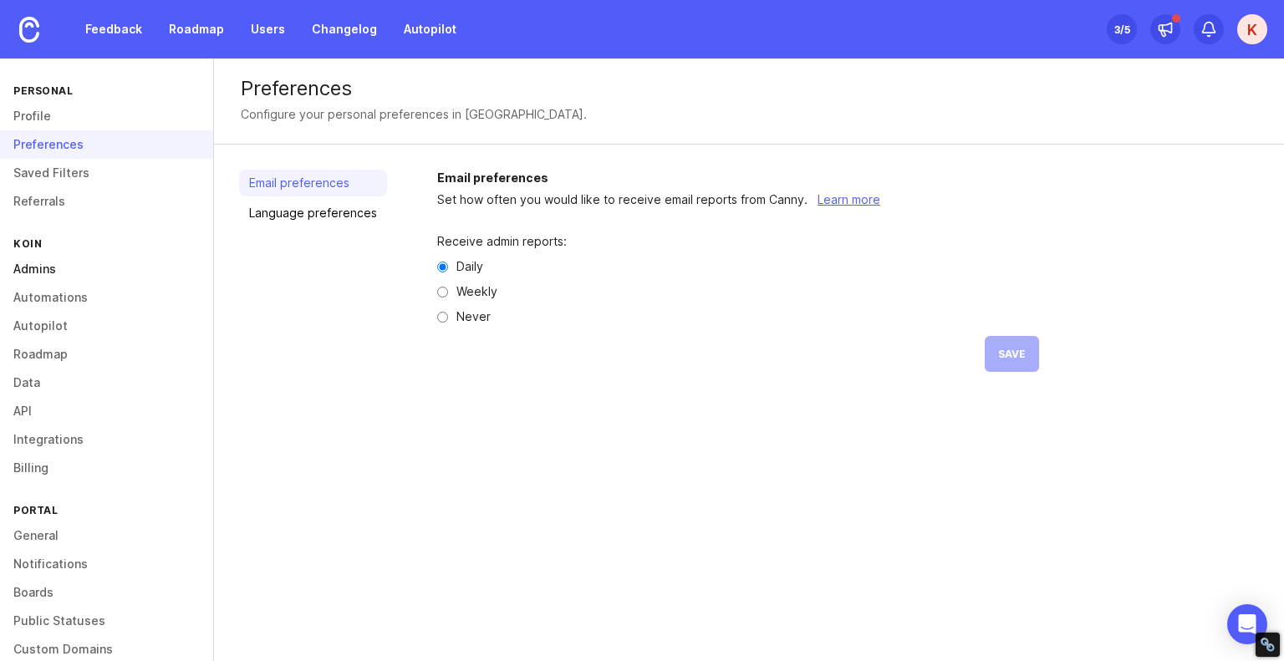
click at [40, 268] on link "Admins" at bounding box center [106, 269] width 213 height 28
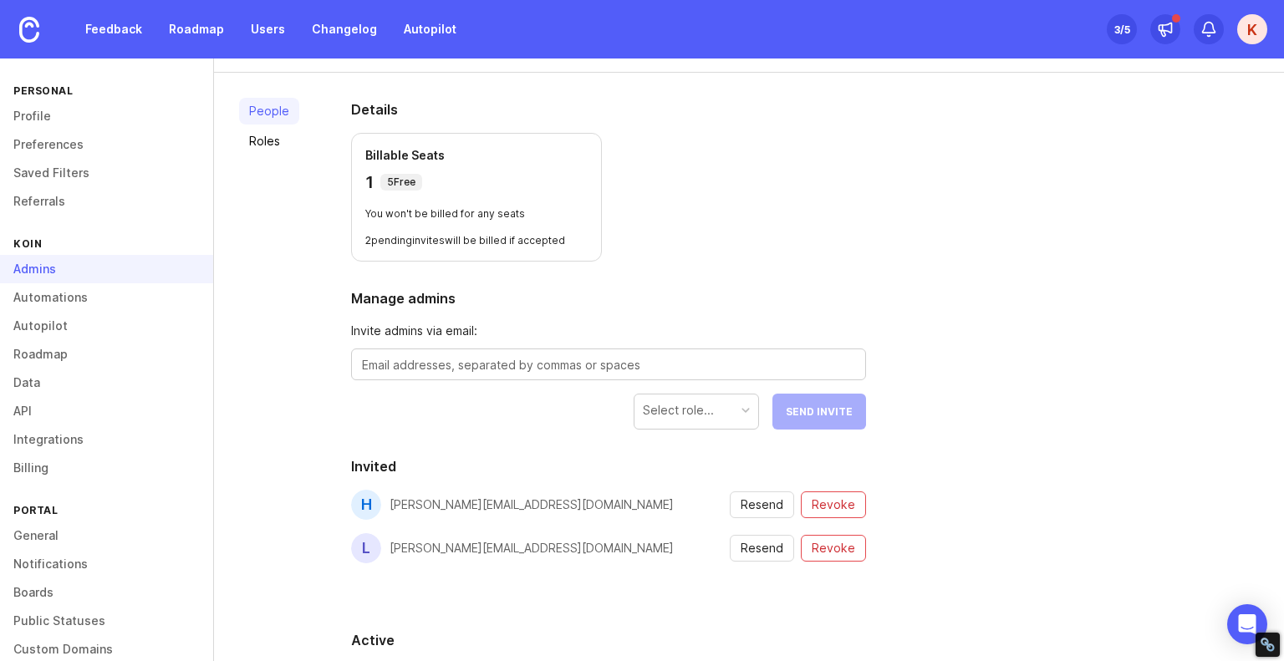
scroll to position [214, 0]
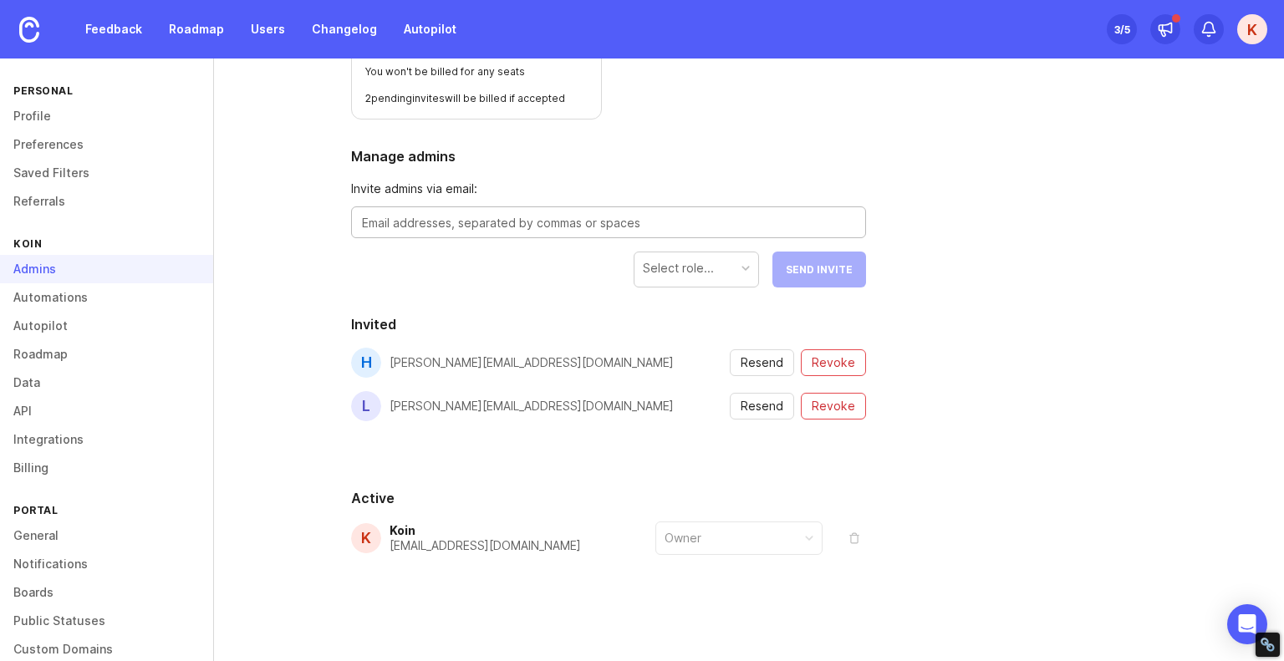
click at [714, 217] on textarea at bounding box center [608, 223] width 493 height 18
click at [483, 232] on div at bounding box center [608, 222] width 515 height 32
paste textarea "tth17598@gmail.com"
type textarea "tth17598@gmail.com"
click at [685, 271] on div "Select role..." at bounding box center [678, 268] width 71 height 18
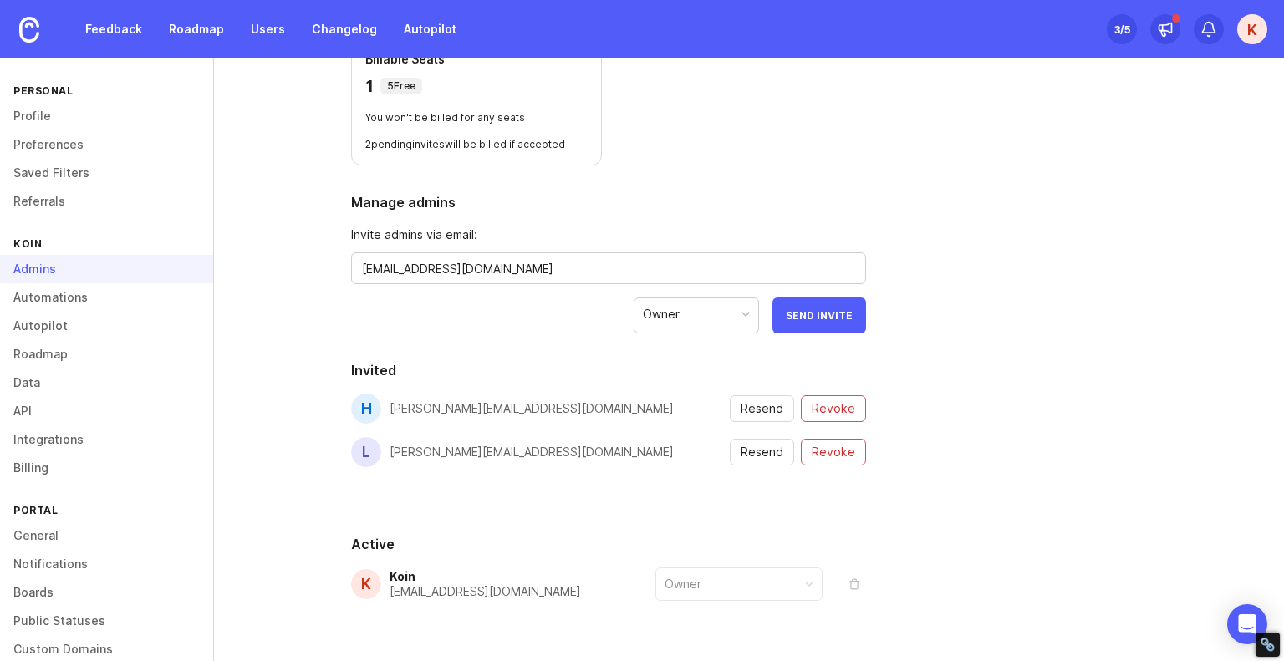
scroll to position [130, 0]
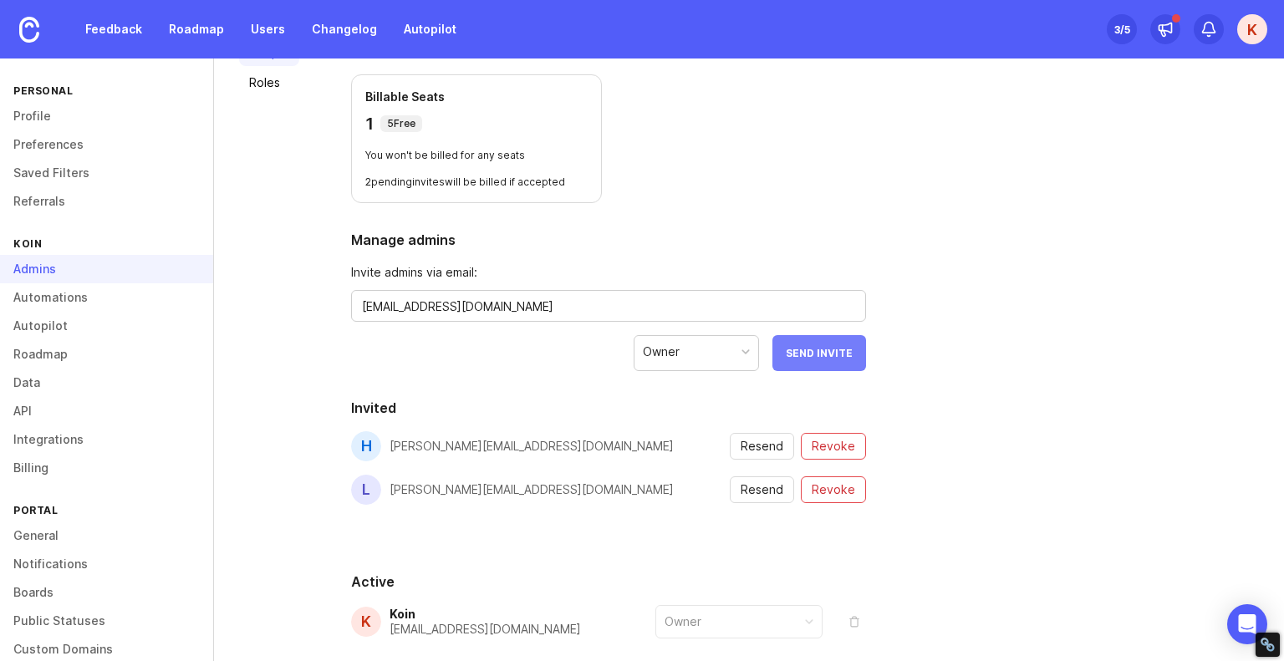
click at [806, 357] on span "Send Invite" at bounding box center [819, 353] width 67 height 13
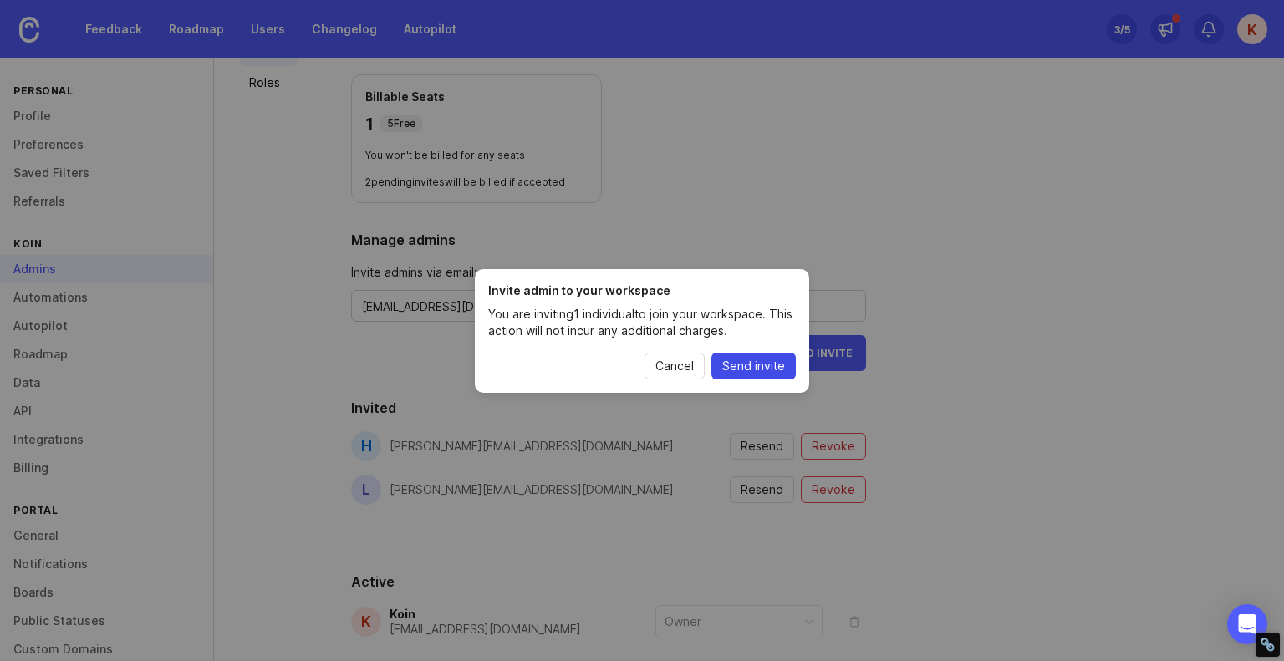
click at [763, 365] on span "Send invite" at bounding box center [753, 366] width 63 height 17
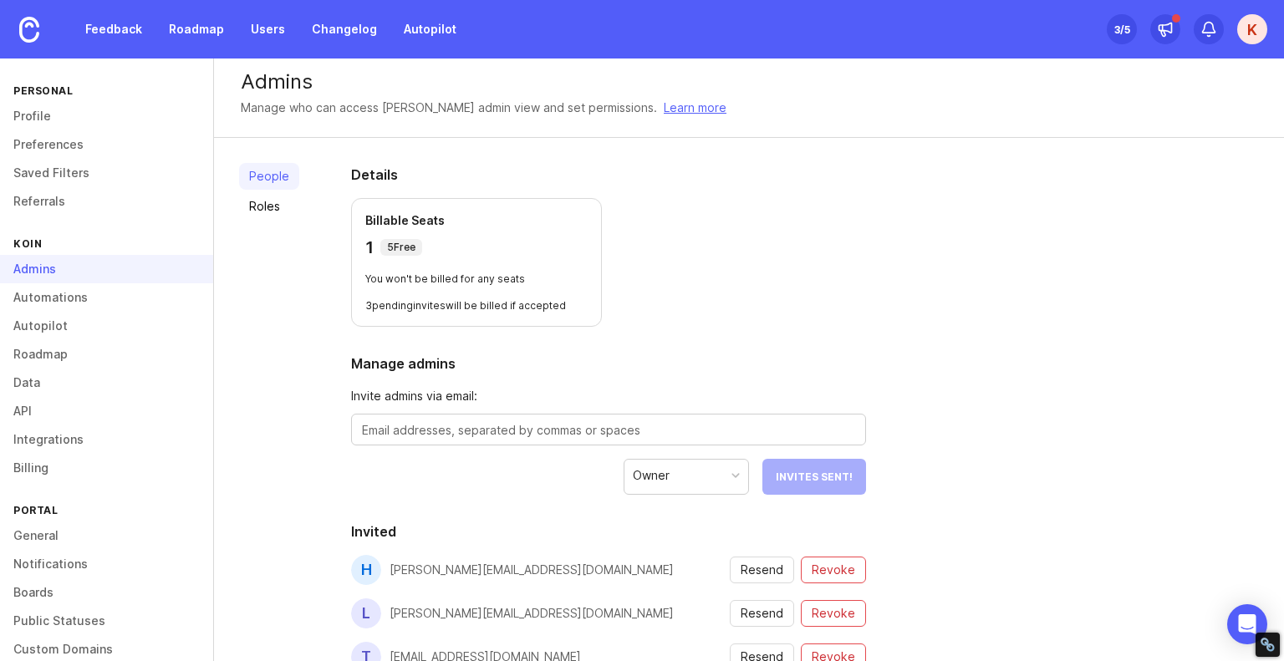
scroll to position [0, 0]
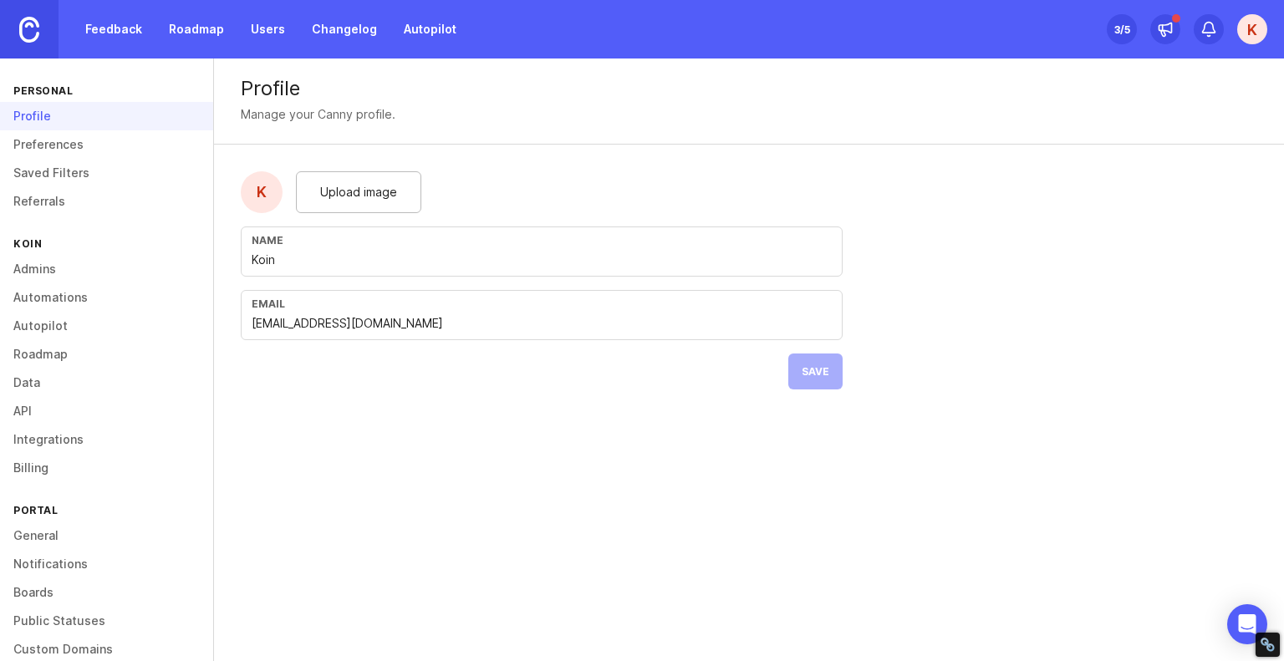
drag, startPoint x: 38, startPoint y: 19, endPoint x: 49, endPoint y: 9, distance: 14.8
click at [38, 19] on img at bounding box center [29, 30] width 20 height 26
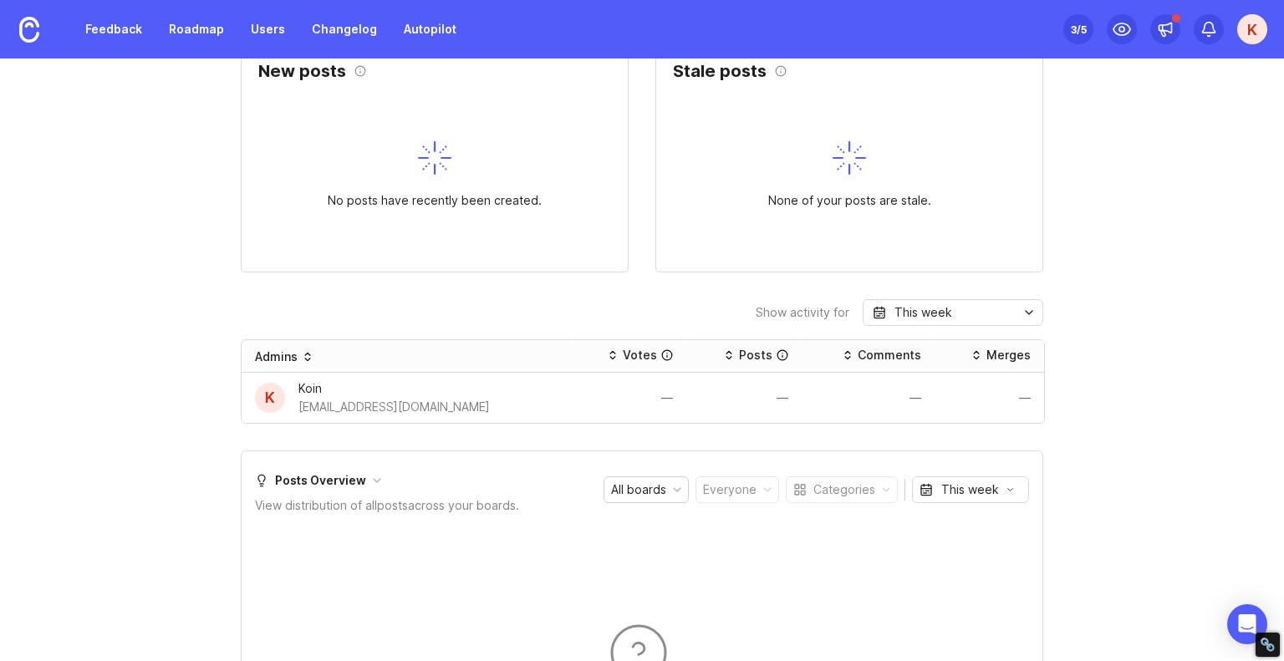
scroll to position [669, 0]
